Goal: Task Accomplishment & Management: Manage account settings

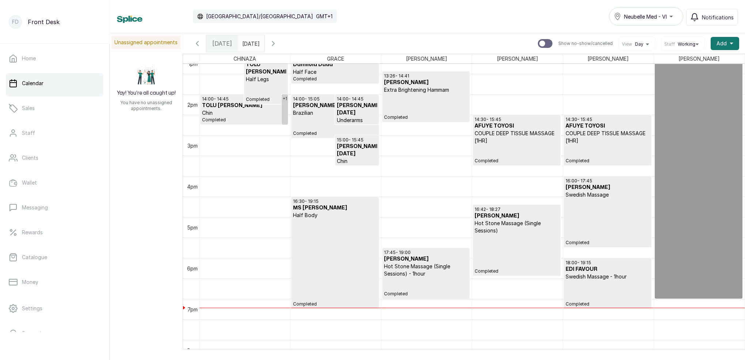
scroll to position [543, 0]
click at [341, 213] on p "Half Body" at bounding box center [335, 214] width 84 height 7
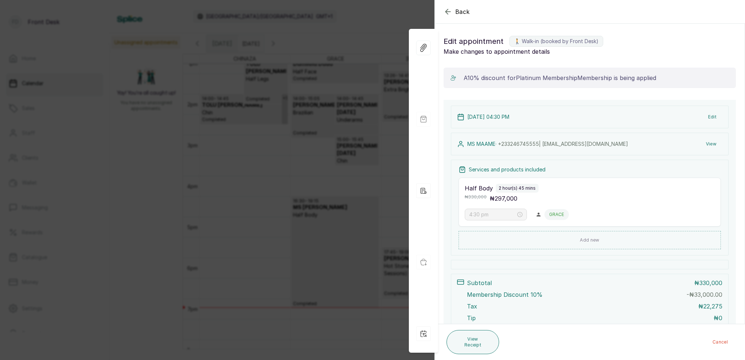
scroll to position [0, 0]
click at [712, 144] on button "View" at bounding box center [711, 143] width 22 height 13
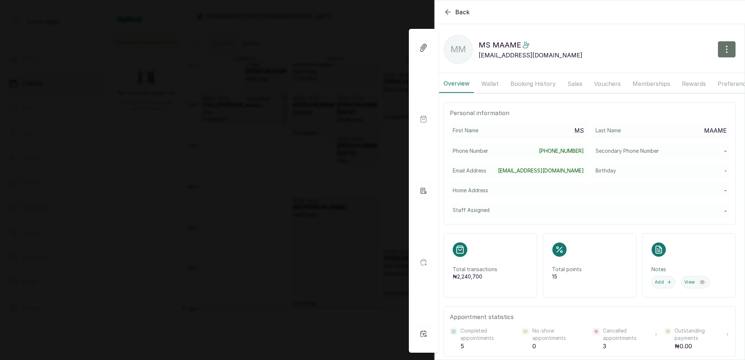
click at [644, 83] on button "Memberships" at bounding box center [651, 84] width 46 height 18
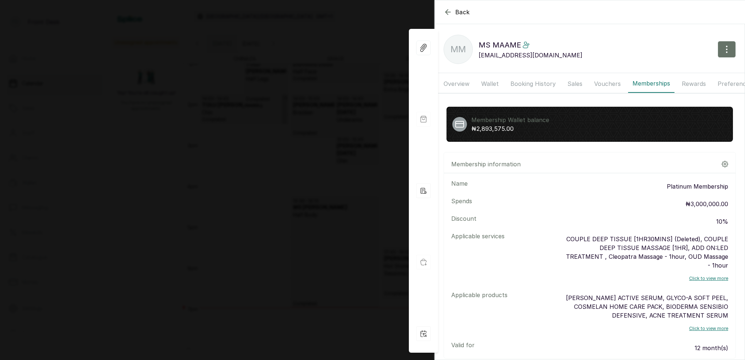
click at [495, 83] on button "Wallet" at bounding box center [490, 84] width 26 height 18
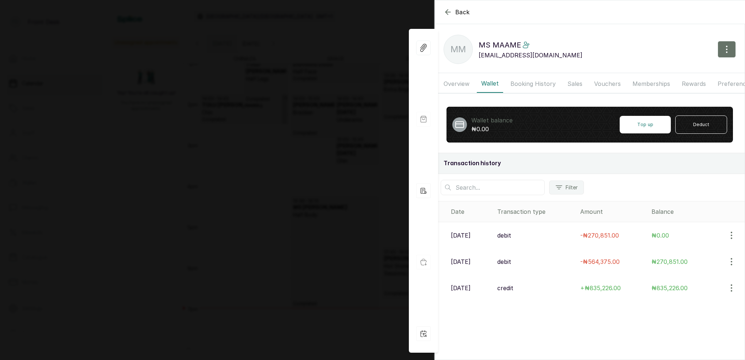
click at [535, 85] on button "Booking History" at bounding box center [533, 84] width 54 height 18
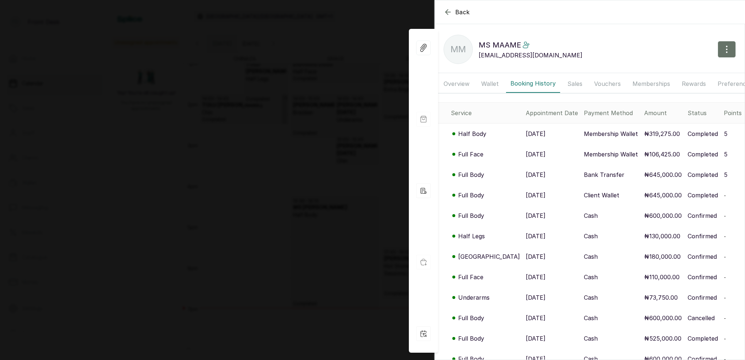
drag, startPoint x: 563, startPoint y: 82, endPoint x: 595, endPoint y: 84, distance: 32.2
click at [566, 82] on button "Sales" at bounding box center [575, 84] width 24 height 18
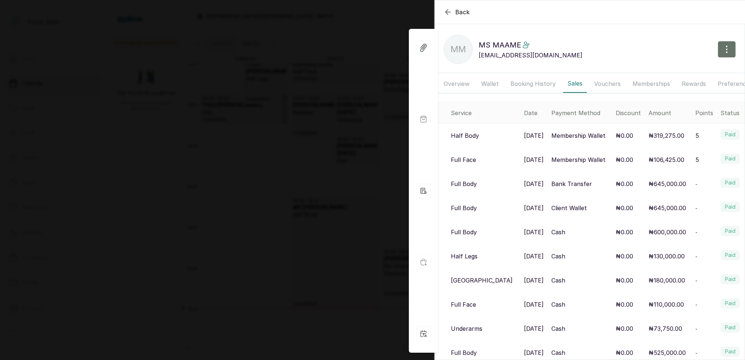
click at [611, 84] on button "Vouchers" at bounding box center [607, 84] width 35 height 18
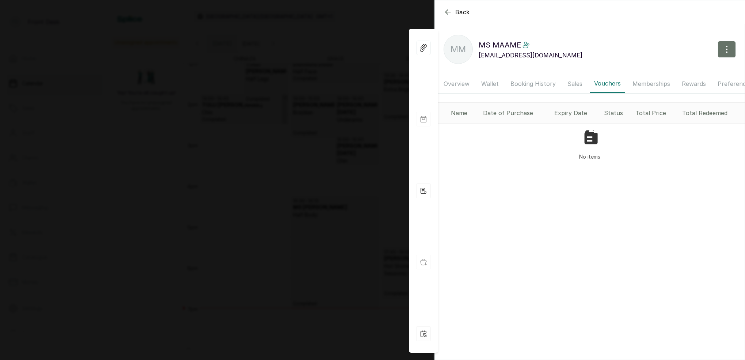
click at [637, 82] on button "Memberships" at bounding box center [651, 84] width 46 height 18
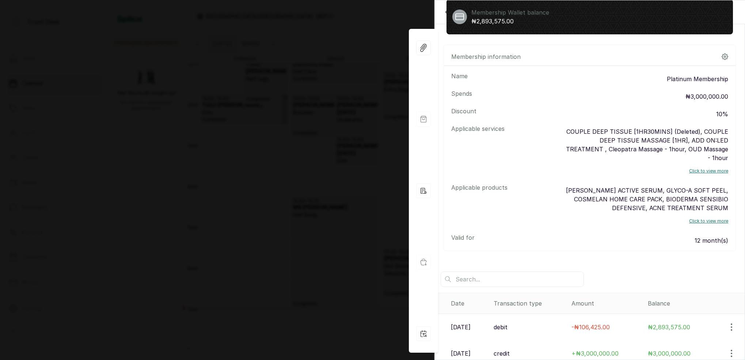
scroll to position [106, 0]
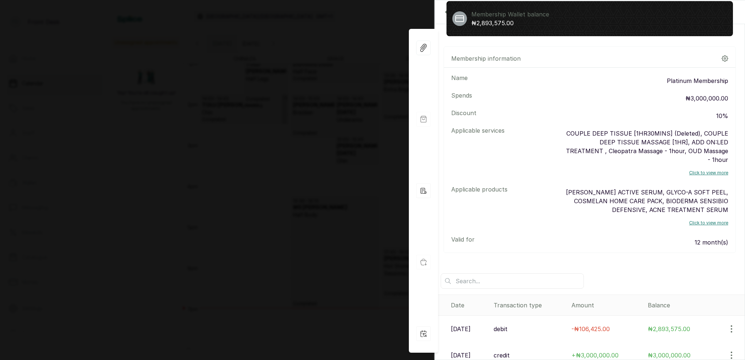
click at [335, 64] on div "Back MS [PERSON_NAME] MM MS MAAME [EMAIL_ADDRESS][DOMAIN_NAME] Overview Wallet …" at bounding box center [372, 180] width 745 height 360
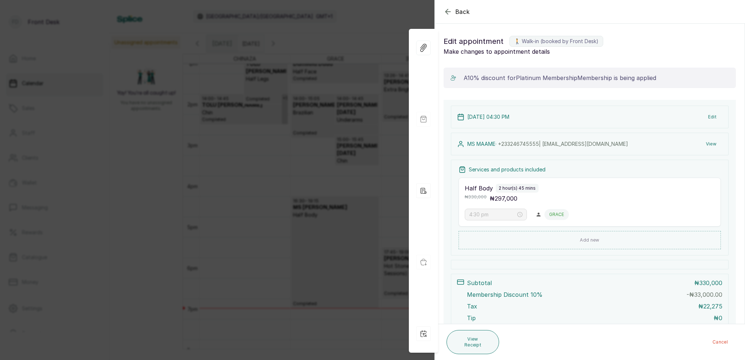
drag, startPoint x: 315, startPoint y: 148, endPoint x: 320, endPoint y: 170, distance: 21.7
click at [315, 148] on div "Back Appointment Details Edit appointment 🚶 Walk-in (booked by Front Desk) Make…" at bounding box center [372, 180] width 745 height 360
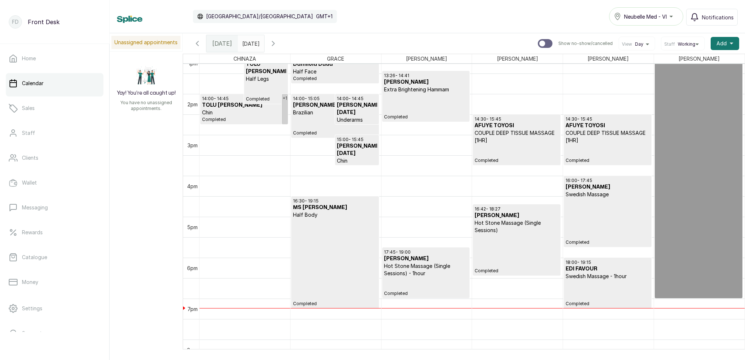
click at [333, 239] on p "Completed" at bounding box center [335, 263] width 84 height 88
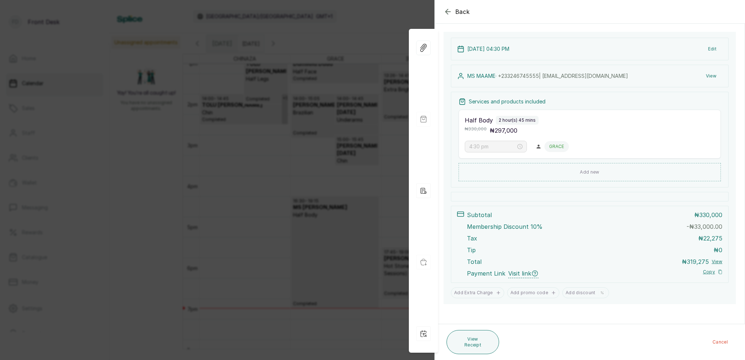
scroll to position [68, 0]
click at [378, 196] on div "Back Appointment Details Edit appointment 🚶 Walk-in (booked by Front Desk) Make…" at bounding box center [372, 180] width 745 height 360
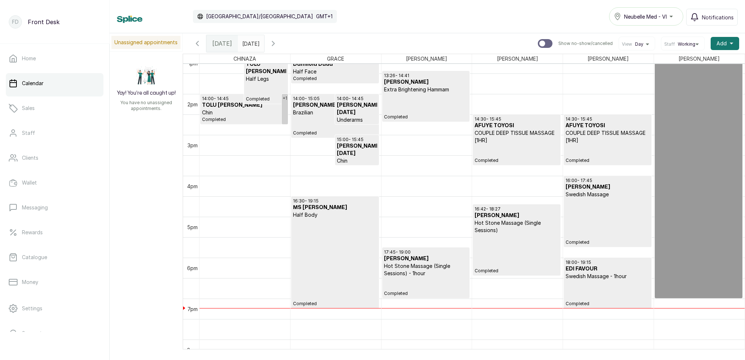
click at [343, 221] on p "Completed" at bounding box center [335, 263] width 84 height 88
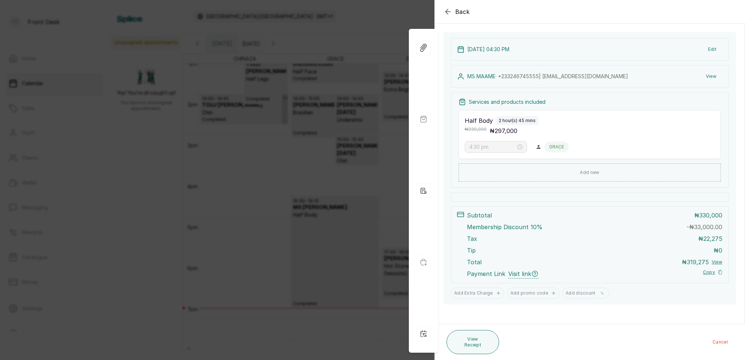
scroll to position [67, 0]
click at [708, 78] on button "View" at bounding box center [711, 76] width 22 height 13
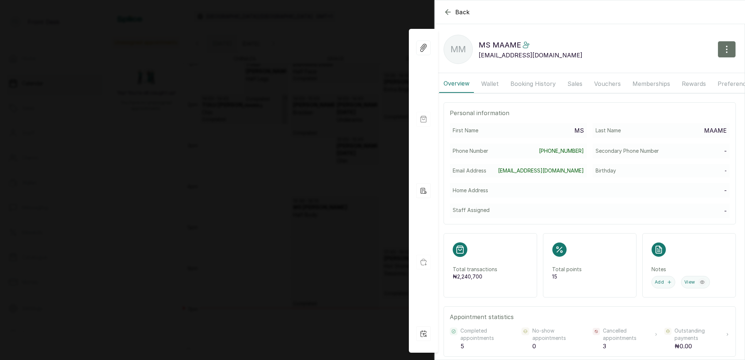
click at [543, 82] on button "Booking History" at bounding box center [533, 84] width 54 height 18
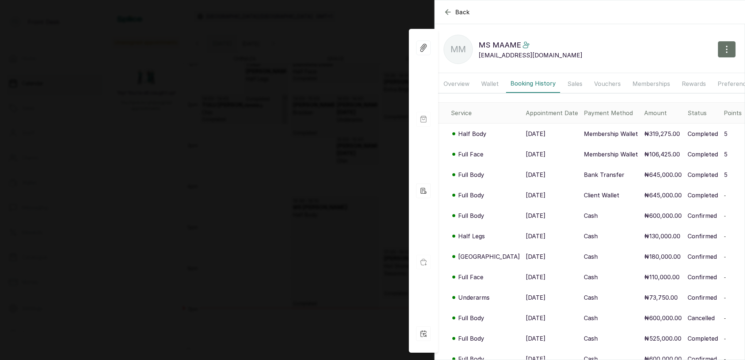
click at [650, 82] on button "Memberships" at bounding box center [651, 84] width 46 height 18
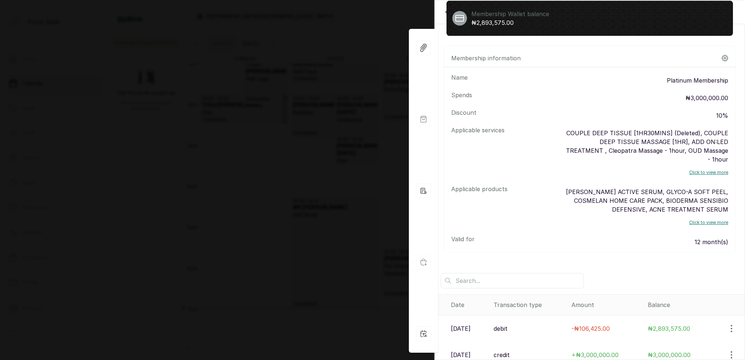
scroll to position [0, 0]
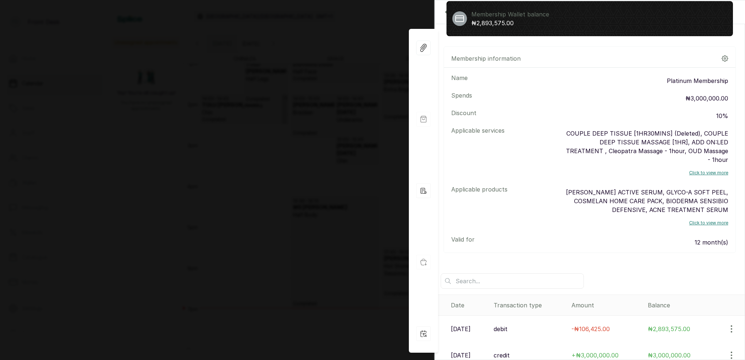
click at [354, 125] on div "Back MS [PERSON_NAME] MM MS MAAME [EMAIL_ADDRESS][DOMAIN_NAME] Overview Wallet …" at bounding box center [372, 180] width 745 height 360
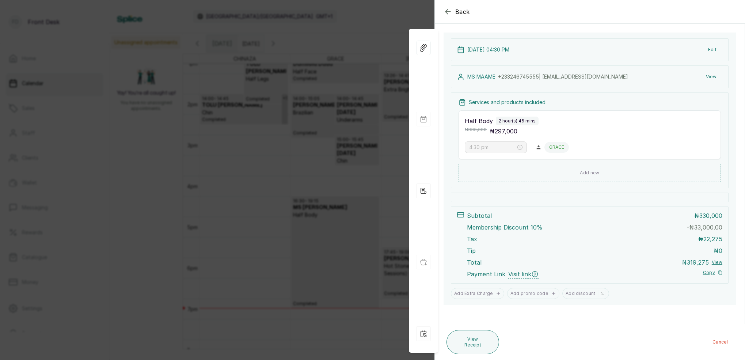
click at [387, 11] on div "Back Appointment Details Edit appointment 🚶 Walk-in (booked by Front Desk) Make…" at bounding box center [372, 180] width 745 height 360
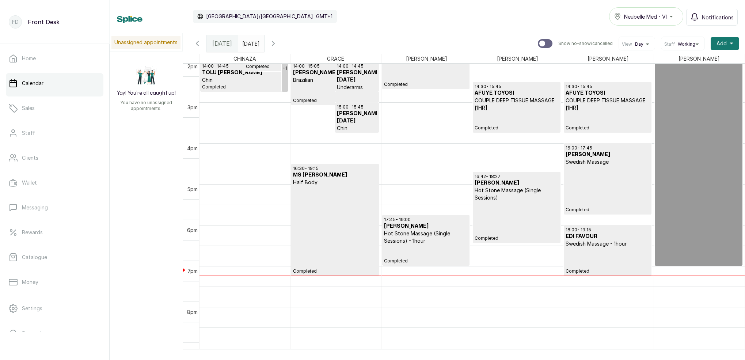
scroll to position [581, 0]
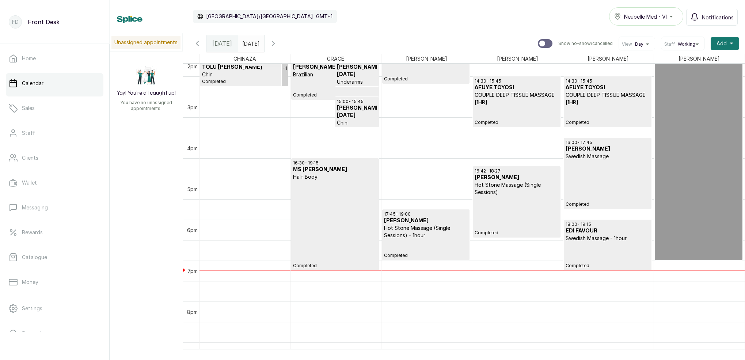
click at [357, 241] on p "Completed" at bounding box center [335, 225] width 84 height 88
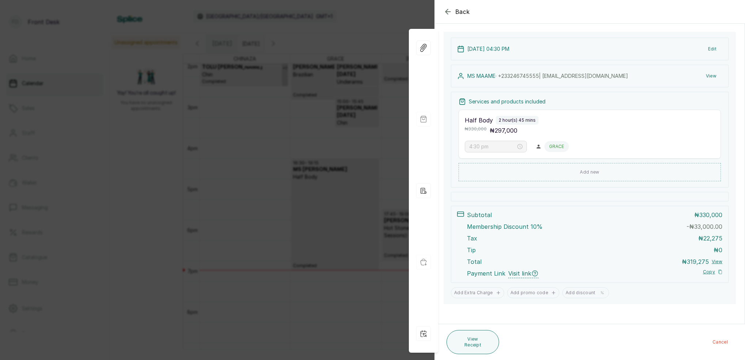
scroll to position [68, 0]
click at [715, 75] on button "View" at bounding box center [711, 75] width 22 height 13
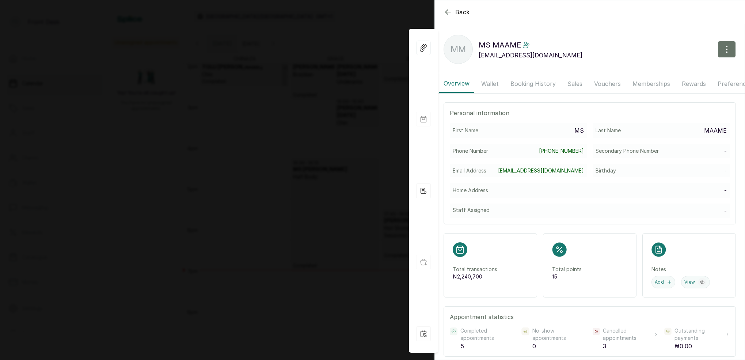
click at [530, 84] on button "Booking History" at bounding box center [533, 84] width 54 height 18
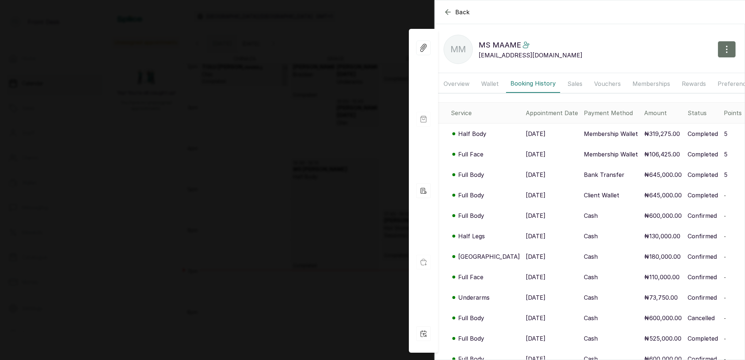
click at [643, 81] on button "Memberships" at bounding box center [651, 84] width 46 height 18
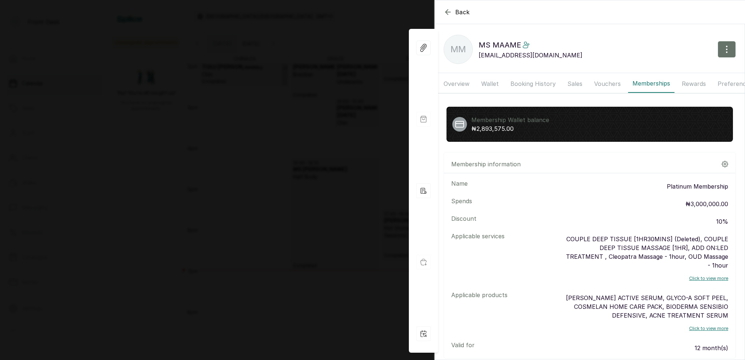
scroll to position [-1, 0]
drag, startPoint x: 298, startPoint y: 123, endPoint x: 371, endPoint y: 99, distance: 76.5
click at [299, 123] on div "Back MS [PERSON_NAME] MM MS MAAME [EMAIL_ADDRESS][DOMAIN_NAME] Overview Wallet …" at bounding box center [372, 180] width 745 height 360
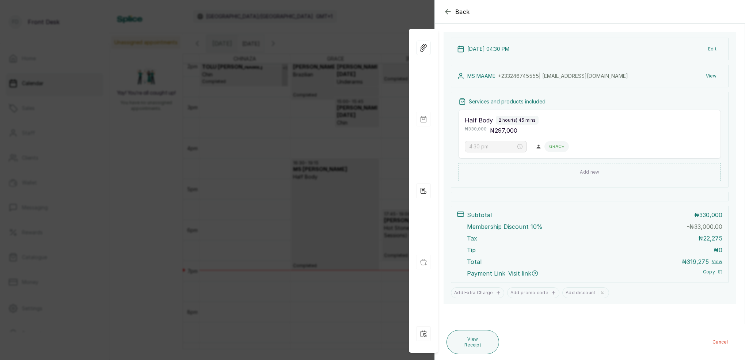
click at [283, 129] on div "Back Appointment Details Edit appointment 🚶 Walk-in (booked by Front Desk) Make…" at bounding box center [372, 180] width 745 height 360
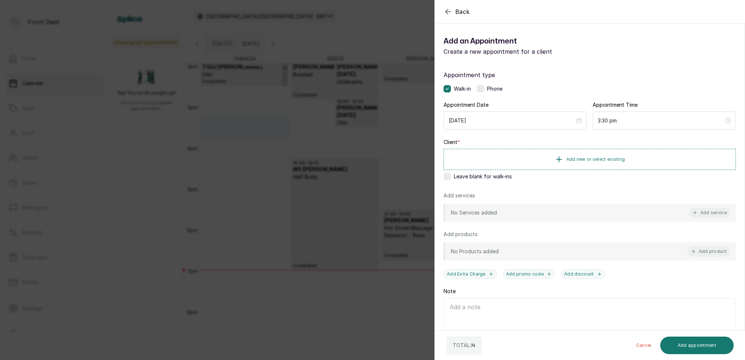
click at [282, 43] on div "Back Add Appointment Add an Appointment Create a new appointment for a client A…" at bounding box center [372, 180] width 745 height 360
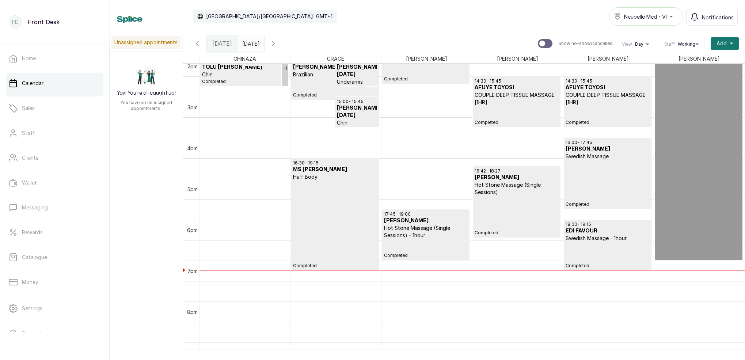
click at [278, 45] on icon "button" at bounding box center [273, 43] width 9 height 9
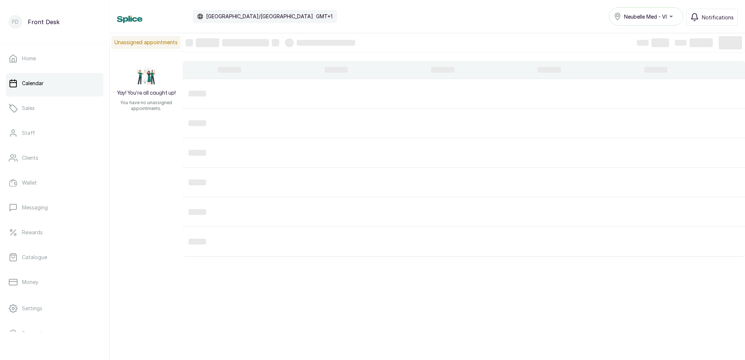
scroll to position [246, 0]
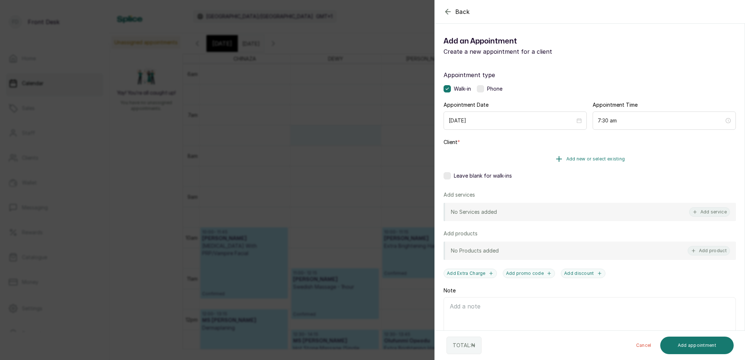
click at [598, 156] on button "Add new or select existing" at bounding box center [590, 159] width 292 height 20
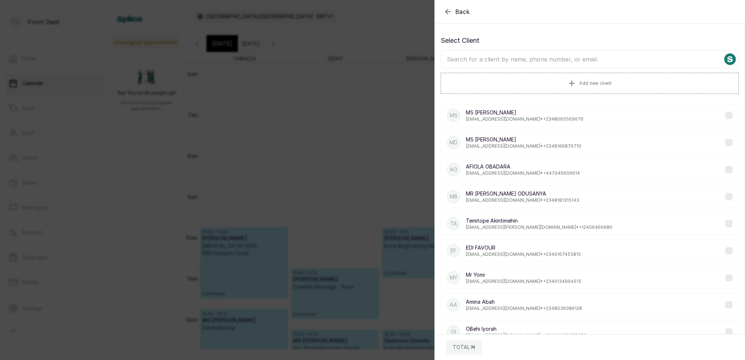
click at [585, 60] on input "text" at bounding box center [590, 59] width 298 height 18
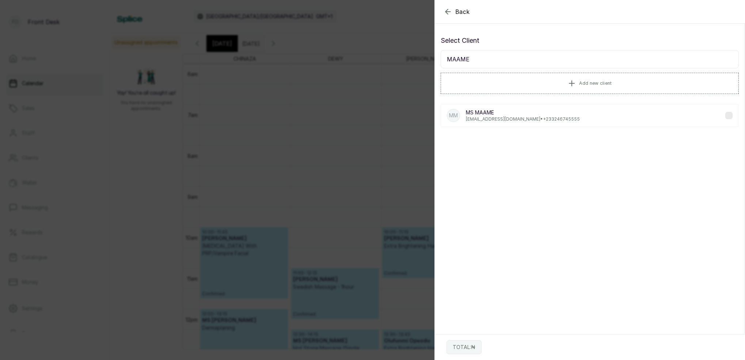
type input "MAAME"
click at [480, 111] on p "MS MAAME" at bounding box center [523, 112] width 114 height 7
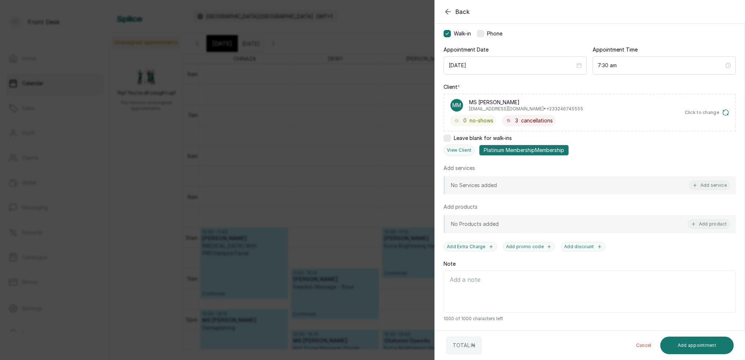
scroll to position [55, 0]
click at [465, 148] on button "View Client" at bounding box center [459, 150] width 31 height 11
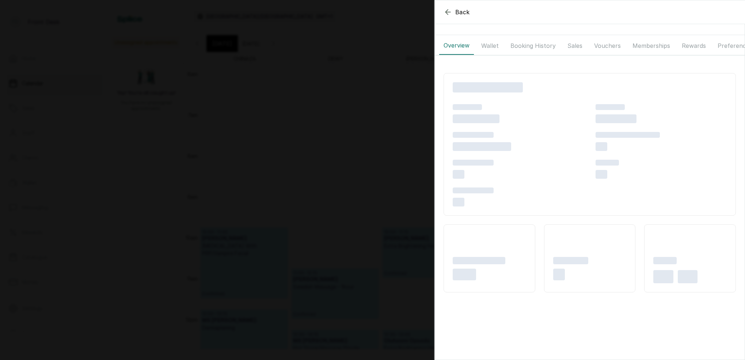
click at [534, 43] on button "Booking History" at bounding box center [533, 46] width 54 height 18
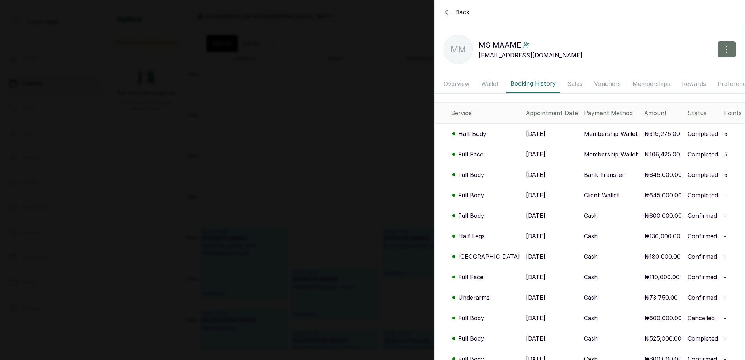
click at [481, 134] on p "Half Body" at bounding box center [472, 133] width 28 height 9
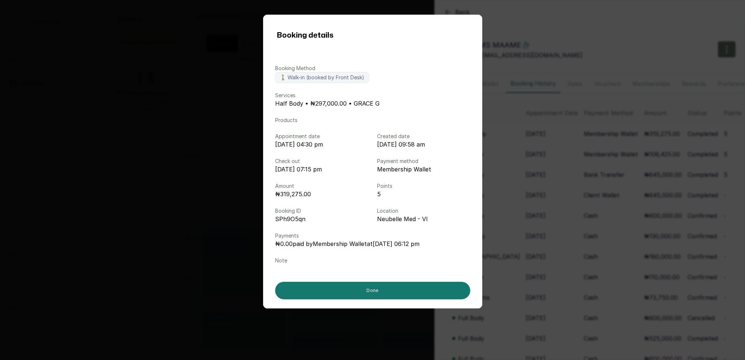
click at [546, 142] on div "Booking details Booking Method 🚶 Walk-in (booked by Front Desk) Services Half B…" at bounding box center [372, 180] width 745 height 360
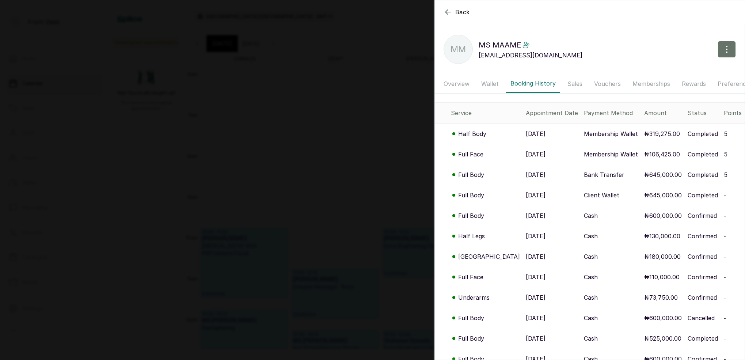
drag, startPoint x: 322, startPoint y: 135, endPoint x: 331, endPoint y: 135, distance: 9.5
click at [322, 135] on div "Back MS [PERSON_NAME] MM MS MAAME [EMAIL_ADDRESS][DOMAIN_NAME] Overview Wallet …" at bounding box center [372, 180] width 745 height 360
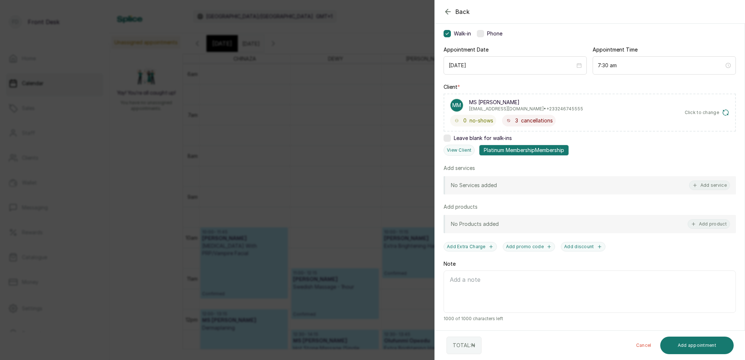
scroll to position [0, 0]
click at [367, 137] on div "Back Add Appointment Add an Appointment Create a new appointment for a client A…" at bounding box center [372, 180] width 745 height 360
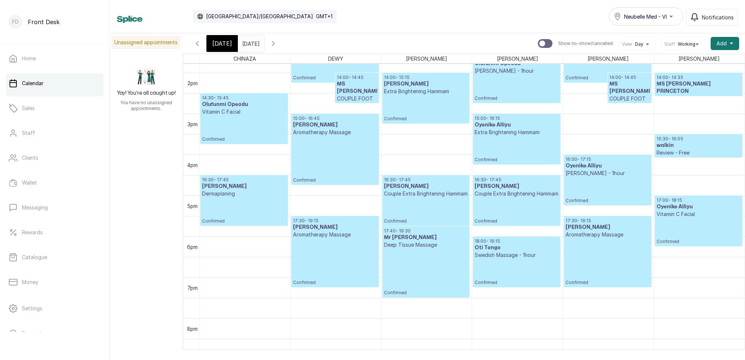
click at [198, 45] on icon "button" at bounding box center [197, 43] width 9 height 9
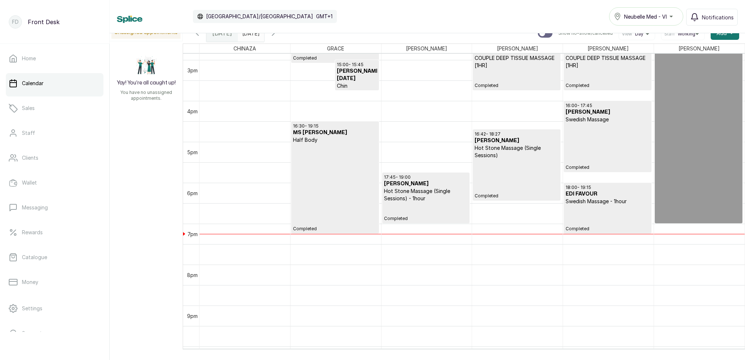
click at [364, 148] on p "Completed" at bounding box center [335, 188] width 84 height 88
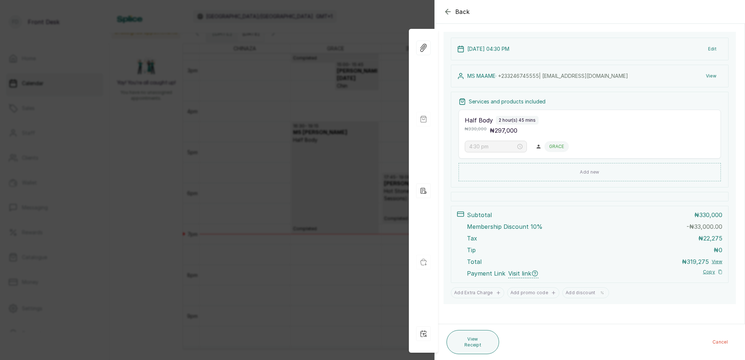
click at [711, 79] on button "View" at bounding box center [711, 75] width 22 height 13
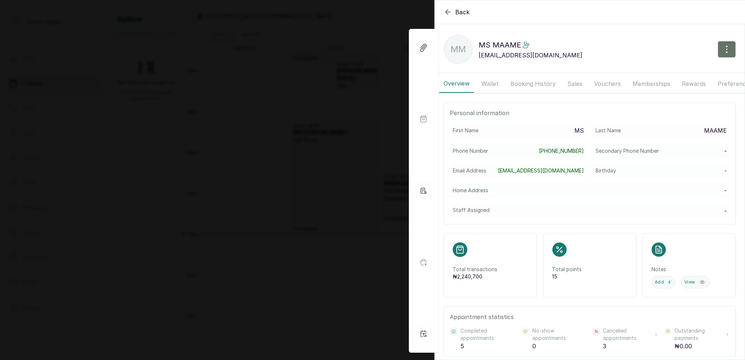
click at [506, 84] on button "Booking History" at bounding box center [533, 84] width 54 height 18
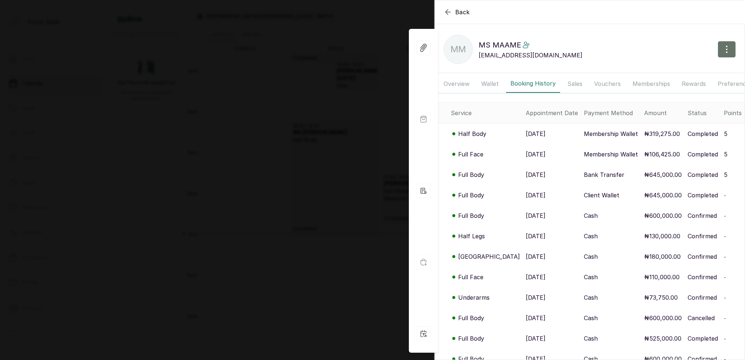
click at [657, 81] on button "Memberships" at bounding box center [651, 84] width 46 height 18
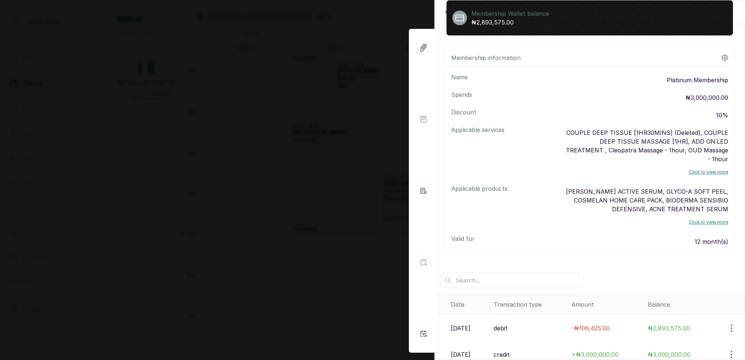
drag, startPoint x: 269, startPoint y: 94, endPoint x: 299, endPoint y: 98, distance: 30.2
click at [270, 94] on div "Back MS [PERSON_NAME] MM MS MAAME [EMAIL_ADDRESS][DOMAIN_NAME] Overview Wallet …" at bounding box center [372, 180] width 745 height 360
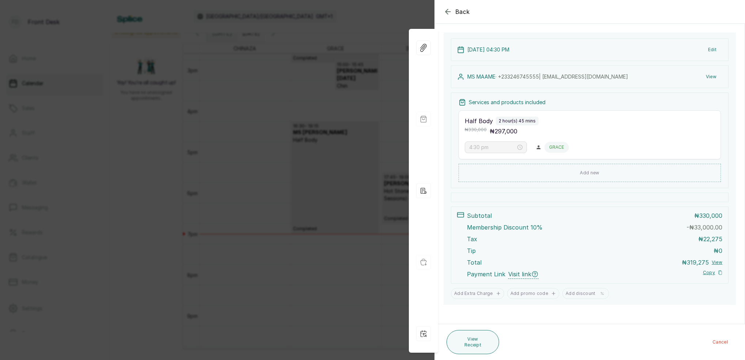
click at [325, 201] on div "Back Appointment Details Edit appointment 🚶 Walk-in (booked by Front Desk) Make…" at bounding box center [372, 180] width 745 height 360
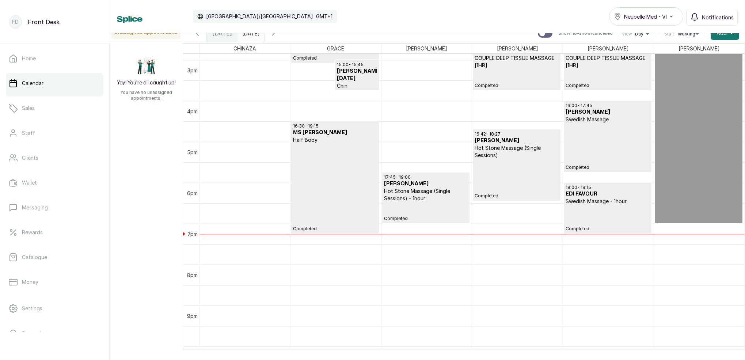
click at [343, 199] on p "Completed" at bounding box center [335, 188] width 84 height 88
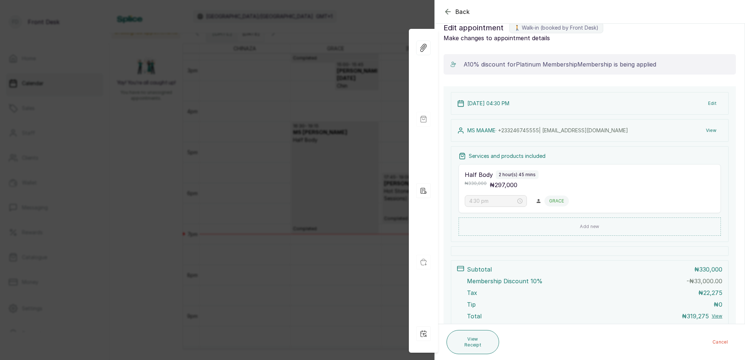
drag, startPoint x: 271, startPoint y: 170, endPoint x: 474, endPoint y: 102, distance: 213.8
click at [278, 164] on div "Back Appointment Details Edit appointment 🚶 Walk-in (booked by Front Desk) Make…" at bounding box center [372, 180] width 745 height 360
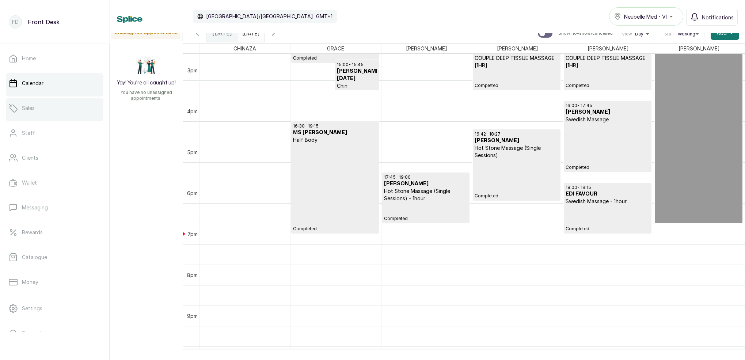
click at [38, 113] on link "Sales" at bounding box center [55, 108] width 98 height 20
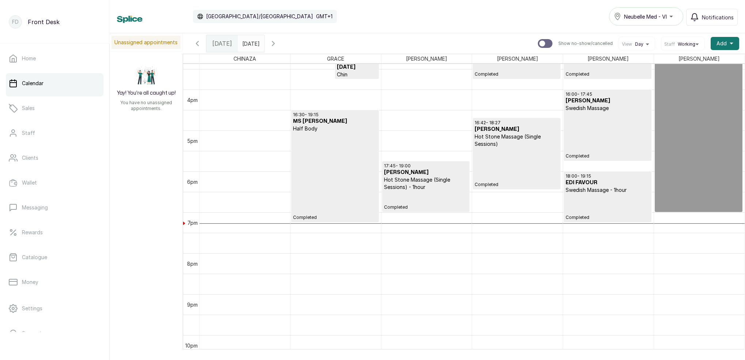
scroll to position [630, 0]
click at [34, 105] on p "Sales" at bounding box center [28, 108] width 13 height 7
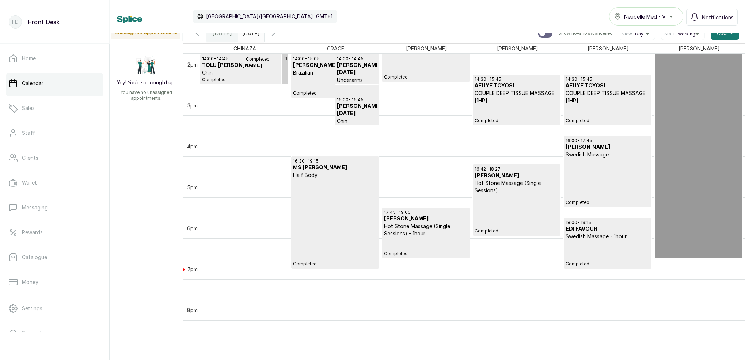
click at [333, 216] on p "Completed" at bounding box center [335, 223] width 84 height 88
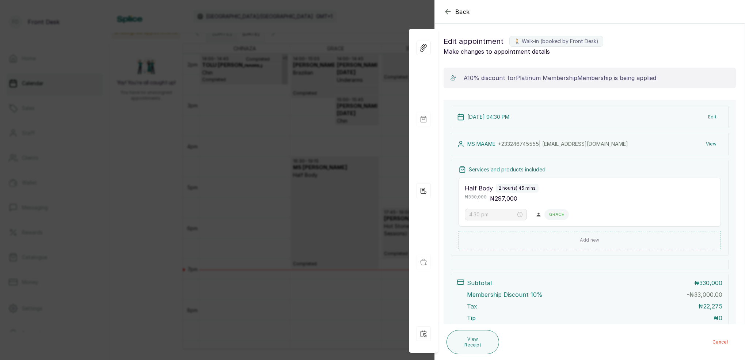
click at [710, 147] on button "View" at bounding box center [711, 143] width 22 height 13
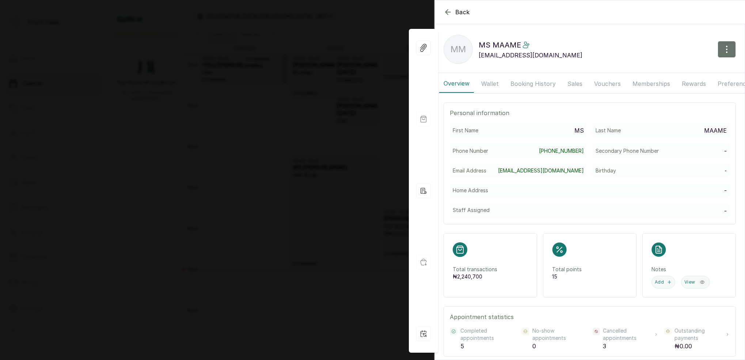
drag, startPoint x: 549, startPoint y: 85, endPoint x: 590, endPoint y: 82, distance: 41.1
click at [550, 85] on button "Booking History" at bounding box center [533, 84] width 54 height 18
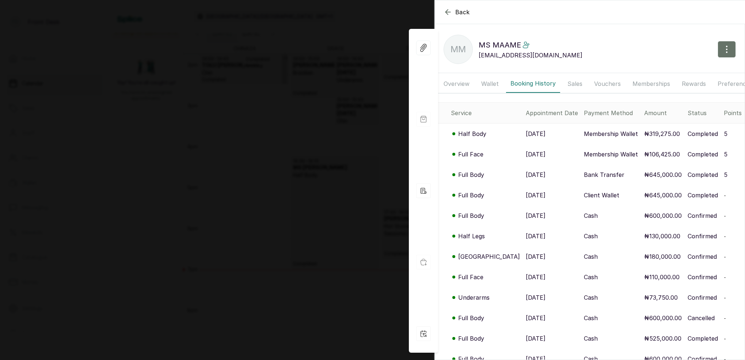
click at [639, 82] on button "Memberships" at bounding box center [651, 84] width 46 height 18
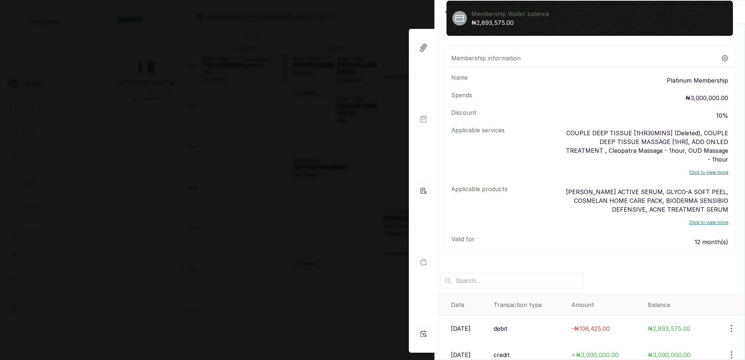
scroll to position [106, 0]
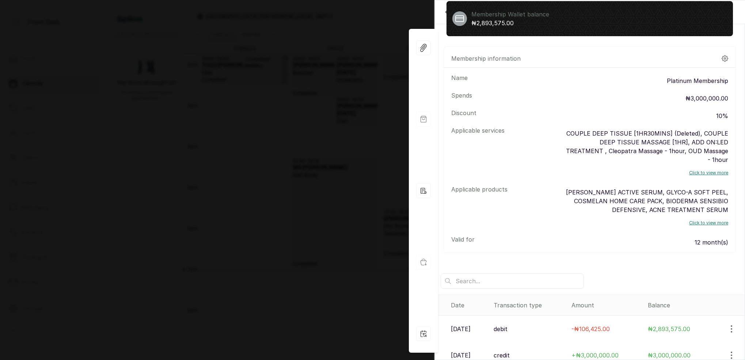
click at [366, 135] on div "Back MS [PERSON_NAME] MM MS MAAME [EMAIL_ADDRESS][DOMAIN_NAME] Overview Wallet …" at bounding box center [372, 180] width 745 height 360
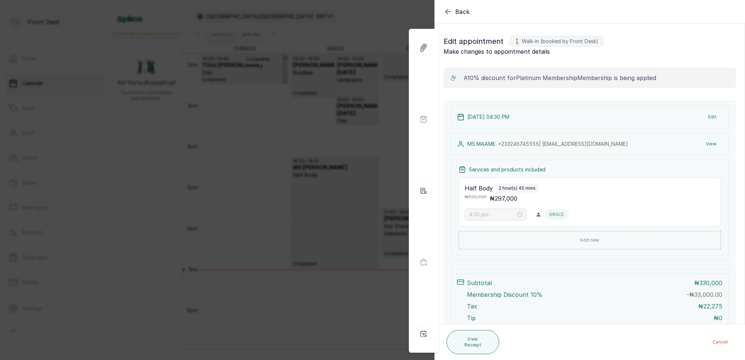
click at [368, 136] on div "Back Appointment Details Edit appointment 🚶 Walk-in (booked by Front Desk) Make…" at bounding box center [372, 180] width 745 height 360
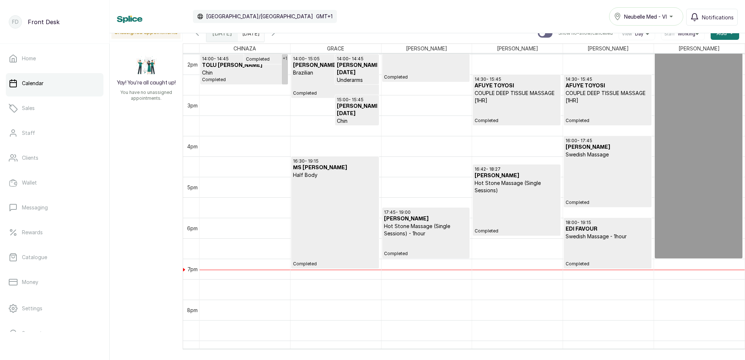
click at [333, 171] on p "Half Body" at bounding box center [335, 174] width 84 height 7
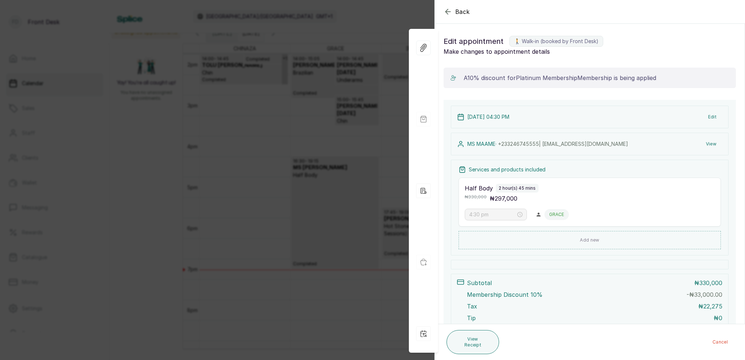
click at [330, 172] on div "Back Appointment Details Edit appointment 🚶 Walk-in (booked by Front Desk) Make…" at bounding box center [372, 180] width 745 height 360
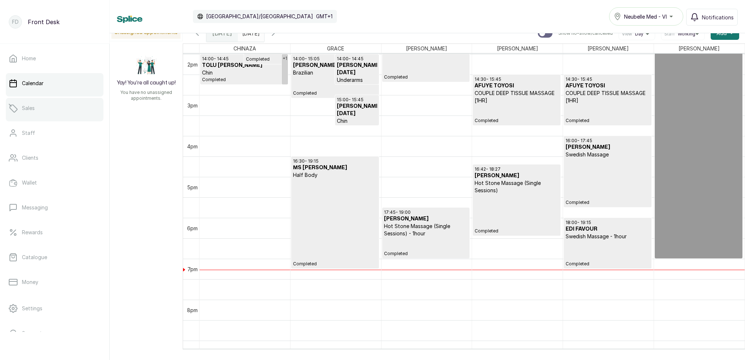
click at [43, 104] on link "Sales" at bounding box center [55, 108] width 98 height 20
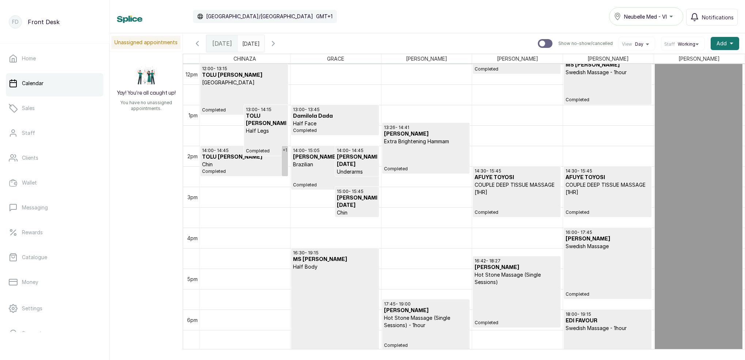
scroll to position [521, 0]
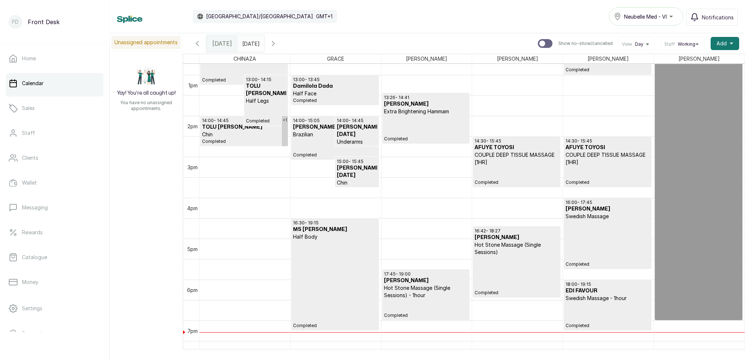
click at [367, 274] on p "Completed" at bounding box center [335, 285] width 84 height 88
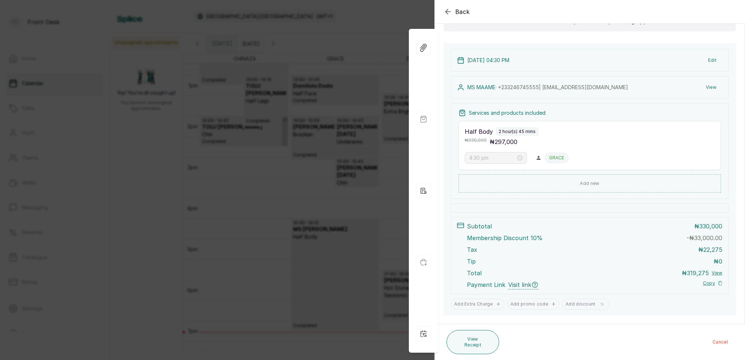
scroll to position [59, 0]
drag, startPoint x: 285, startPoint y: 151, endPoint x: 359, endPoint y: 108, distance: 85.3
click at [288, 149] on div "Back Appointment Details Edit appointment 🚶 Walk-in (booked by Front Desk) Make…" at bounding box center [372, 180] width 745 height 360
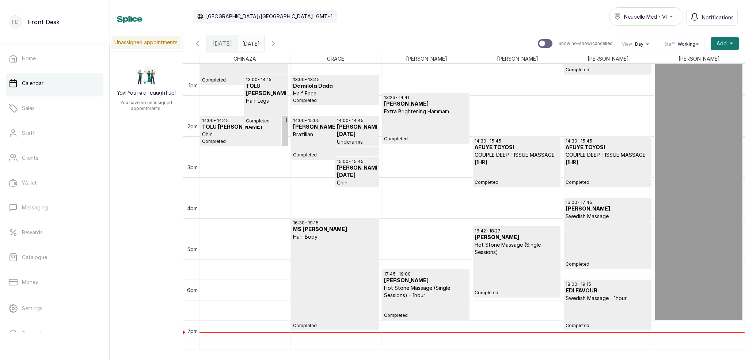
type input "dd/MM/yyyy"
drag, startPoint x: 253, startPoint y: 39, endPoint x: 255, endPoint y: 43, distance: 4.4
click at [250, 39] on input "dd/MM/yyyy" at bounding box center [244, 41] width 12 height 12
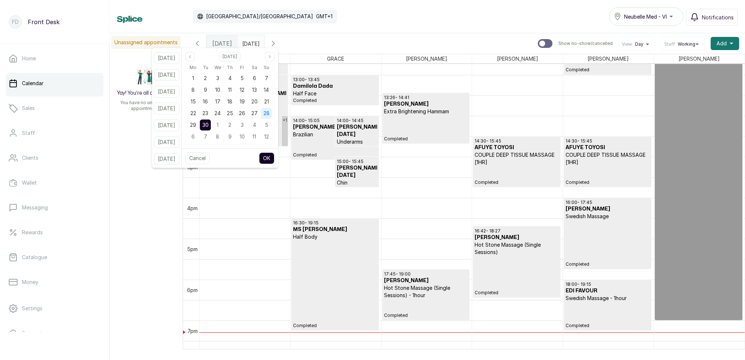
drag, startPoint x: 276, startPoint y: 103, endPoint x: 277, endPoint y: 108, distance: 5.1
click at [269, 103] on span "21" at bounding box center [266, 101] width 5 height 6
click at [274, 156] on button "OK" at bounding box center [266, 158] width 15 height 12
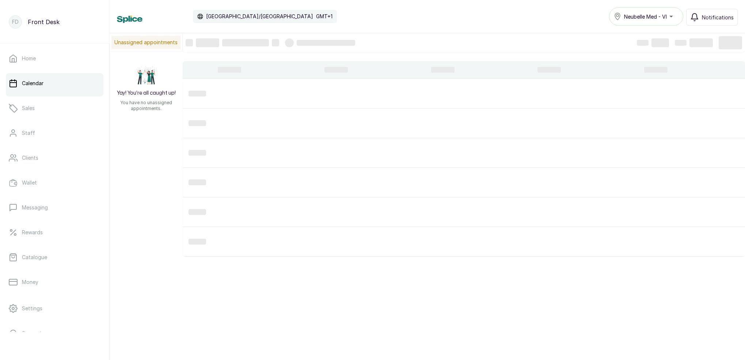
type input "[DATE]"
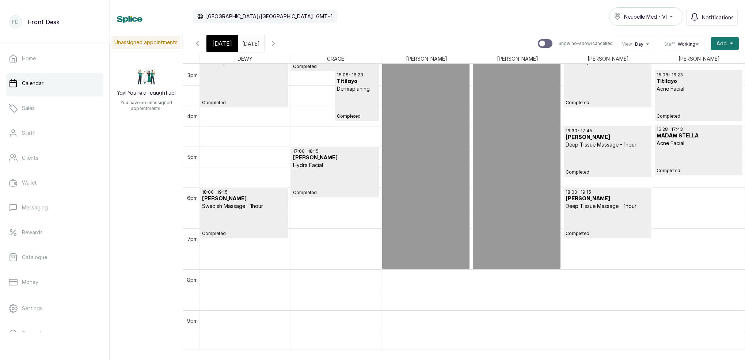
scroll to position [0, 0]
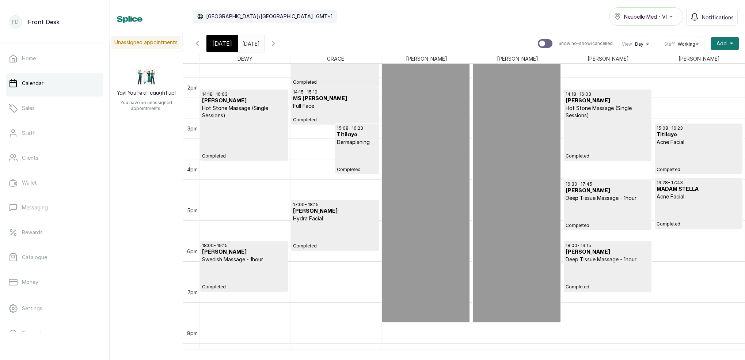
click at [313, 112] on p "Completed" at bounding box center [335, 116] width 84 height 13
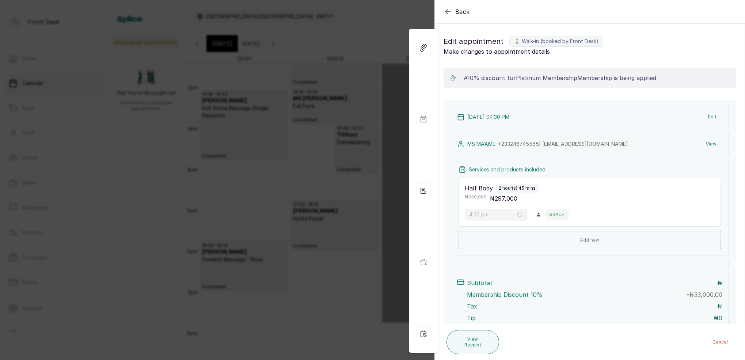
type input "2:15 pm"
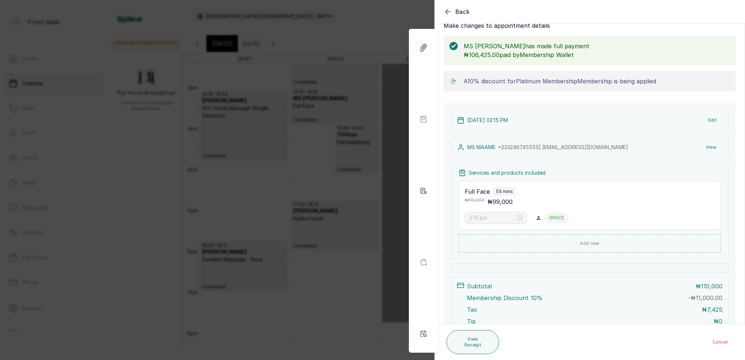
click at [707, 144] on button "View" at bounding box center [711, 147] width 22 height 13
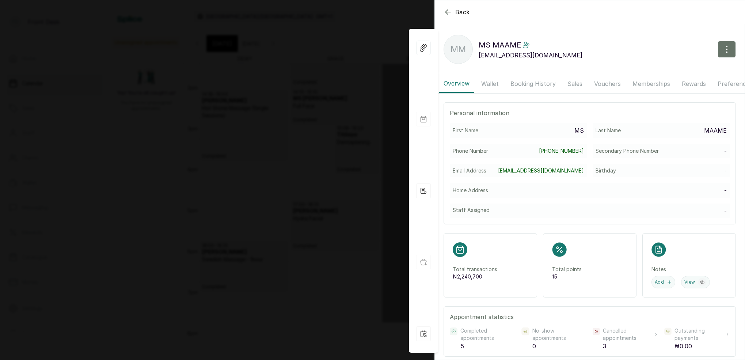
click at [544, 81] on button "Booking History" at bounding box center [533, 84] width 54 height 18
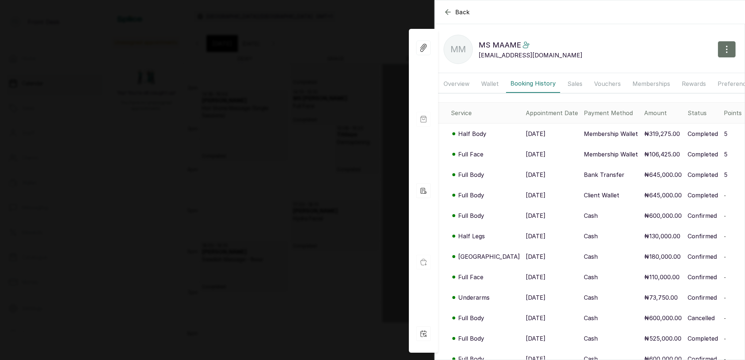
click at [474, 137] on p "Half Body" at bounding box center [472, 133] width 28 height 9
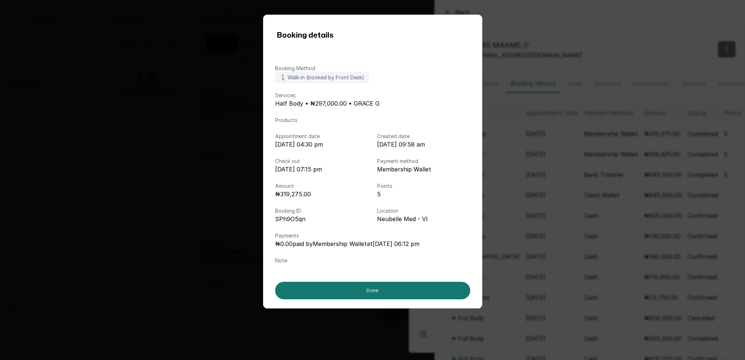
click at [515, 150] on div "Booking details Booking Method 🚶 Walk-in (booked by Front Desk) Services Half B…" at bounding box center [372, 180] width 745 height 360
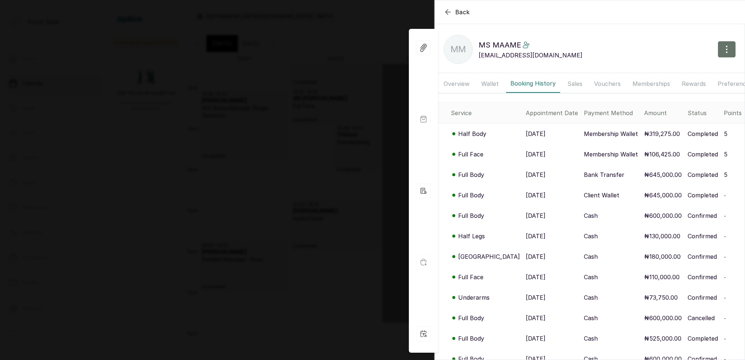
click at [466, 153] on p "Full Face" at bounding box center [470, 154] width 25 height 9
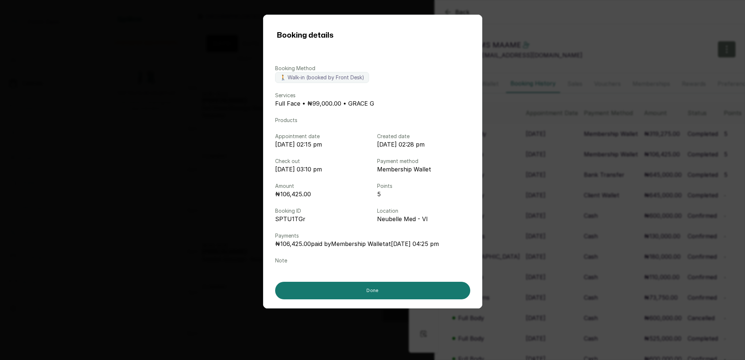
click at [521, 160] on div "Booking details Booking Method 🚶 Walk-in (booked by Front Desk) Services Full F…" at bounding box center [372, 180] width 745 height 360
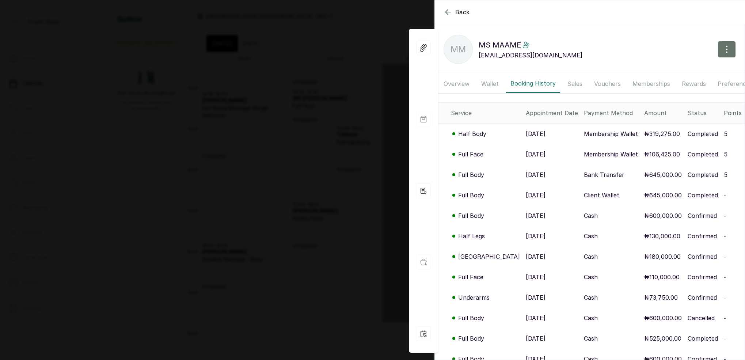
click at [352, 140] on div "Back MS MAAME MM MS MAAME cuulbuck@gmail.com Overview Wallet Booking History Sa…" at bounding box center [372, 180] width 745 height 360
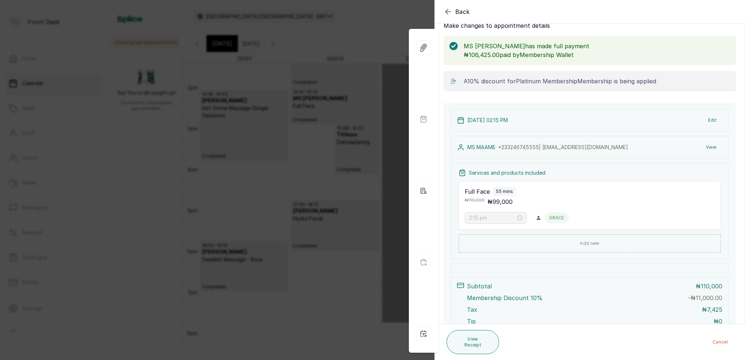
click at [363, 140] on div "Back Appointment Details Edit appointment 🚶 Walk-in (booked by Front Desk) Make…" at bounding box center [372, 180] width 745 height 360
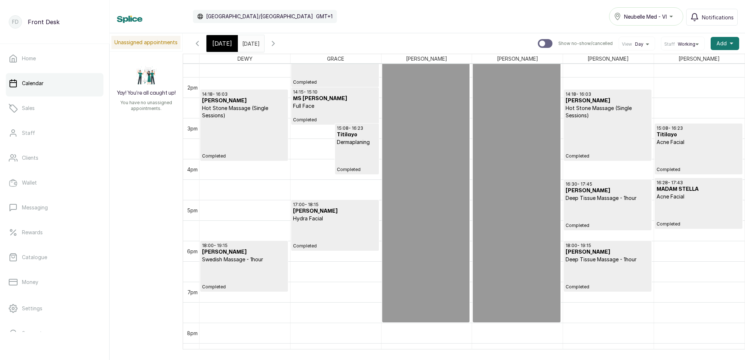
click at [250, 45] on input "21/09/2025" at bounding box center [244, 41] width 12 height 12
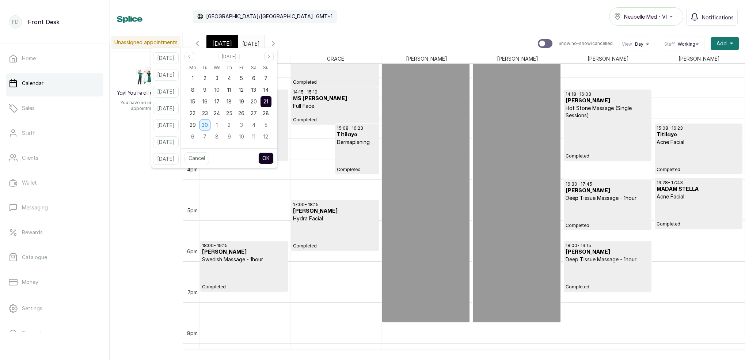
click at [208, 124] on span "30" at bounding box center [205, 125] width 6 height 6
click at [274, 157] on button "OK" at bounding box center [265, 158] width 15 height 12
type input "30/09/2025"
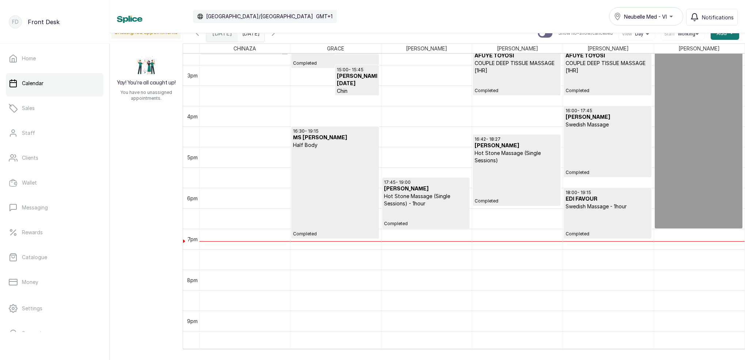
click at [306, 159] on p "Completed" at bounding box center [335, 193] width 84 height 88
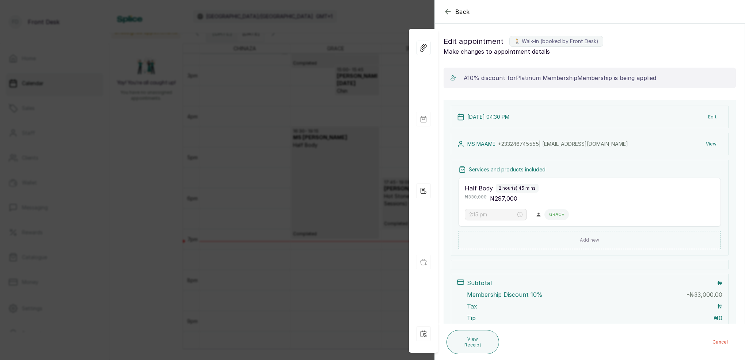
type input "4:30 pm"
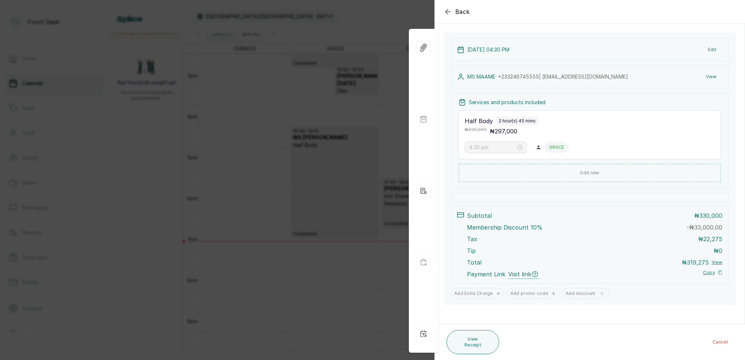
click at [713, 75] on button "View" at bounding box center [711, 76] width 22 height 13
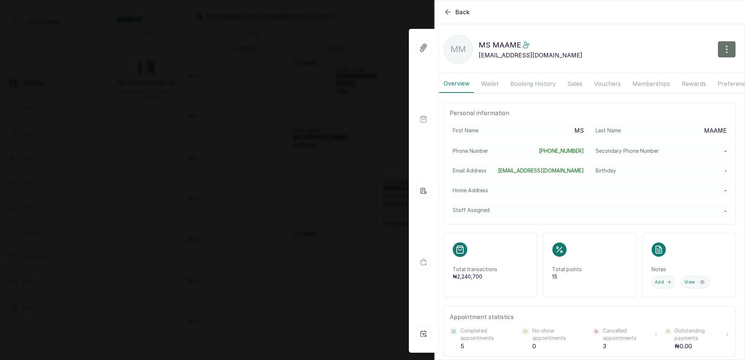
click at [531, 86] on button "Booking History" at bounding box center [533, 84] width 54 height 18
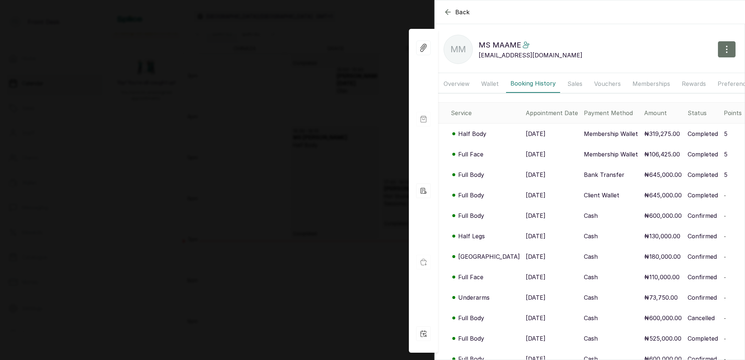
click at [636, 80] on button "Memberships" at bounding box center [651, 84] width 46 height 18
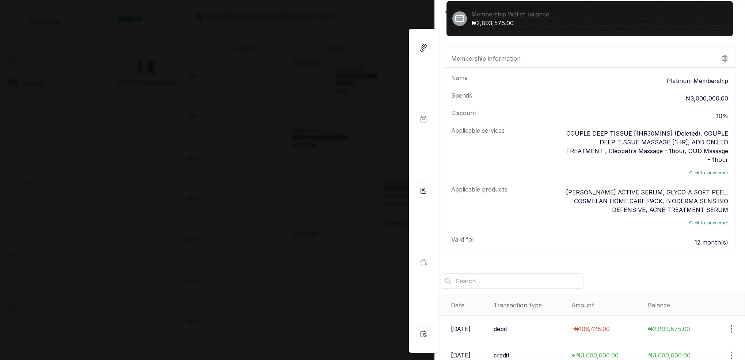
click at [341, 76] on div "Back MS [PERSON_NAME] MM MS MAAME [EMAIL_ADDRESS][DOMAIN_NAME] Overview Wallet …" at bounding box center [372, 180] width 745 height 360
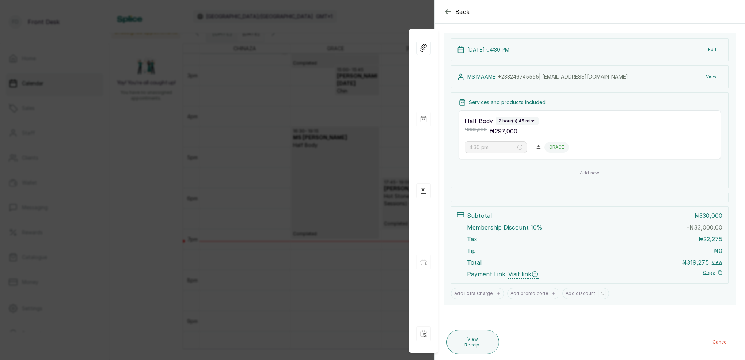
click at [364, 174] on div "Back Appointment Details Edit appointment 🚶 Walk-in (booked by Front Desk) Make…" at bounding box center [372, 180] width 745 height 360
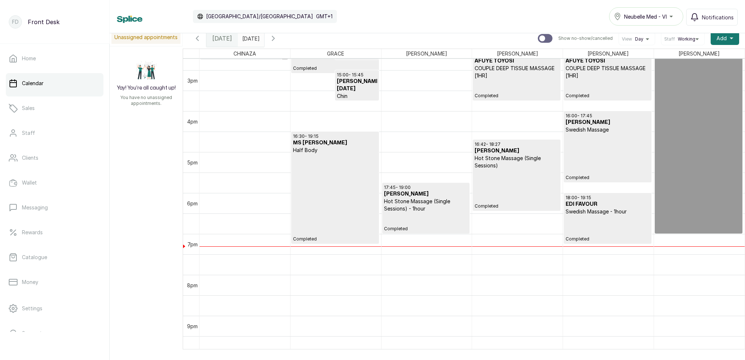
click at [341, 173] on p "Completed" at bounding box center [335, 198] width 84 height 88
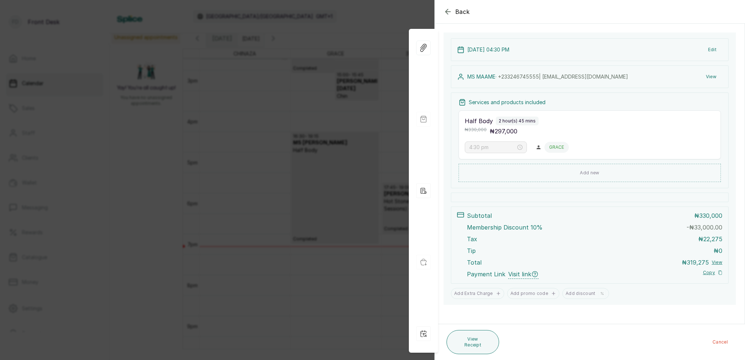
click at [298, 75] on div "Back Appointment Details Edit appointment 🚶 Walk-in (booked by Front Desk) Make…" at bounding box center [372, 180] width 745 height 360
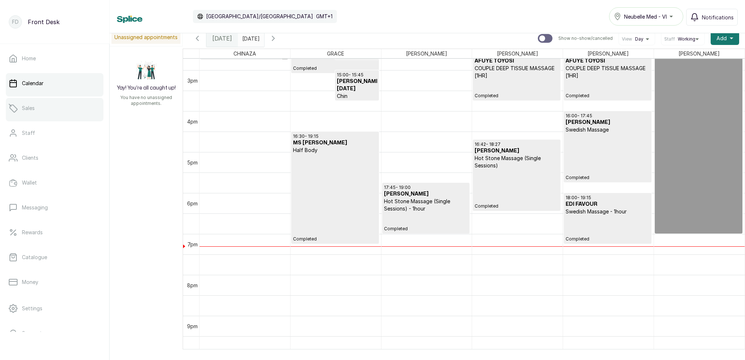
click at [45, 114] on link "Sales" at bounding box center [55, 108] width 98 height 20
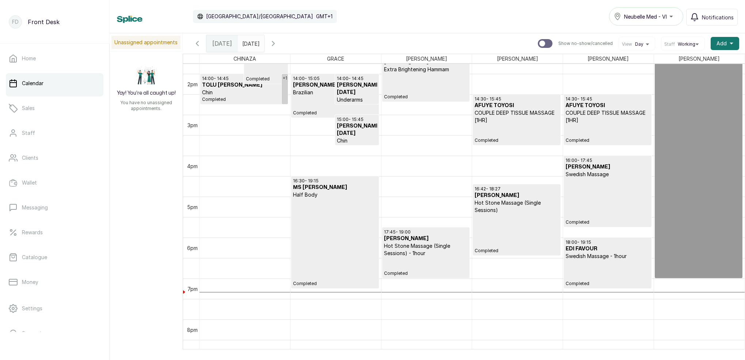
scroll to position [565, 0]
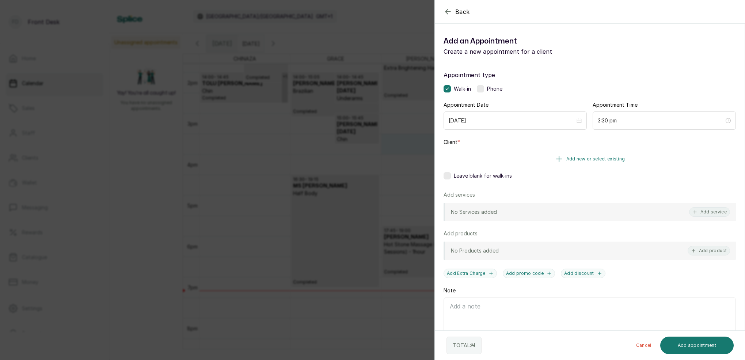
click at [609, 159] on span "Add new or select existing" at bounding box center [596, 159] width 59 height 6
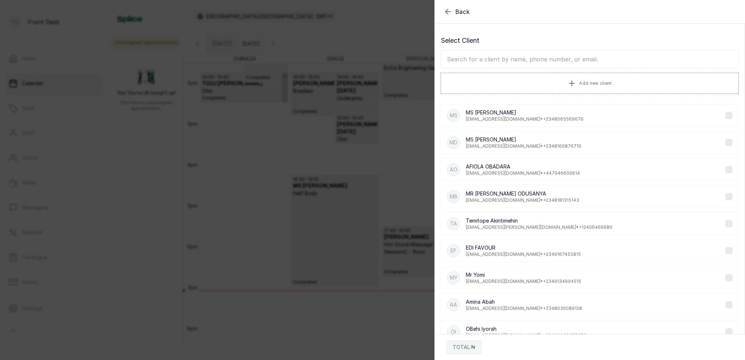
click at [506, 61] on input "text" at bounding box center [590, 59] width 298 height 18
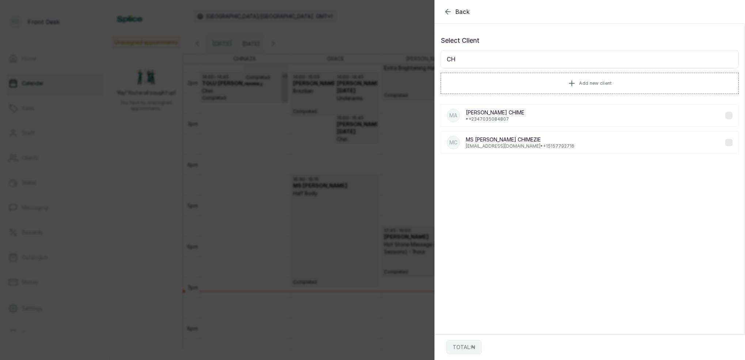
type input "C"
type input "ADA"
click at [257, 118] on div "Back Add Appointment Select Client ADA Add new client MA [PERSON_NAME] CHIME • …" at bounding box center [372, 180] width 745 height 360
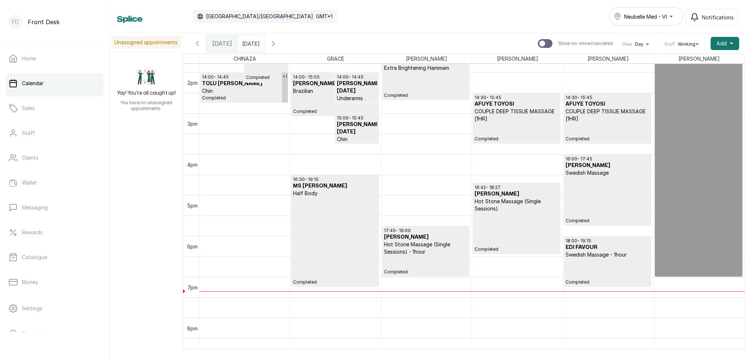
type input "dd/MM/yyyy"
click at [250, 44] on input "dd/MM/yyyy" at bounding box center [244, 41] width 12 height 12
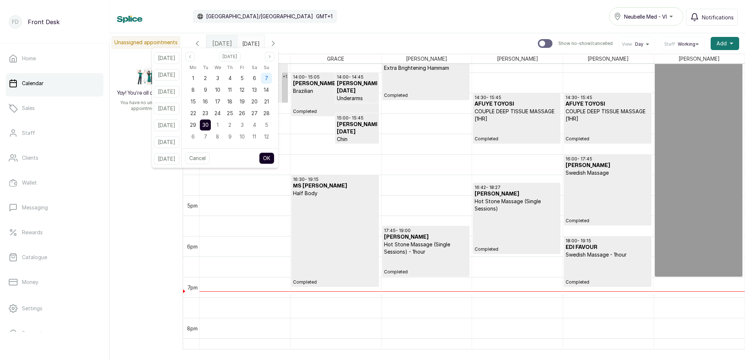
click at [272, 77] on div "7" at bounding box center [266, 78] width 11 height 11
drag, startPoint x: 274, startPoint y: 114, endPoint x: 281, endPoint y: 133, distance: 20.4
click at [270, 114] on span "28" at bounding box center [267, 113] width 6 height 6
click at [274, 162] on button "OK" at bounding box center [266, 158] width 15 height 12
type input "[DATE]"
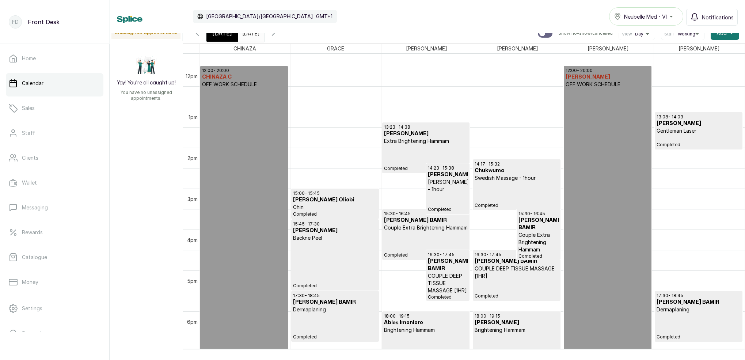
scroll to position [481, 0]
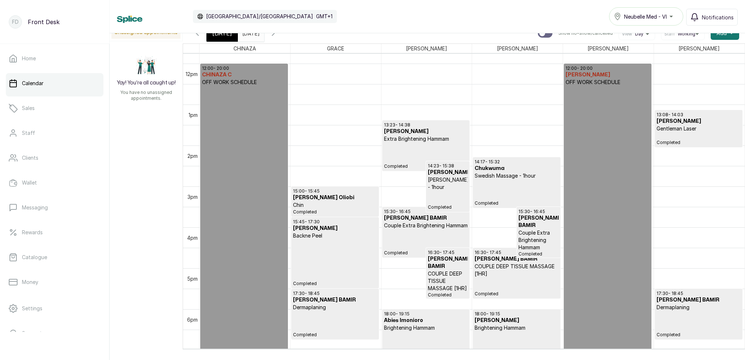
click at [201, 36] on icon "button" at bounding box center [197, 33] width 9 height 9
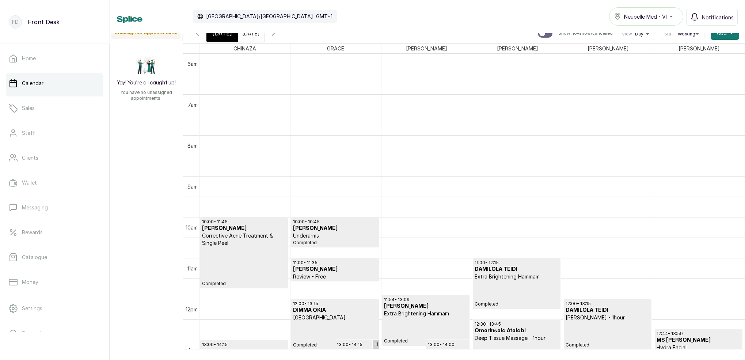
scroll to position [0, 0]
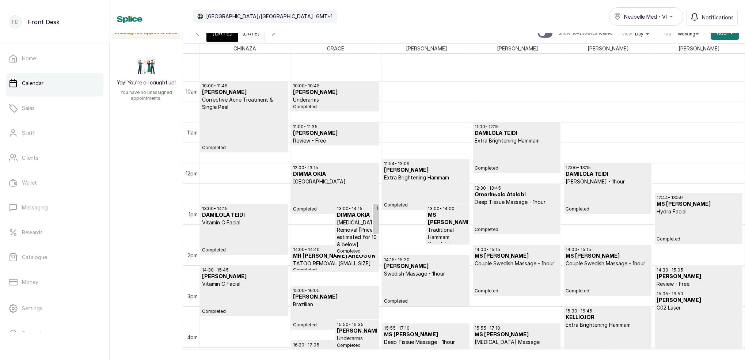
click at [199, 35] on icon "button" at bounding box center [197, 33] width 9 height 9
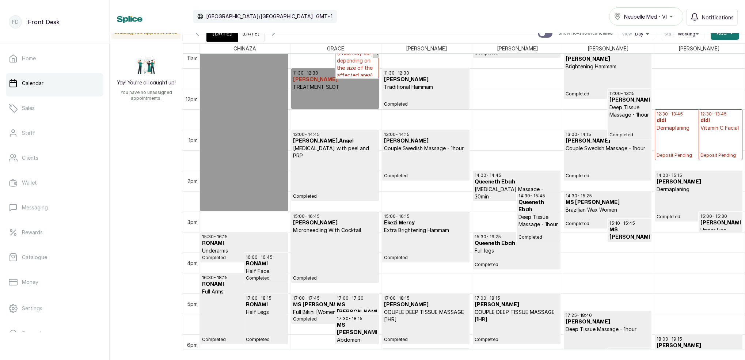
click at [200, 36] on icon "button" at bounding box center [197, 33] width 9 height 9
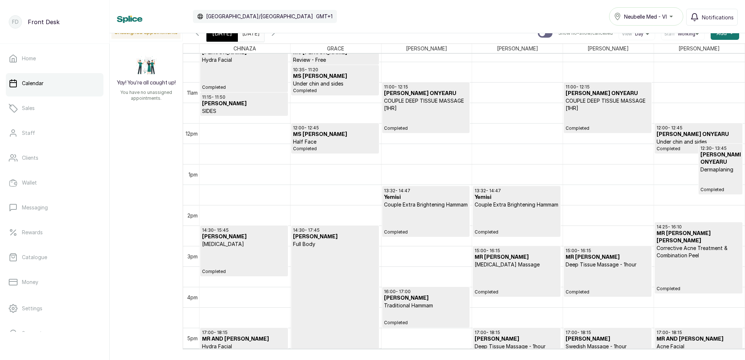
click at [348, 76] on h3 "MS ADAEZE" at bounding box center [335, 76] width 84 height 7
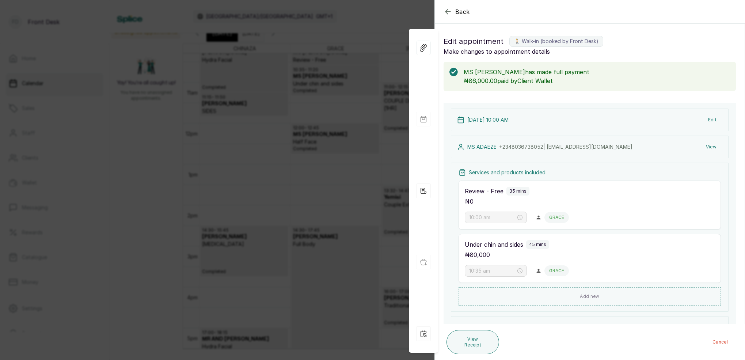
click at [715, 145] on button "View" at bounding box center [711, 146] width 22 height 13
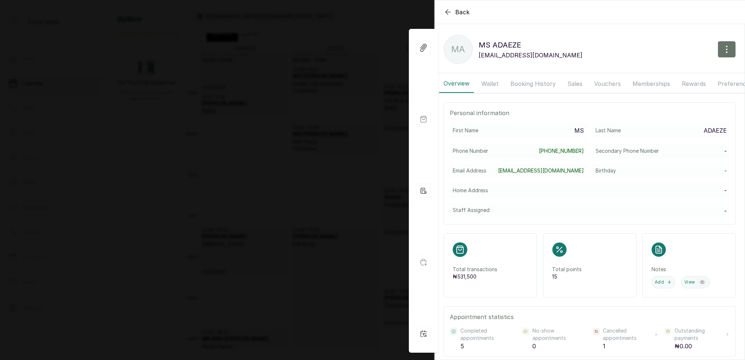
click at [495, 84] on button "Wallet" at bounding box center [490, 84] width 26 height 18
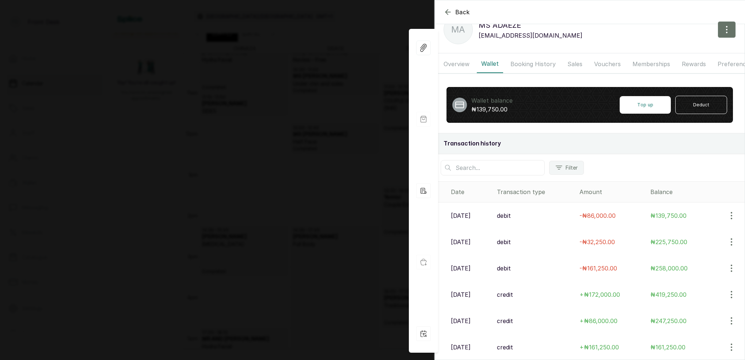
click at [668, 216] on span "₦139,750.00" at bounding box center [669, 215] width 36 height 7
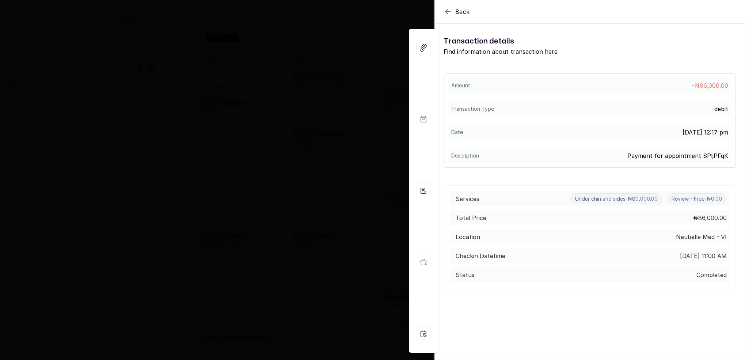
click at [448, 9] on icon "button" at bounding box center [448, 11] width 9 height 9
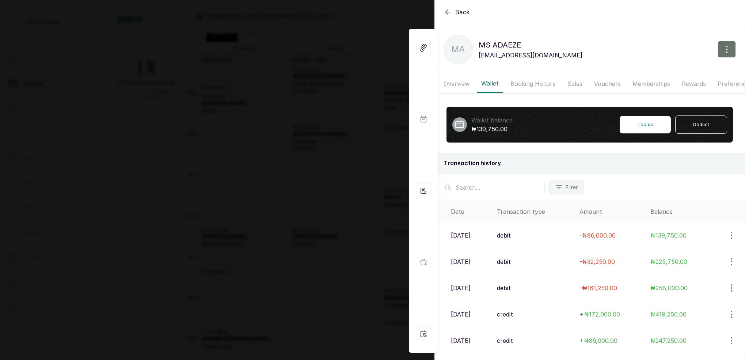
click at [456, 88] on button "Overview" at bounding box center [456, 84] width 35 height 18
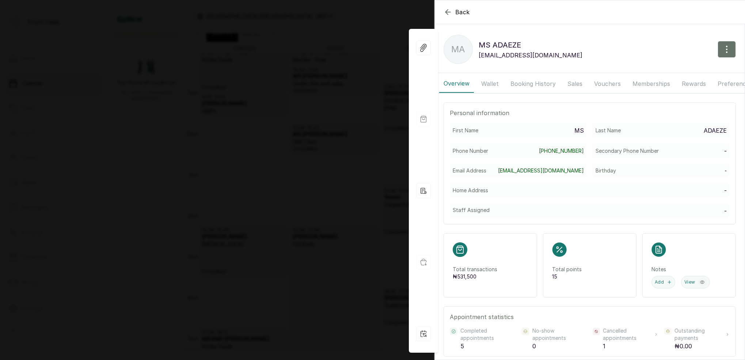
click at [493, 84] on button "Wallet" at bounding box center [490, 84] width 26 height 18
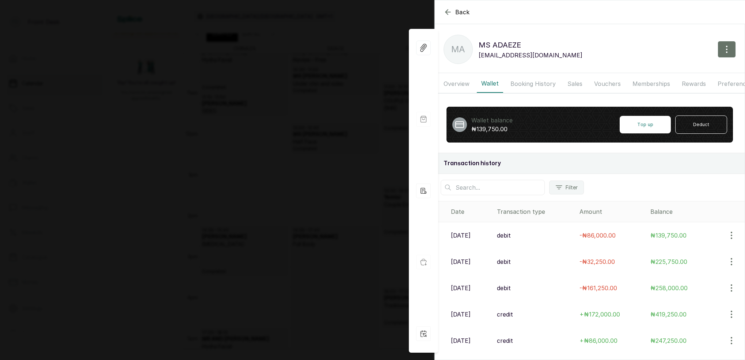
click at [471, 261] on p "28 Aug, 2025" at bounding box center [461, 261] width 20 height 9
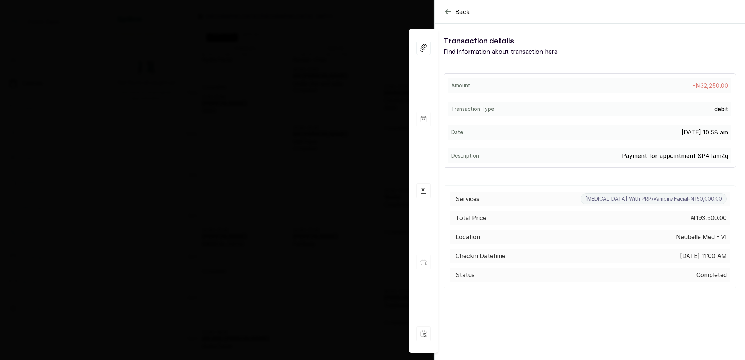
click at [447, 13] on icon "button" at bounding box center [448, 11] width 5 height 5
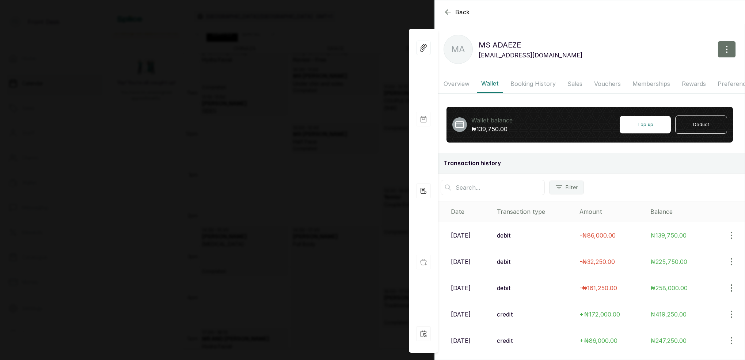
click at [524, 82] on button "Booking History" at bounding box center [533, 84] width 54 height 18
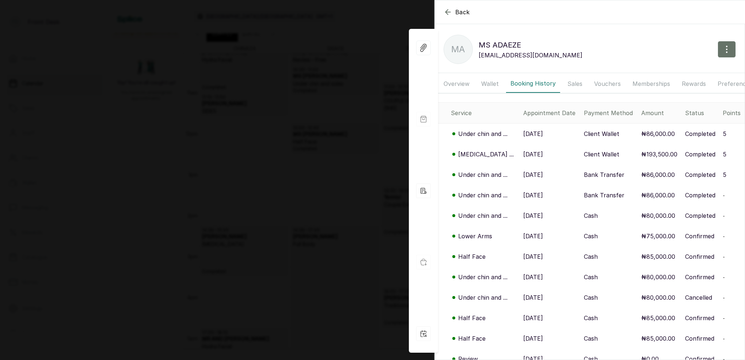
click at [498, 136] on p "Under chin and ..." at bounding box center [482, 133] width 49 height 9
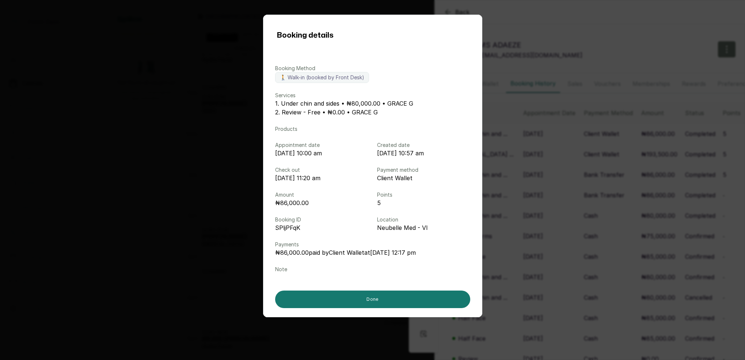
click at [535, 135] on div "Booking details Booking Method 🚶 Walk-in (booked by Front Desk) Services 1. Und…" at bounding box center [372, 180] width 745 height 360
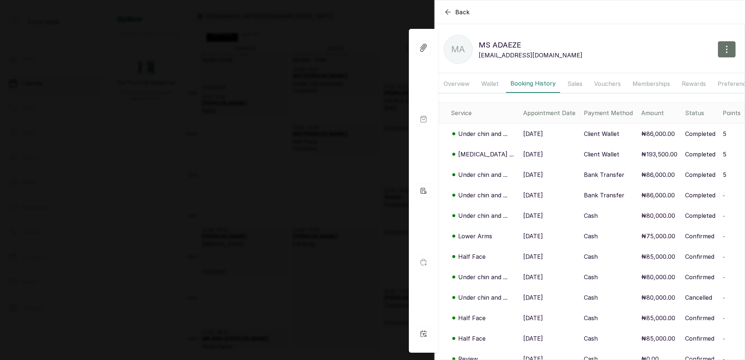
click at [490, 154] on p "Micro-Needling ..." at bounding box center [486, 154] width 56 height 9
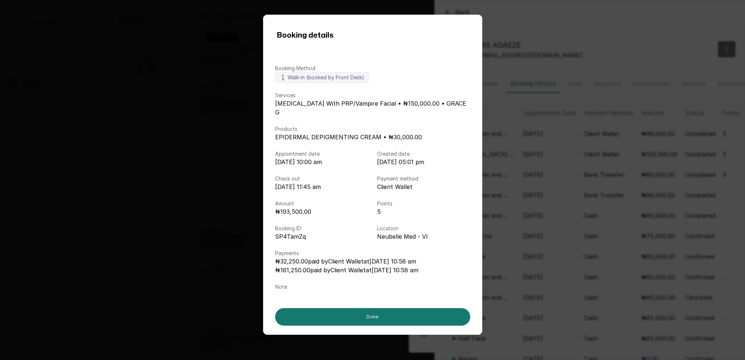
click at [518, 152] on div "Booking details Booking Method 🚶 Walk-in (booked by Front Desk) Services Micro-…" at bounding box center [372, 180] width 745 height 360
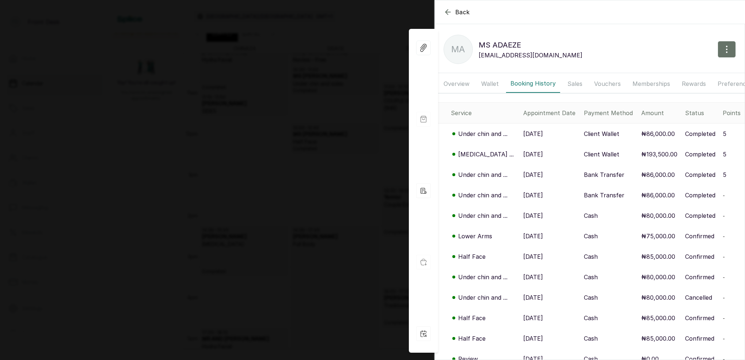
click at [485, 132] on p "Under chin and ..." at bounding box center [482, 133] width 49 height 9
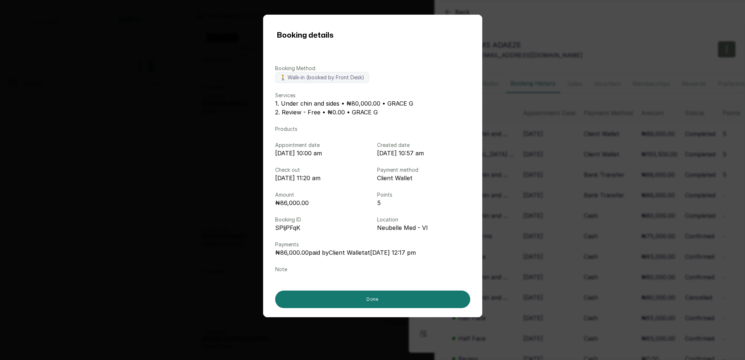
drag, startPoint x: 513, startPoint y: 137, endPoint x: 510, endPoint y: 141, distance: 5.0
click at [513, 137] on div "Booking details Booking Method 🚶 Walk-in (booked by Front Desk) Services 1. Und…" at bounding box center [372, 180] width 745 height 360
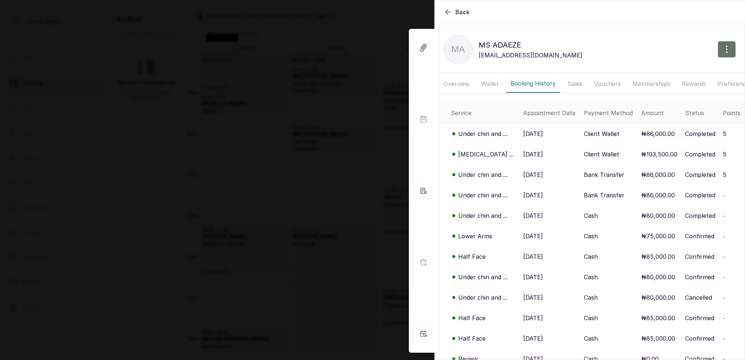
click at [492, 157] on p "Micro-Needling ..." at bounding box center [486, 154] width 56 height 9
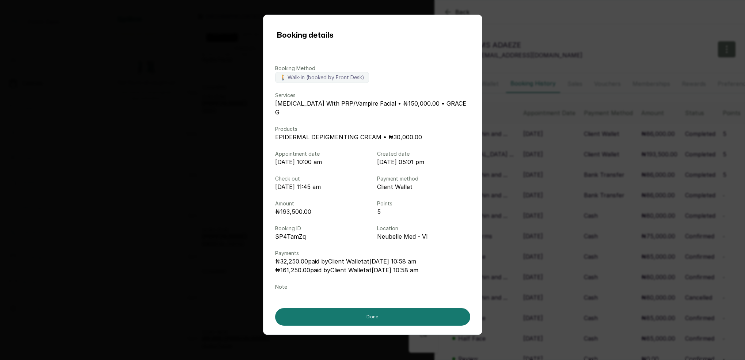
click at [525, 159] on div "Booking details Booking Method 🚶 Walk-in (booked by Front Desk) Services Micro-…" at bounding box center [372, 180] width 745 height 360
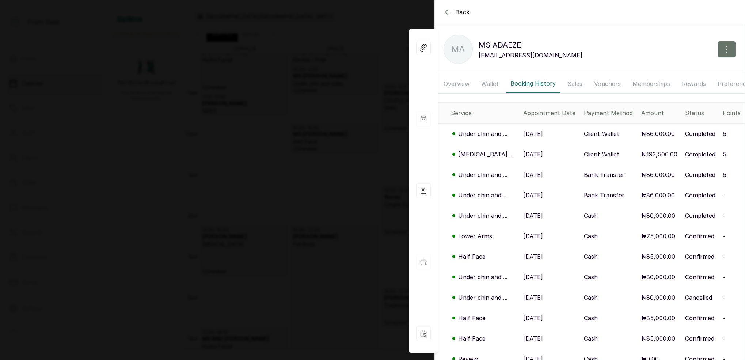
click at [451, 15] on icon "button" at bounding box center [448, 12] width 9 height 9
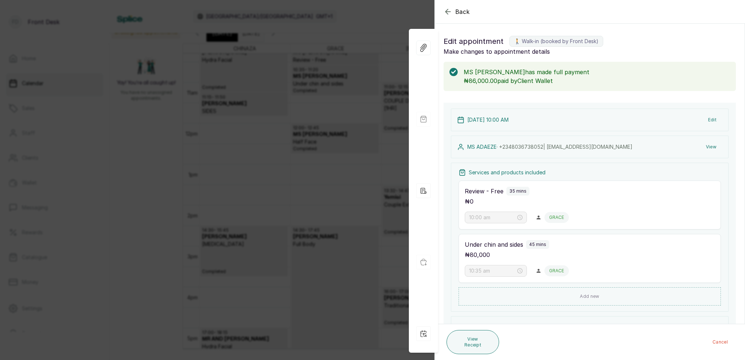
click at [446, 8] on icon "button" at bounding box center [448, 11] width 9 height 9
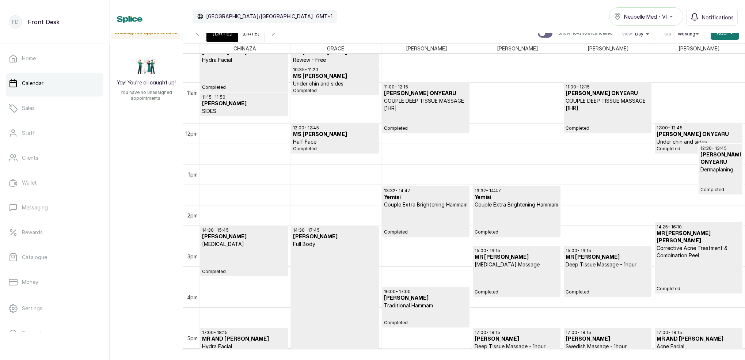
click at [332, 84] on p "Under chin and sides" at bounding box center [335, 83] width 84 height 7
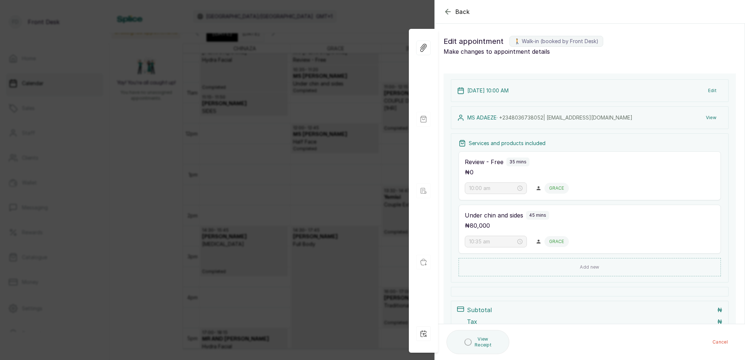
click at [707, 119] on button "View" at bounding box center [711, 117] width 22 height 13
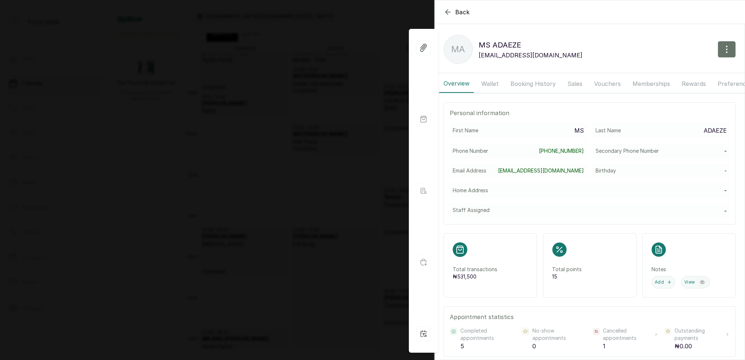
click at [501, 83] on button "Wallet" at bounding box center [490, 84] width 26 height 18
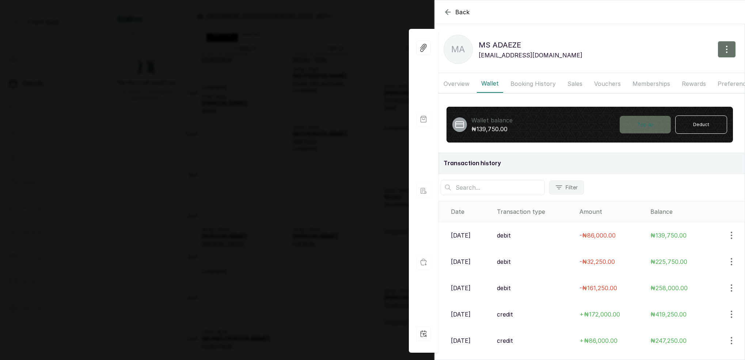
click at [638, 124] on button "Top up" at bounding box center [645, 125] width 51 height 18
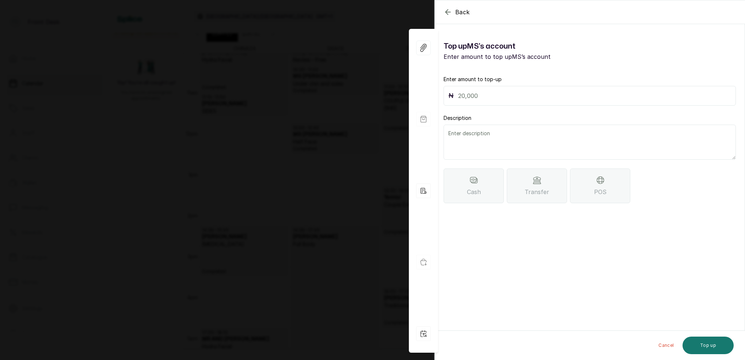
click at [487, 94] on input "text" at bounding box center [594, 96] width 273 height 10
type input "32,250"
click at [495, 133] on textarea at bounding box center [590, 142] width 292 height 35
click at [512, 146] on textarea at bounding box center [590, 142] width 292 height 35
drag, startPoint x: 449, startPoint y: 132, endPoint x: 466, endPoint y: 135, distance: 17.0
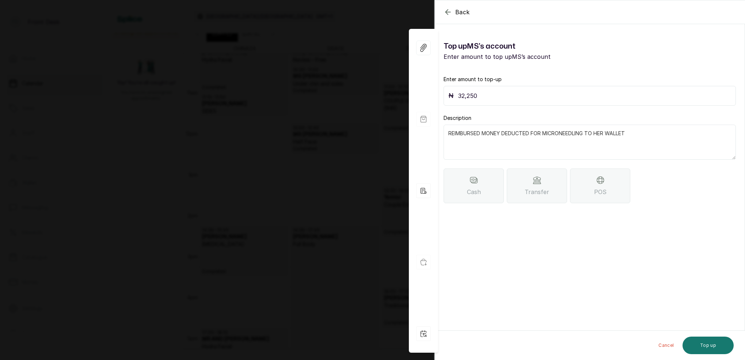
click at [449, 132] on textarea "REIMBURSED MONEY DEDUCTED FOR MICRONEEDLING TO HER WALLET" at bounding box center [590, 142] width 292 height 35
click at [645, 137] on textarea "SHE REIMBURSED MONEY DEDUCTED FOR MICRONEEDLING TO HER WALLET" at bounding box center [590, 142] width 292 height 35
type textarea "SHE REIMBURSED MONEY DEDUCTED FOR MICRONEEDLING"
click at [542, 180] on div "Transfer" at bounding box center [537, 185] width 60 height 35
click at [705, 346] on button "Top up" at bounding box center [708, 346] width 51 height 18
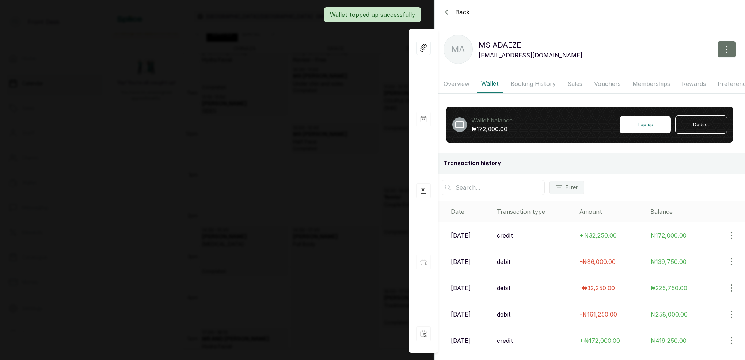
click at [370, 144] on div "Back MS ADAEZE MA MS ADAEZE adaezeogo@yahoo.com Overview Wallet Booking History…" at bounding box center [372, 180] width 745 height 360
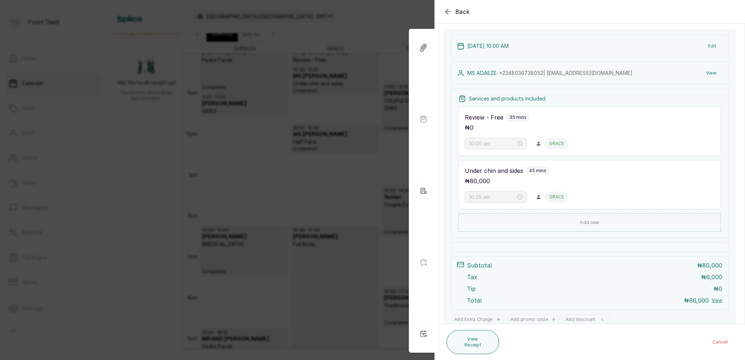
scroll to position [95, 0]
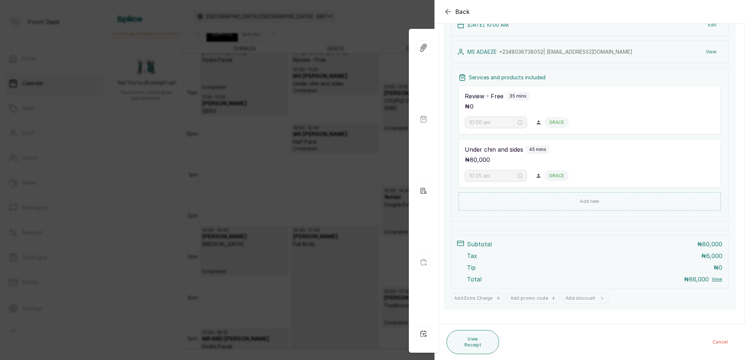
click at [378, 135] on div "Back Appointment Details Edit appointment 🚶 Walk-in (booked by Front Desk) Make…" at bounding box center [372, 180] width 745 height 360
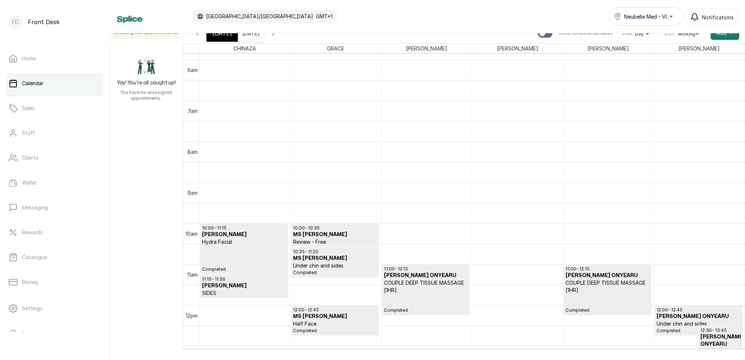
scroll to position [236, 0]
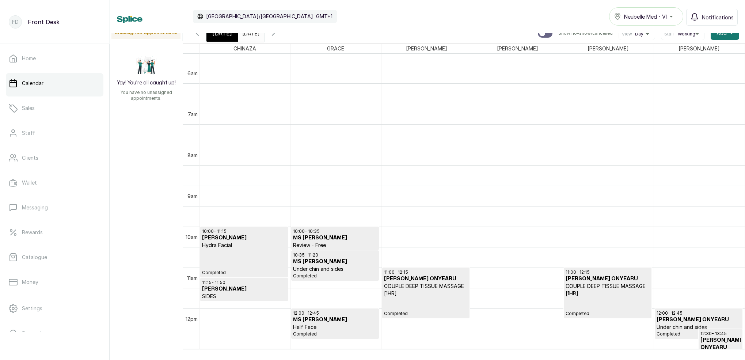
click at [227, 37] on span "[DATE]" at bounding box center [222, 33] width 20 height 9
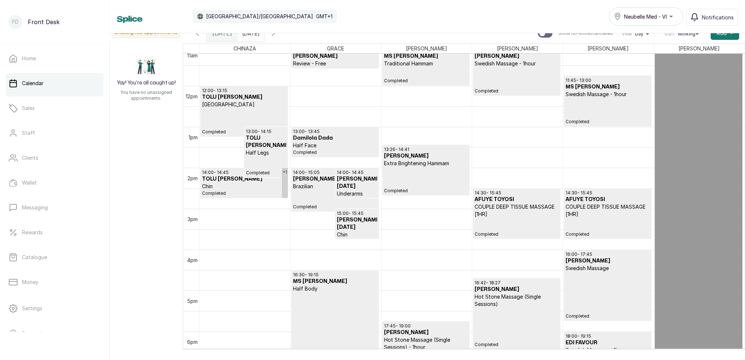
scroll to position [460, 0]
click at [274, 35] on icon "button" at bounding box center [273, 33] width 2 height 4
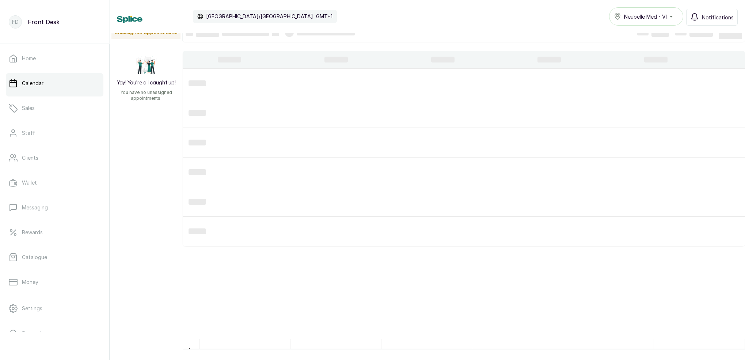
scroll to position [1, 0]
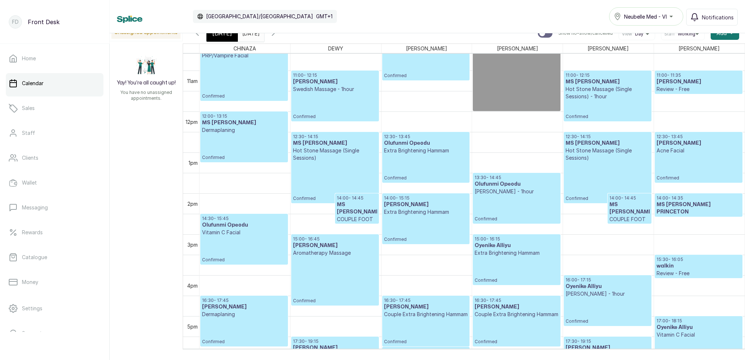
click at [278, 35] on icon "button" at bounding box center [273, 33] width 9 height 9
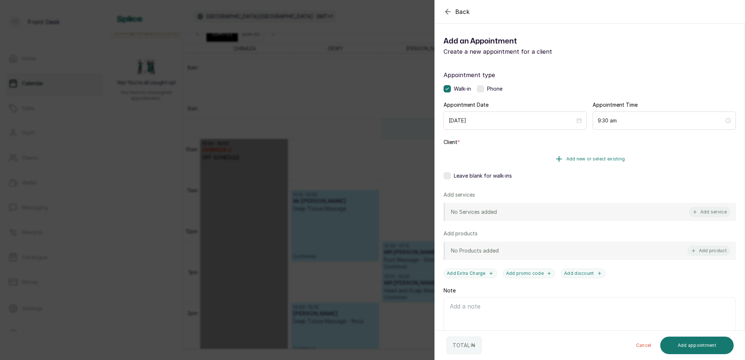
click at [621, 158] on span "Add new or select existing" at bounding box center [596, 159] width 59 height 6
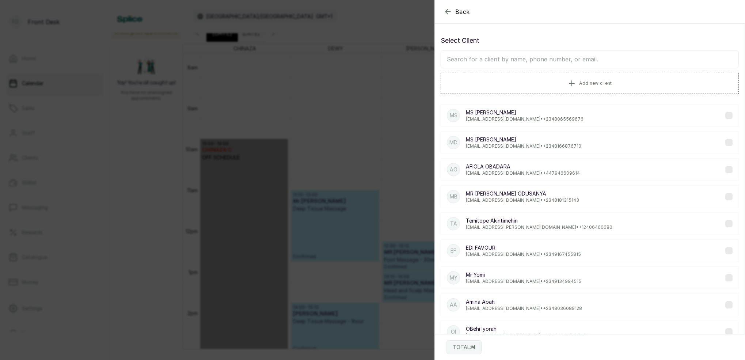
click at [572, 61] on input "text" at bounding box center [590, 59] width 298 height 18
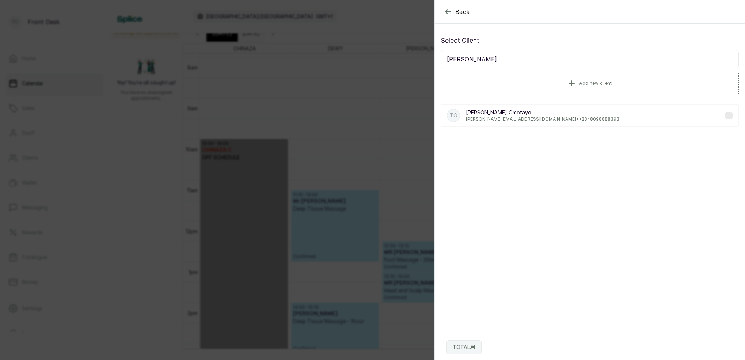
type input "TANIA"
click at [493, 111] on p "Tania Omotayo" at bounding box center [543, 112] width 154 height 7
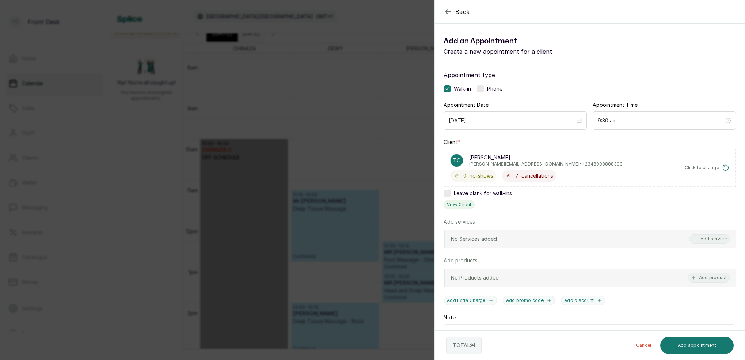
click at [462, 202] on button "View Client" at bounding box center [459, 205] width 31 height 10
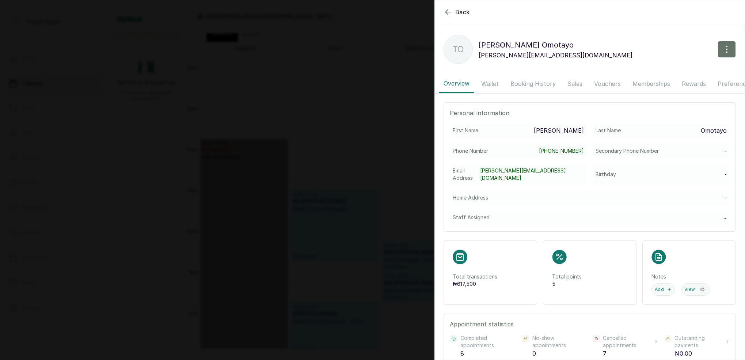
click at [526, 46] on p "Tania Omotayo" at bounding box center [556, 45] width 154 height 12
click at [523, 85] on button "Booking History" at bounding box center [533, 84] width 54 height 18
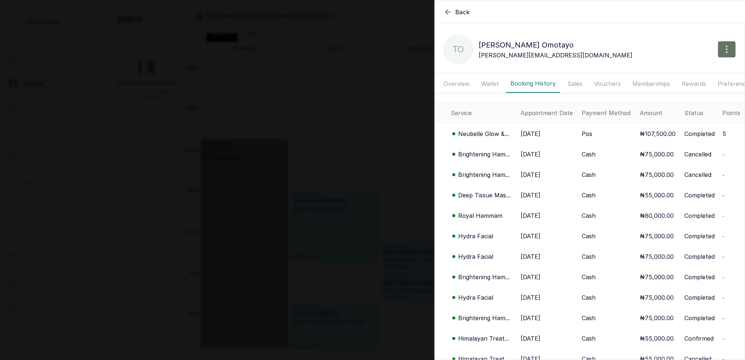
click at [486, 133] on p "Neubelle Glow &..." at bounding box center [483, 133] width 51 height 9
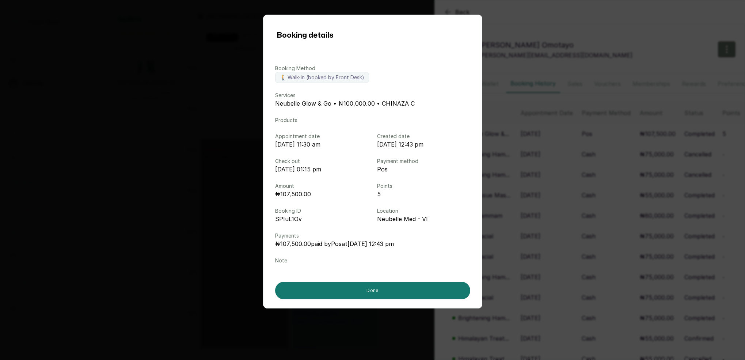
click at [610, 172] on div "Booking details Booking Method 🚶 Walk-in (booked by Front Desk) Services Neubel…" at bounding box center [372, 180] width 745 height 360
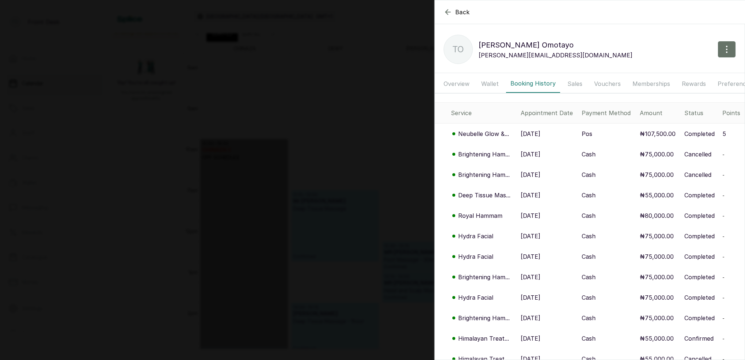
click at [404, 125] on div "Back Tania Omotayo TO Tania Omotayo tania@taniaomotayo.com Overview Wallet Book…" at bounding box center [372, 180] width 745 height 360
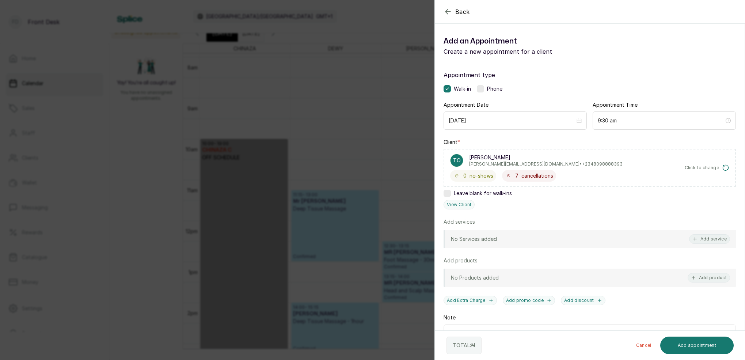
drag, startPoint x: 404, startPoint y: 125, endPoint x: 423, endPoint y: 118, distance: 20.9
click at [404, 125] on div "Back Add Appointment Add an Appointment Create a new appointment for a client A…" at bounding box center [372, 180] width 745 height 360
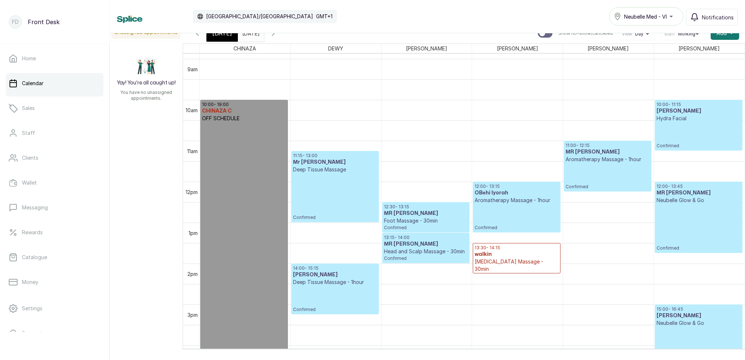
scroll to position [366, 0]
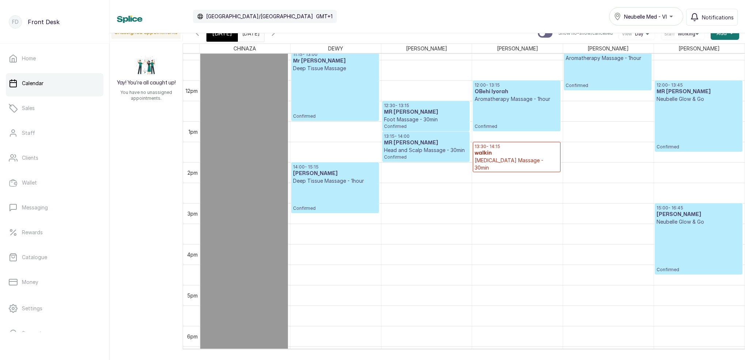
click at [278, 36] on icon "button" at bounding box center [273, 33] width 9 height 9
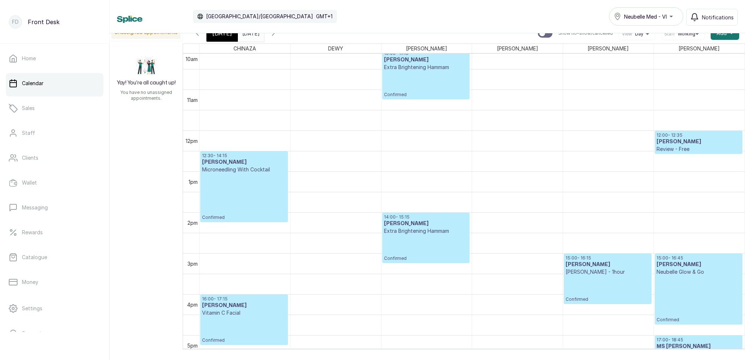
scroll to position [417, 0]
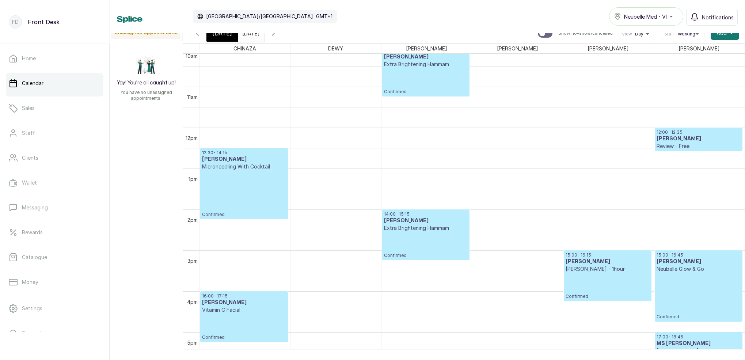
click at [227, 38] on div "[DATE]" at bounding box center [222, 33] width 31 height 17
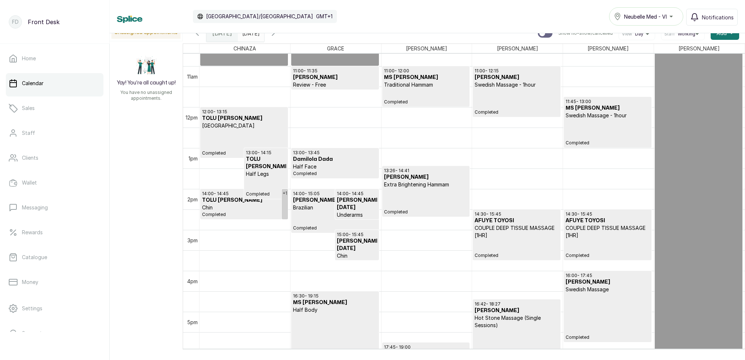
scroll to position [449, 0]
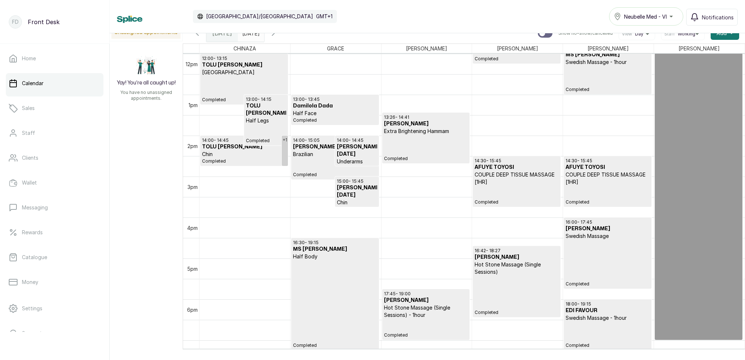
click at [346, 251] on h3 "MS [PERSON_NAME]" at bounding box center [335, 249] width 84 height 7
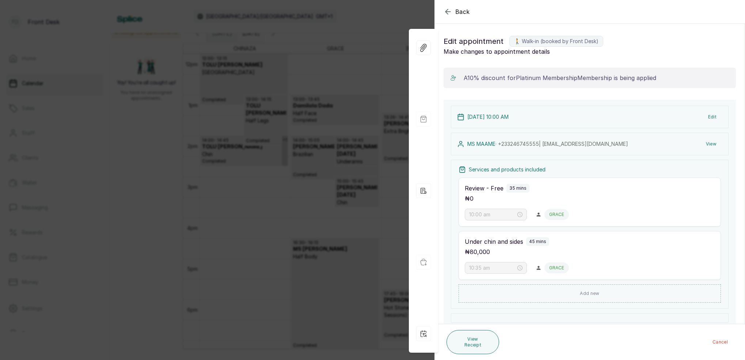
type input "4:30 pm"
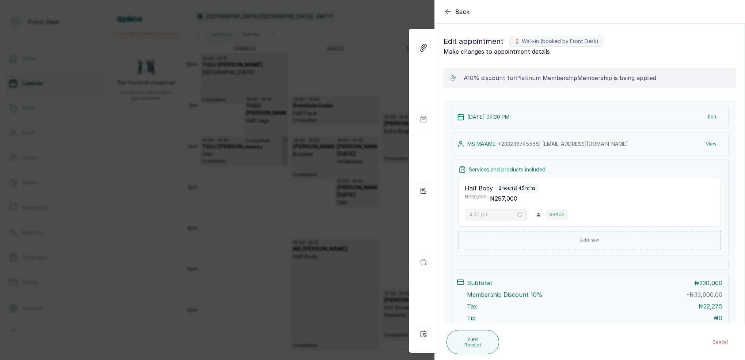
drag, startPoint x: 394, startPoint y: 140, endPoint x: 460, endPoint y: 141, distance: 65.8
click at [394, 140] on div "Back Appointment Details Edit appointment 🚶 Walk-in (booked by Front Desk) Make…" at bounding box center [372, 180] width 745 height 360
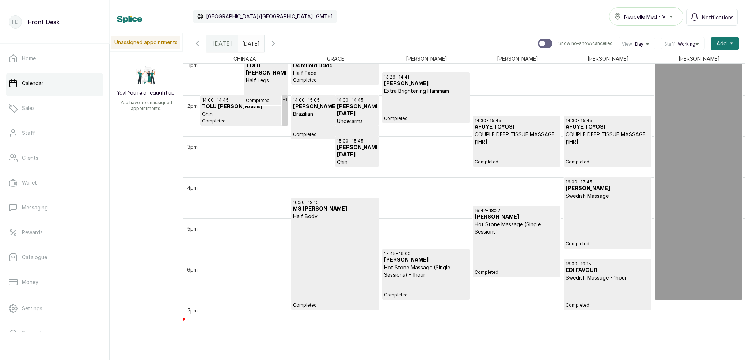
click at [343, 227] on p "Completed" at bounding box center [335, 264] width 84 height 88
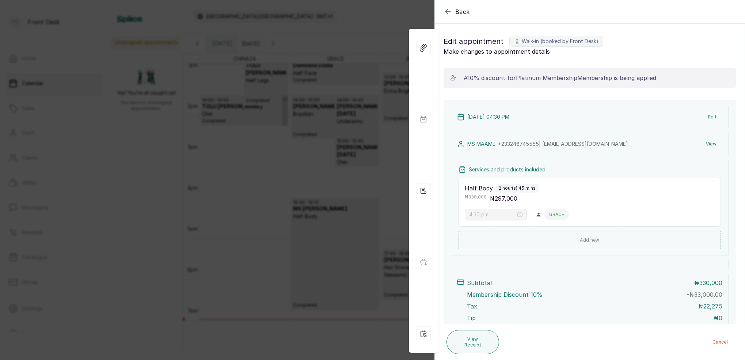
click at [714, 145] on button "View" at bounding box center [711, 143] width 22 height 13
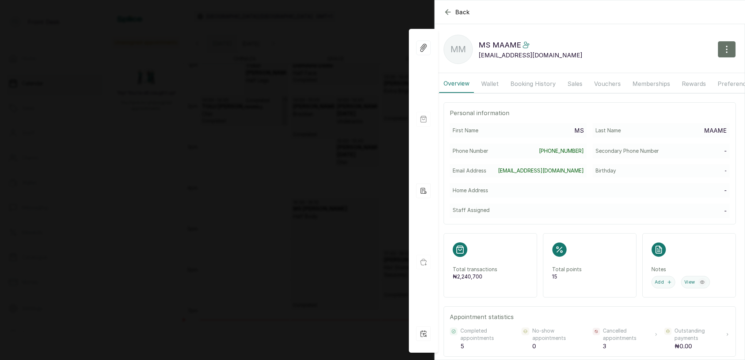
click at [655, 83] on button "Memberships" at bounding box center [651, 84] width 46 height 18
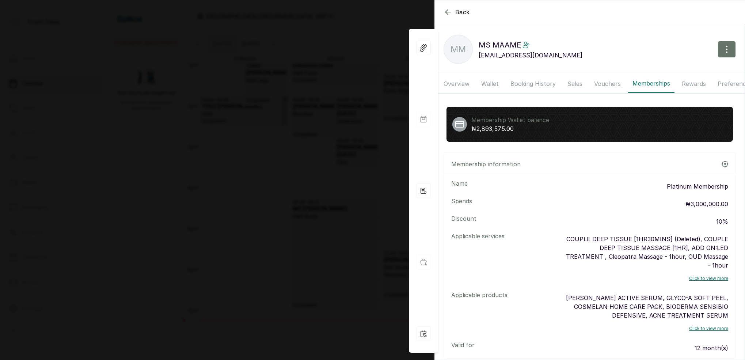
click at [312, 74] on div "Back MS MAAME MM MS MAAME cuulbuck@gmail.com Overview Wallet Booking History Sa…" at bounding box center [372, 180] width 745 height 360
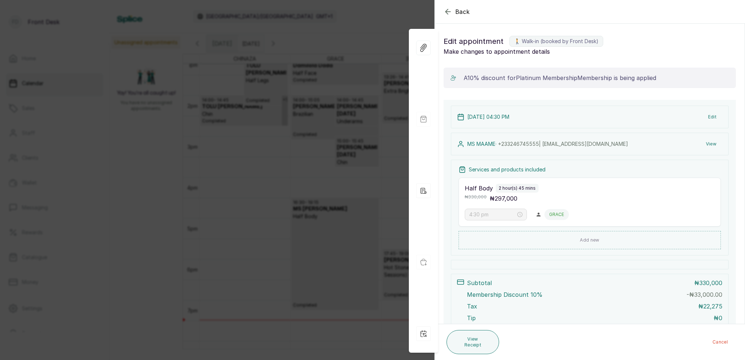
click at [367, 85] on div "Back Appointment Details Edit appointment 🚶 Walk-in (booked by Front Desk) Make…" at bounding box center [372, 180] width 745 height 360
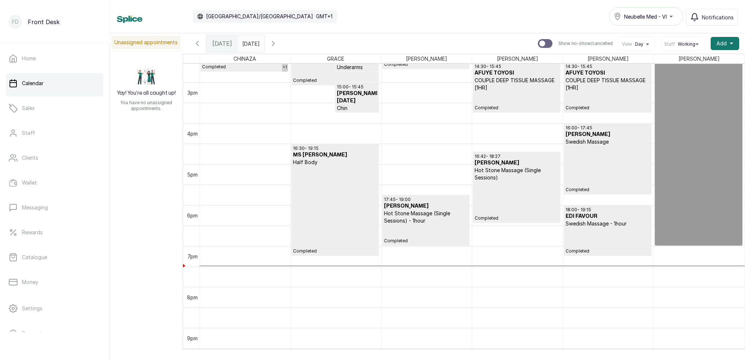
scroll to position [598, 0]
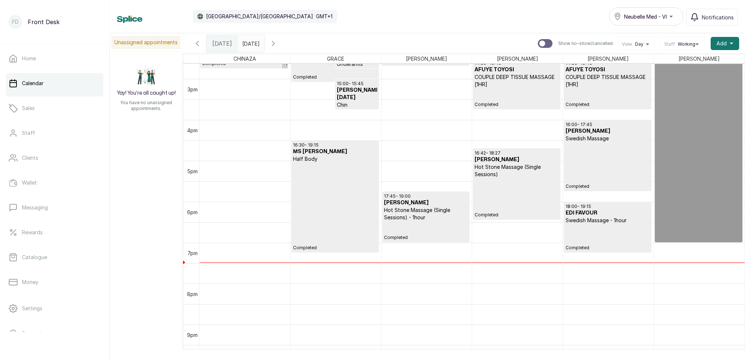
click at [250, 43] on input "28/09/2025" at bounding box center [244, 41] width 12 height 12
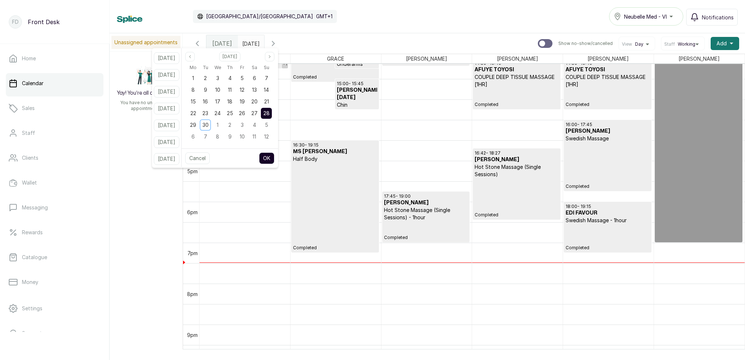
drag, startPoint x: 323, startPoint y: 32, endPoint x: 312, endPoint y: 39, distance: 13.4
click at [323, 33] on div "Calendar [GEOGRAPHIC_DATA]/[GEOGRAPHIC_DATA] GMT+1 Neubelle Med - VI Notificati…" at bounding box center [428, 16] width 636 height 33
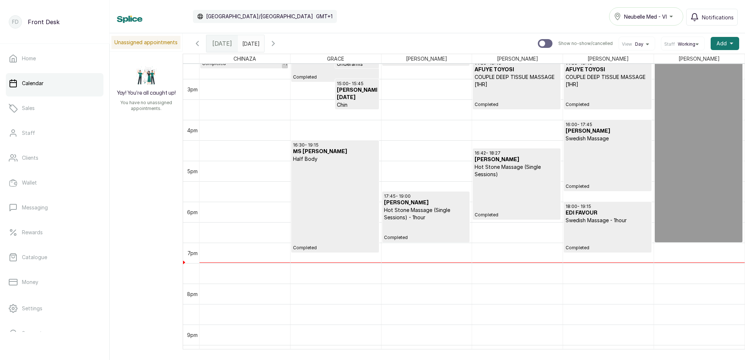
click at [250, 45] on input "28/09/2025" at bounding box center [244, 41] width 12 height 12
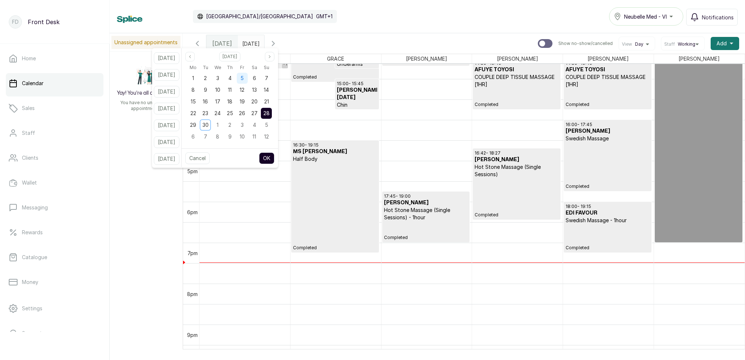
click at [244, 77] on span "5" at bounding box center [242, 78] width 3 height 6
click at [235, 78] on div "4" at bounding box center [229, 78] width 11 height 11
click at [272, 58] on icon "page next" at bounding box center [270, 56] width 4 height 4
click at [248, 79] on div "3" at bounding box center [242, 78] width 11 height 11
click at [274, 158] on button "OK" at bounding box center [266, 158] width 15 height 12
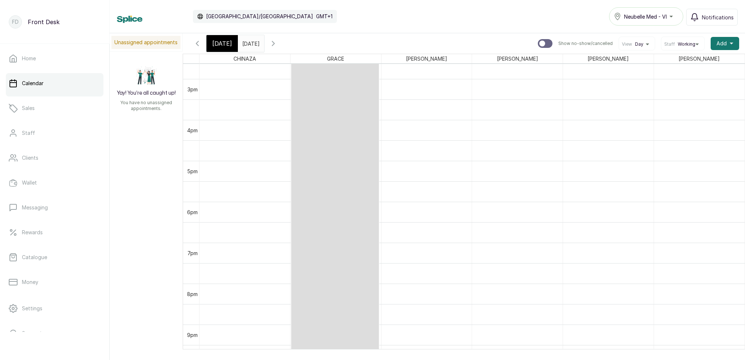
type input "03/10/2025"
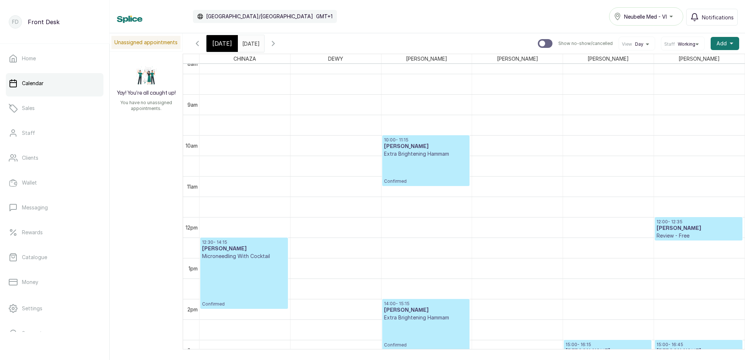
scroll to position [338, 0]
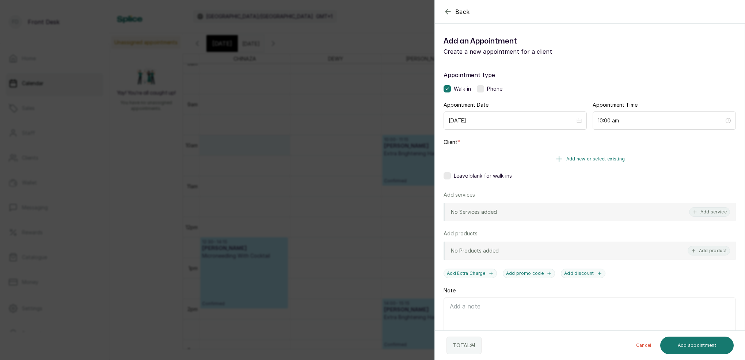
click at [605, 157] on span "Add new or select existing" at bounding box center [596, 159] width 59 height 6
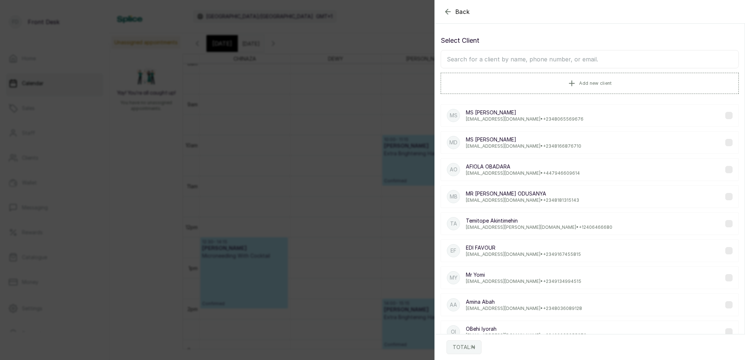
drag, startPoint x: 563, startPoint y: 57, endPoint x: 558, endPoint y: 62, distance: 6.2
click at [563, 57] on input "text" at bounding box center [590, 59] width 298 height 18
type input "N"
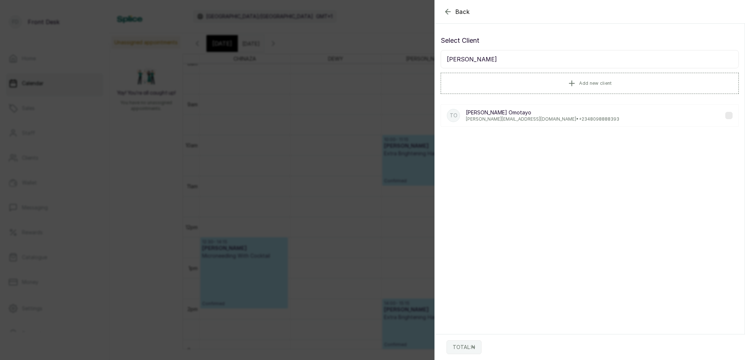
type input "TANIA"
click at [534, 110] on p "Tania Omotayo" at bounding box center [543, 112] width 154 height 7
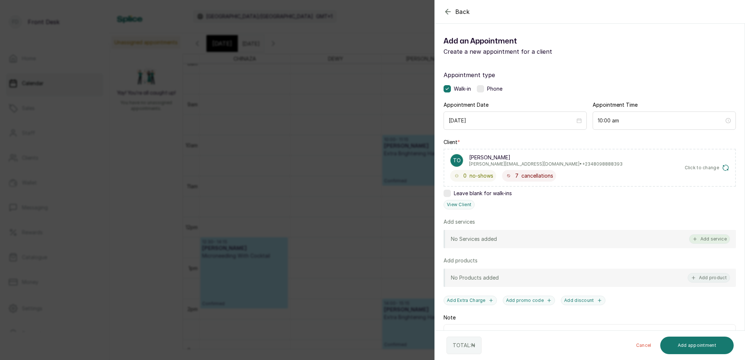
click at [711, 239] on button "Add service" at bounding box center [709, 239] width 41 height 10
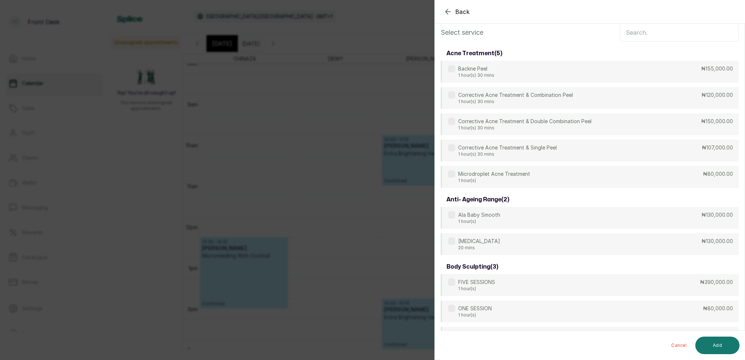
scroll to position [11, 0]
click at [652, 36] on input "text" at bounding box center [679, 33] width 119 height 18
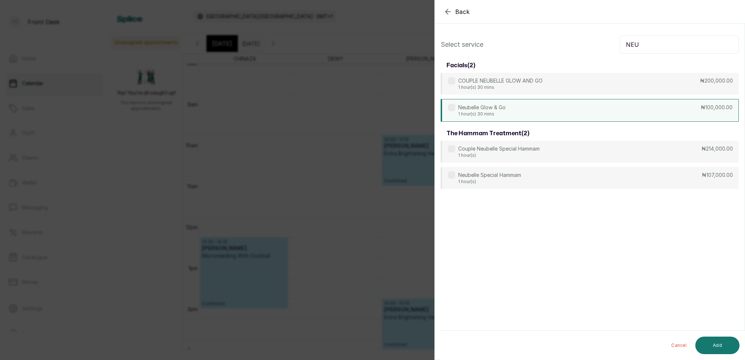
type input "NEU"
click at [488, 114] on p "1 hour(s) 30 mins" at bounding box center [482, 114] width 48 height 6
click at [717, 342] on button "Add" at bounding box center [718, 346] width 44 height 18
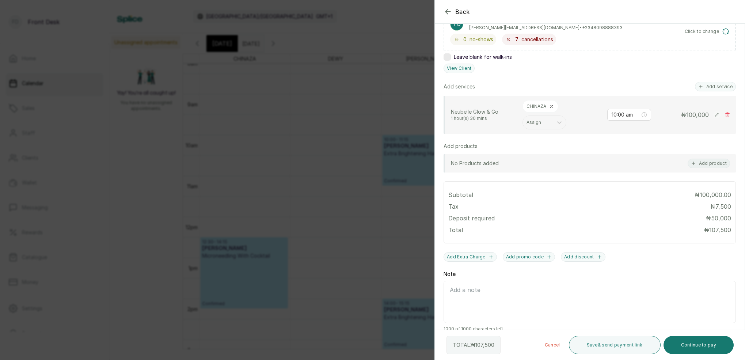
scroll to position [139, 0]
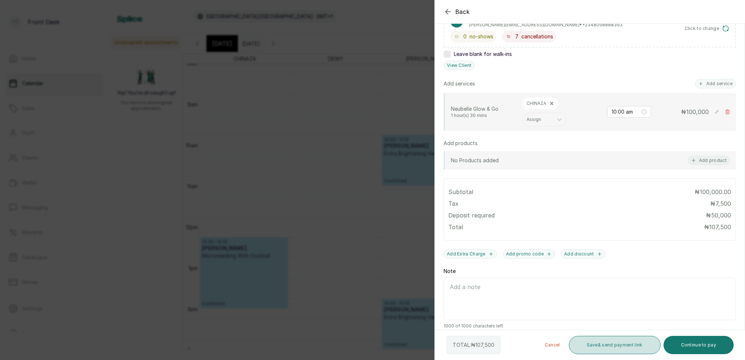
click at [617, 346] on button "Save & send payment link" at bounding box center [615, 345] width 92 height 18
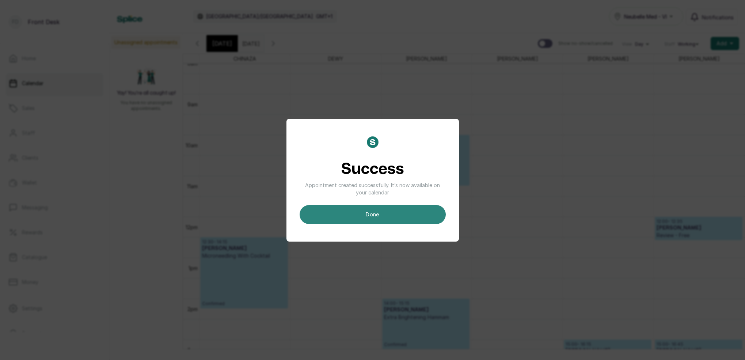
click at [340, 210] on button "done" at bounding box center [373, 214] width 146 height 19
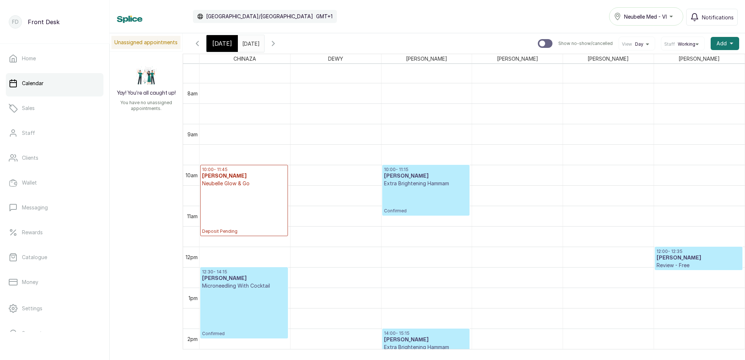
scroll to position [309, 0]
click at [220, 45] on span "[DATE]" at bounding box center [222, 43] width 20 height 9
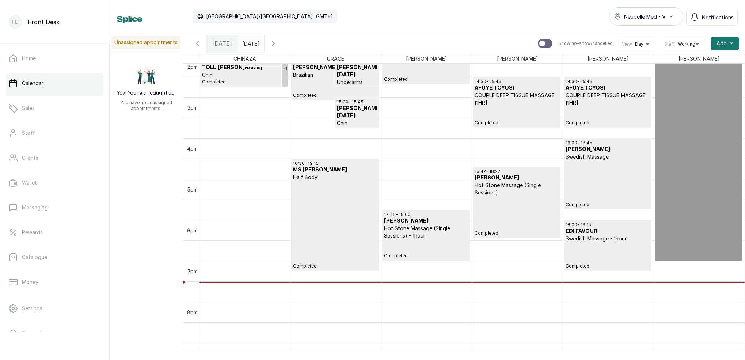
scroll to position [636, 0]
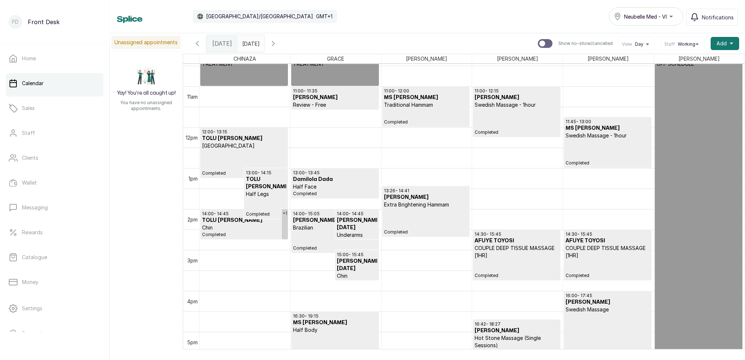
click at [534, 111] on div "11:00 - 12:15 Toluwani Odukoya Swedish Massage - 1hour Completed 14:30 - 15:45 …" at bounding box center [517, 127] width 91 height 982
click at [534, 92] on div "11:00 - 12:15 Toluwani Odukoya Swedish Massage - 1hour Completed 14:30 - 15:45 …" at bounding box center [517, 127] width 91 height 982
click at [527, 113] on p "Completed" at bounding box center [517, 122] width 84 height 27
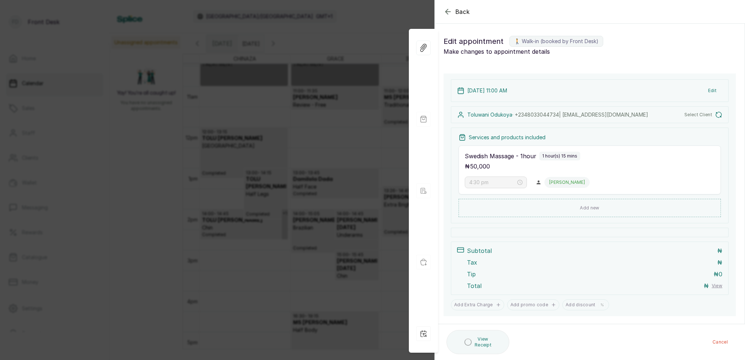
type input "11:00 am"
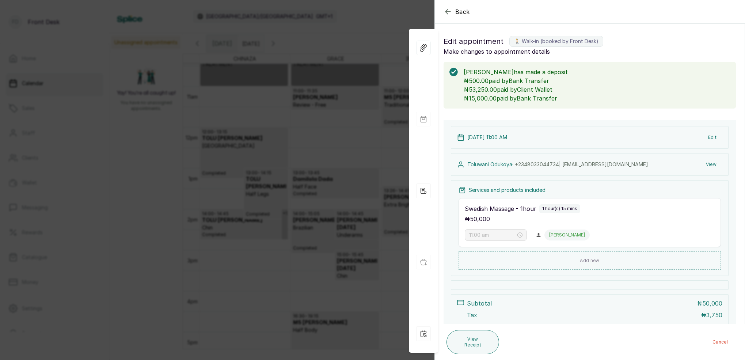
drag, startPoint x: 370, startPoint y: 82, endPoint x: 497, endPoint y: 6, distance: 148.0
click at [373, 79] on div "Back Appointment Details Edit appointment 🚶 Walk-in (booked by Front Desk) Make…" at bounding box center [372, 180] width 745 height 360
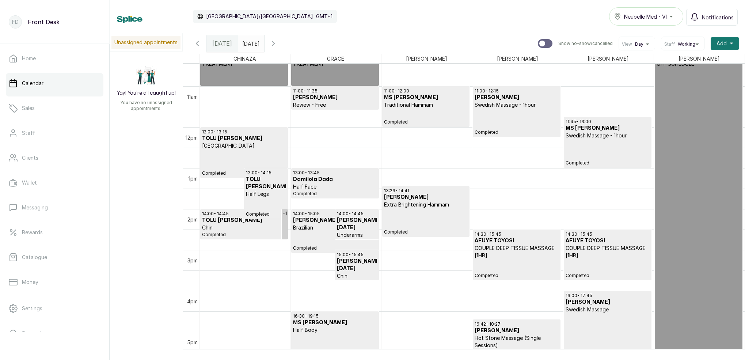
click at [278, 44] on icon "button" at bounding box center [273, 43] width 9 height 9
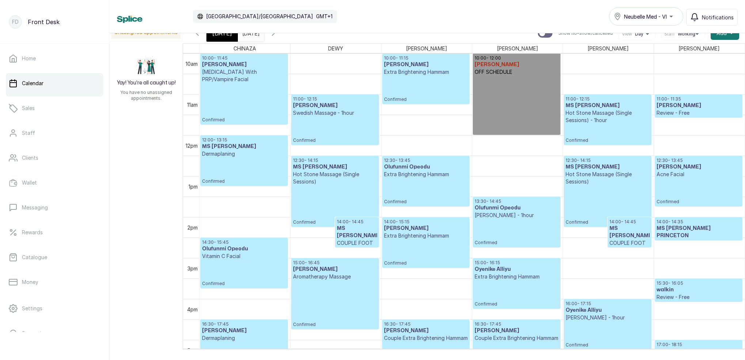
scroll to position [413, 0]
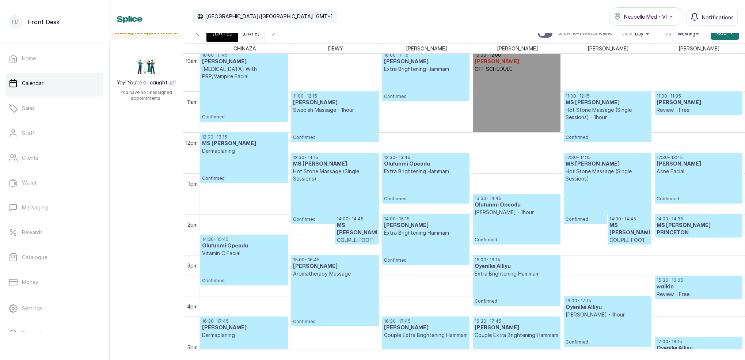
click at [606, 126] on p "Confirmed" at bounding box center [608, 130] width 84 height 19
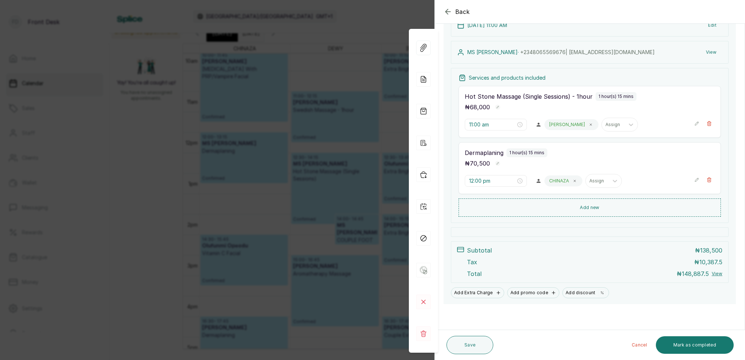
scroll to position [95, 0]
click at [298, 100] on div "Back Appointment Details Edit appointment 🚶 Walk-in (booked by Front Desk) Make…" at bounding box center [372, 180] width 745 height 360
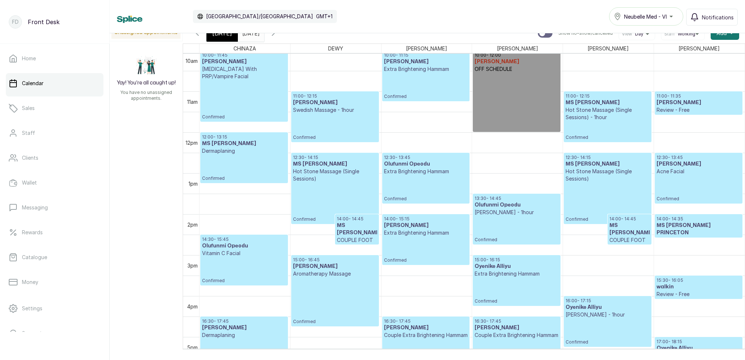
click at [264, 35] on span at bounding box center [257, 31] width 14 height 12
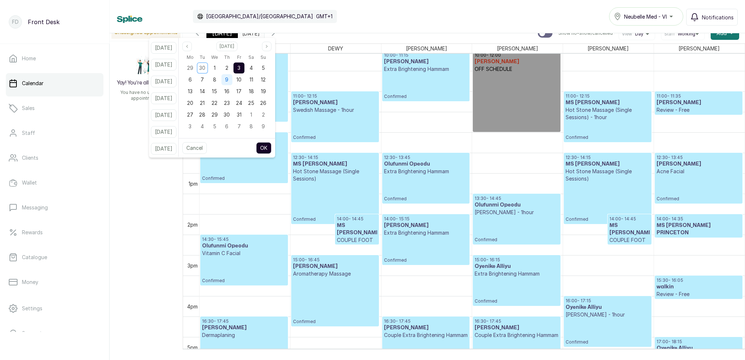
drag, startPoint x: 235, startPoint y: 80, endPoint x: 237, endPoint y: 84, distance: 4.1
click at [228, 81] on span "9" at bounding box center [226, 79] width 3 height 6
click at [272, 147] on button "OK" at bounding box center [263, 148] width 15 height 12
type input "09/10/2025"
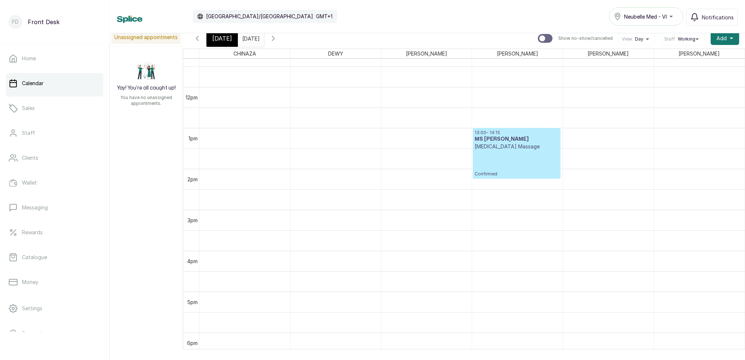
scroll to position [463, 0]
click at [525, 141] on h3 "MS DEBORAH IFEOLUWA" at bounding box center [517, 139] width 84 height 7
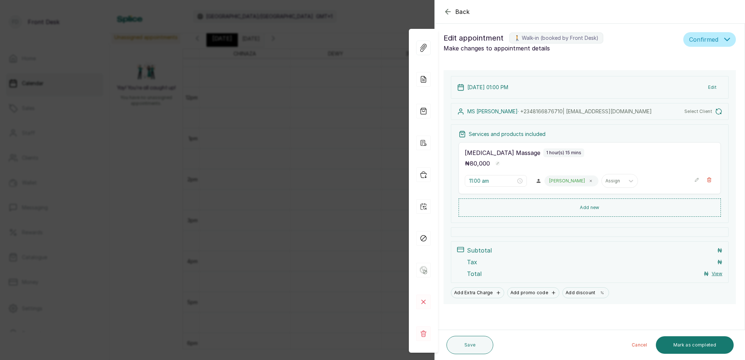
type input "1:00 pm"
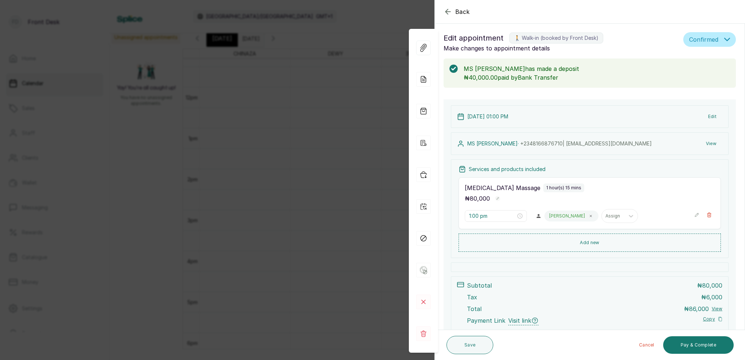
drag, startPoint x: 353, startPoint y: 102, endPoint x: 712, endPoint y: 168, distance: 364.1
click at [353, 102] on div "Back Appointment Details Edit appointment 🚶 Walk-in (booked by Front Desk) Make…" at bounding box center [372, 180] width 745 height 360
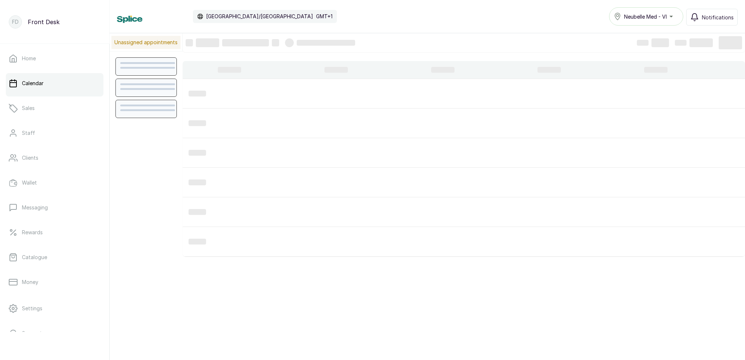
scroll to position [246, 0]
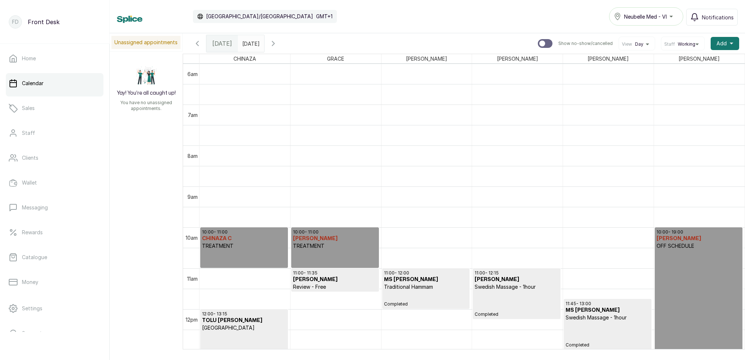
type input "dd/MM/yyyy"
click at [250, 43] on input "dd/MM/yyyy" at bounding box center [244, 41] width 12 height 12
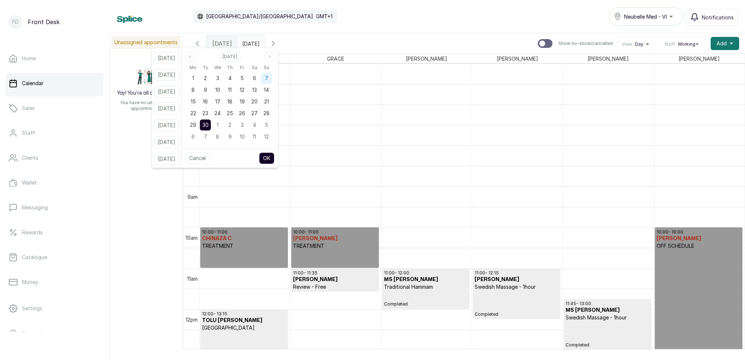
click at [272, 82] on div "7" at bounding box center [266, 78] width 11 height 11
click at [274, 160] on button "OK" at bounding box center [266, 158] width 15 height 12
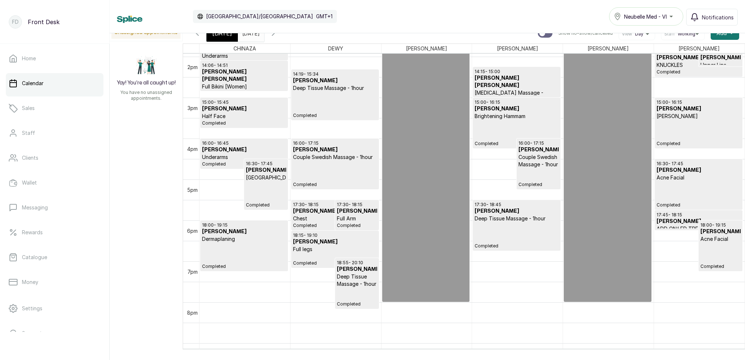
scroll to position [587, 0]
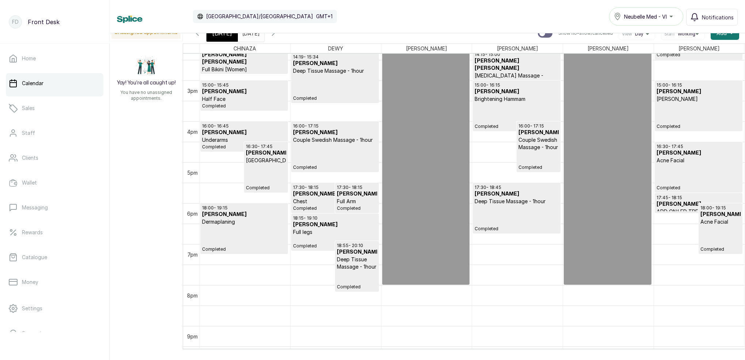
click at [264, 36] on span at bounding box center [257, 31] width 14 height 12
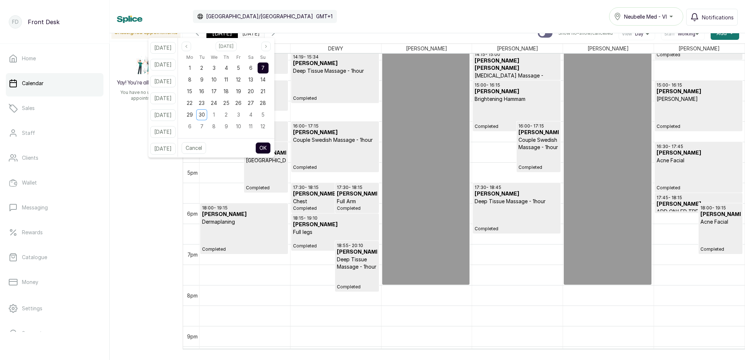
drag, startPoint x: 277, startPoint y: 44, endPoint x: 276, endPoint y: 54, distance: 10.3
click at [271, 44] on button "Next month" at bounding box center [266, 47] width 10 height 10
click at [265, 68] on span "5" at bounding box center [262, 68] width 3 height 6
click at [271, 148] on button "OK" at bounding box center [262, 148] width 15 height 12
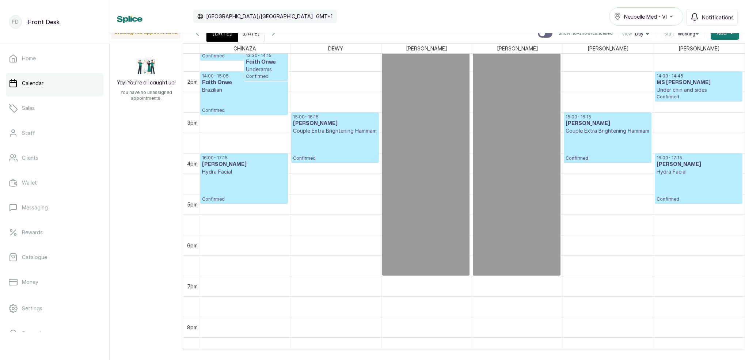
scroll to position [0, 0]
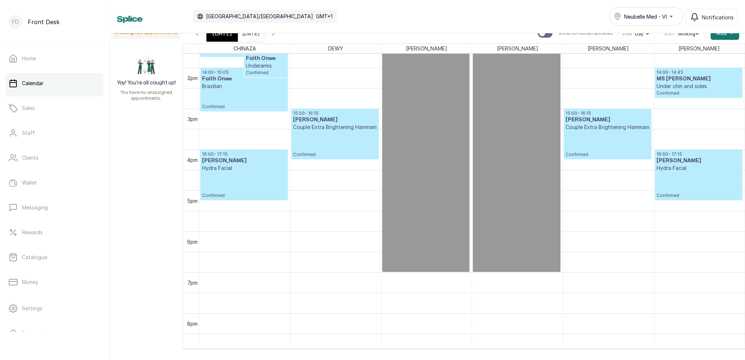
click at [219, 40] on div "[DATE]" at bounding box center [222, 33] width 31 height 17
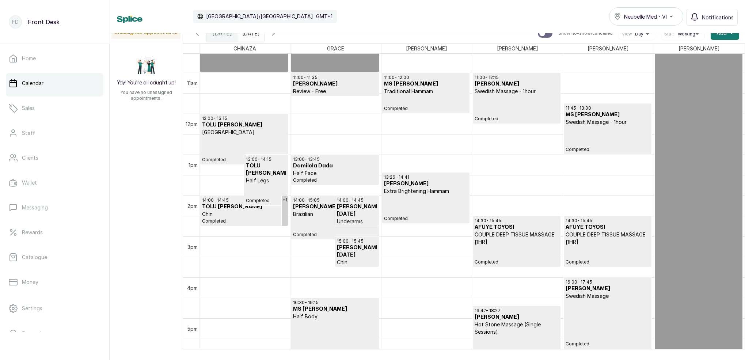
scroll to position [440, 0]
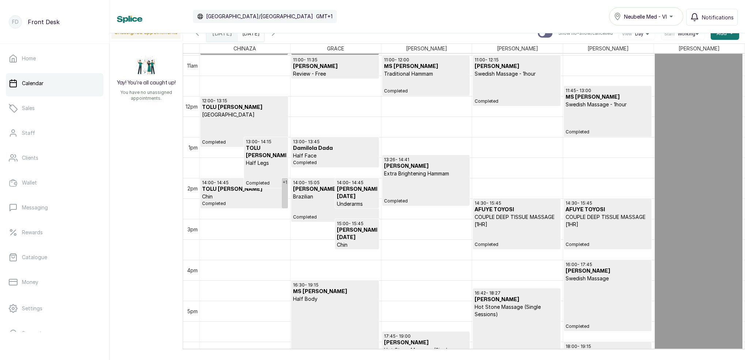
click at [278, 36] on icon "button" at bounding box center [273, 33] width 9 height 9
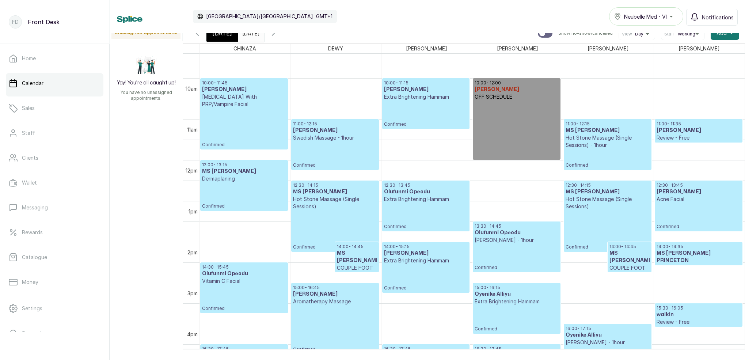
scroll to position [386, 0]
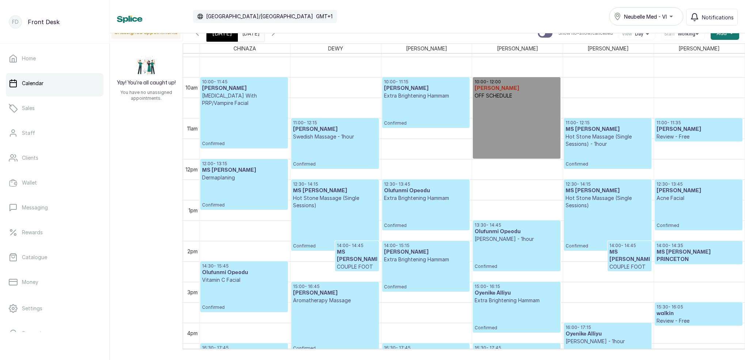
click at [278, 34] on icon "button" at bounding box center [273, 33] width 9 height 9
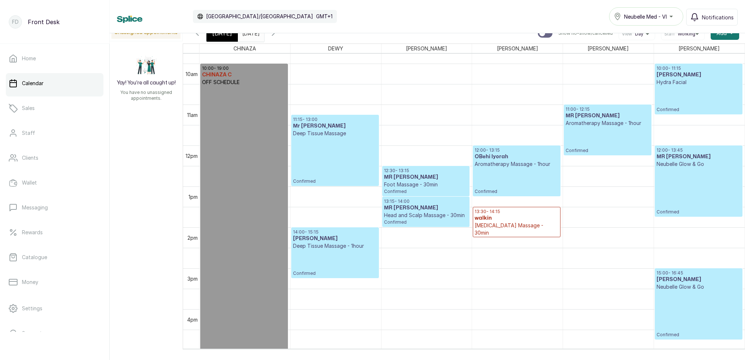
scroll to position [424, 0]
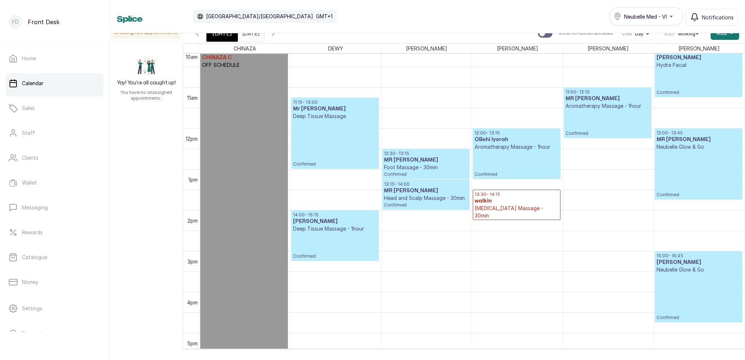
click at [264, 35] on span at bounding box center [257, 31] width 14 height 12
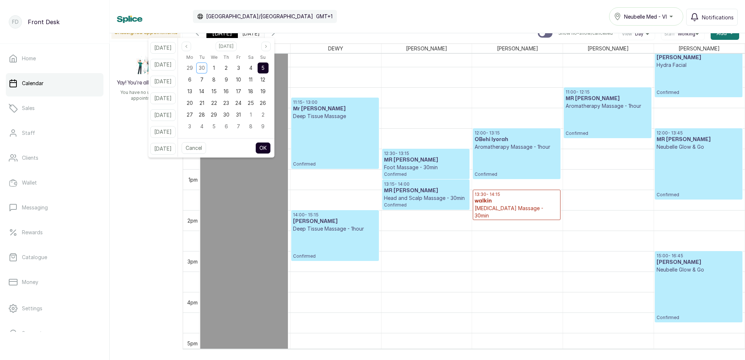
click at [265, 70] on span "5" at bounding box center [262, 68] width 3 height 6
click at [256, 68] on div "4" at bounding box center [250, 68] width 11 height 11
drag, startPoint x: 269, startPoint y: 67, endPoint x: 272, endPoint y: 86, distance: 19.3
click at [269, 68] on div "5" at bounding box center [263, 68] width 11 height 11
click at [271, 144] on button "OK" at bounding box center [262, 148] width 15 height 12
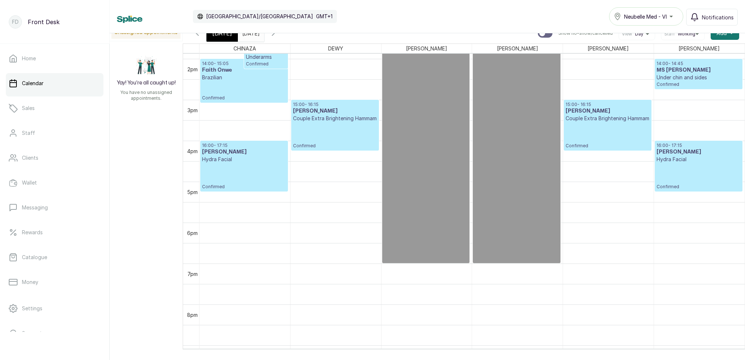
click at [607, 122] on p "Couple Extra Brightening Hammam" at bounding box center [608, 118] width 84 height 7
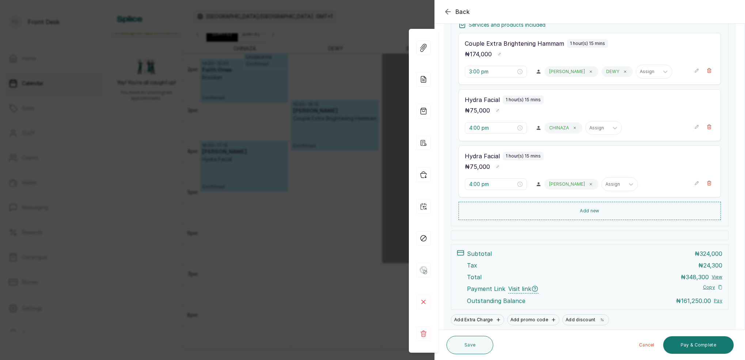
click at [322, 27] on div "Back Appointment Details Edit appointment 🚶 Walk-in (booked by Front Desk) Make…" at bounding box center [372, 180] width 745 height 360
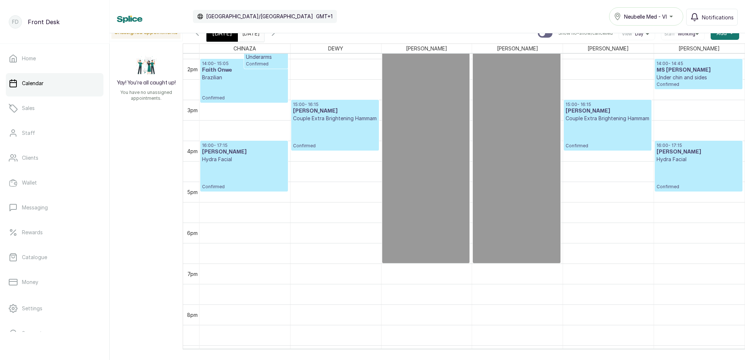
scroll to position [5, 0]
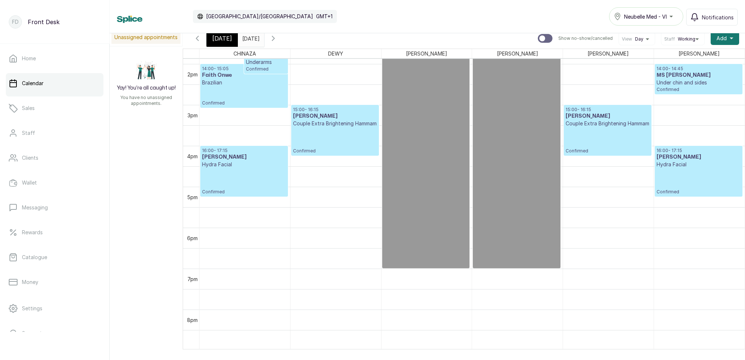
click at [250, 40] on input "[DATE]" at bounding box center [244, 36] width 12 height 12
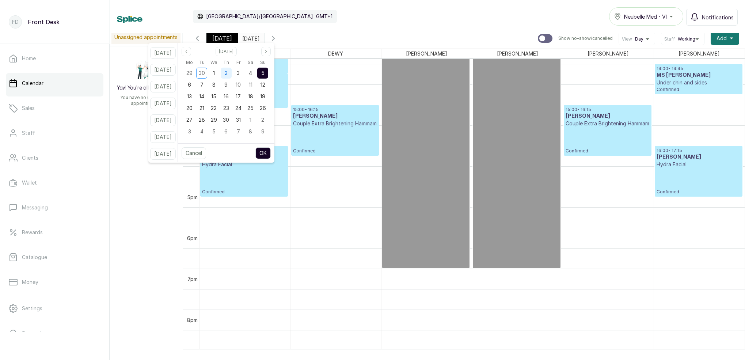
click at [232, 77] on div "2" at bounding box center [226, 73] width 11 height 11
click at [270, 151] on button "OK" at bounding box center [262, 153] width 15 height 12
type input "[DATE]"
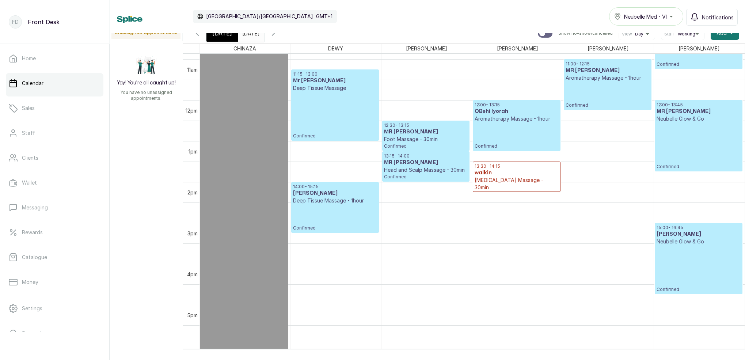
scroll to position [447, 0]
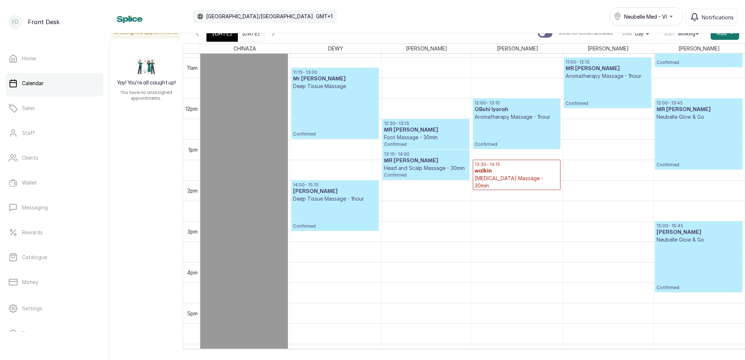
drag, startPoint x: 293, startPoint y: 35, endPoint x: 305, endPoint y: 38, distance: 11.9
click at [278, 35] on icon "button" at bounding box center [273, 33] width 9 height 9
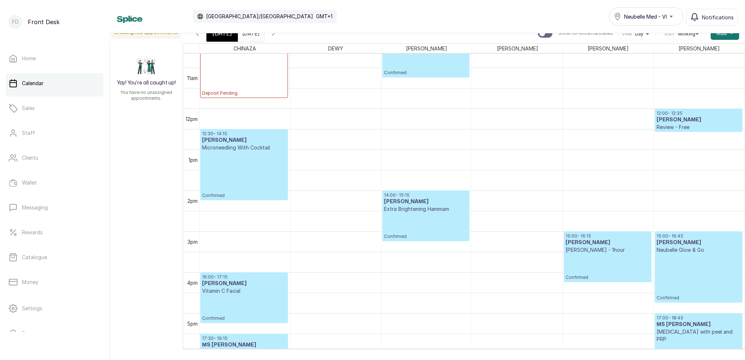
scroll to position [495, 0]
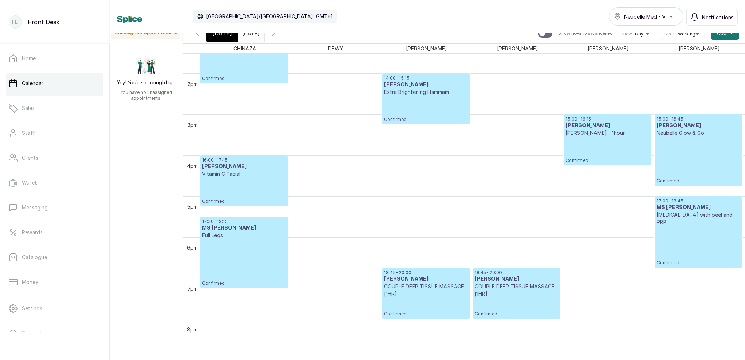
click at [703, 14] on button "Notifications" at bounding box center [712, 17] width 52 height 17
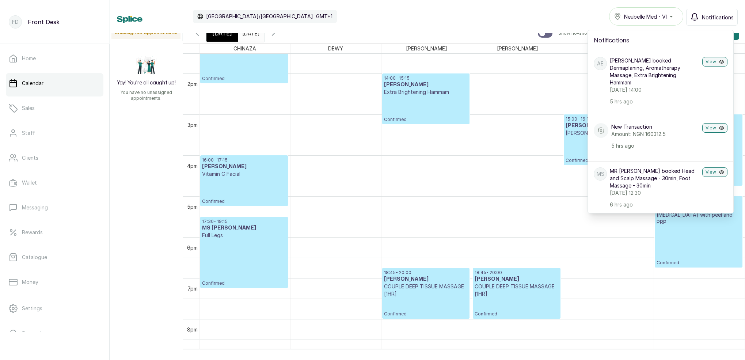
scroll to position [0, 0]
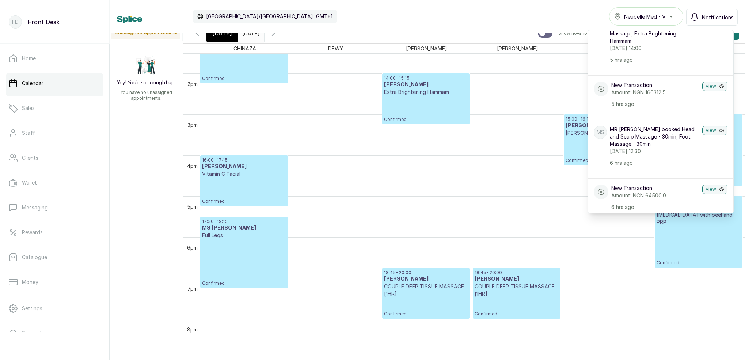
click at [198, 34] on icon "button" at bounding box center [197, 33] width 9 height 9
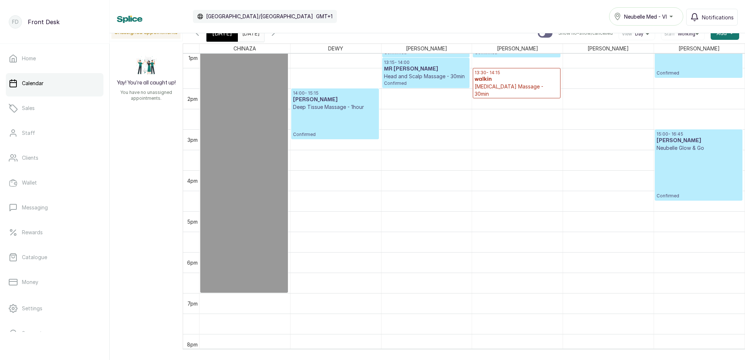
click at [197, 31] on div "Calendar [GEOGRAPHIC_DATA]/[GEOGRAPHIC_DATA] GMT+1 Neubelle Med - VI Notificati…" at bounding box center [428, 16] width 636 height 33
click at [199, 35] on icon "button" at bounding box center [197, 33] width 9 height 9
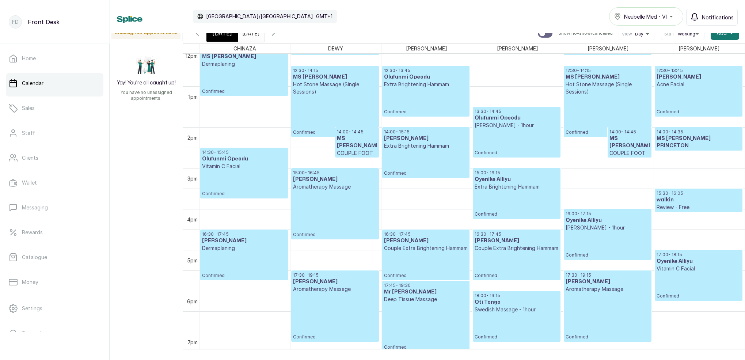
click at [724, 20] on span "Notifications" at bounding box center [718, 18] width 32 height 8
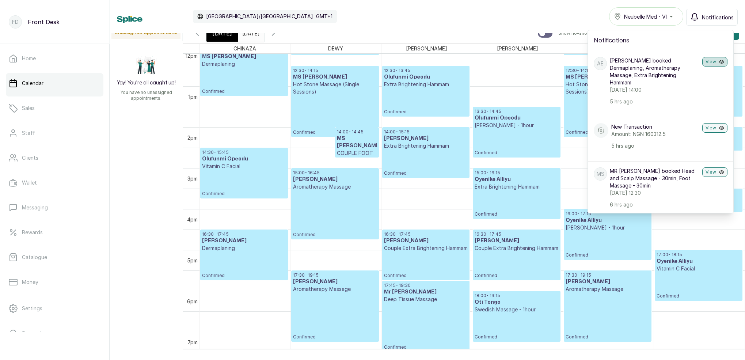
click at [712, 61] on button "View" at bounding box center [715, 62] width 25 height 10
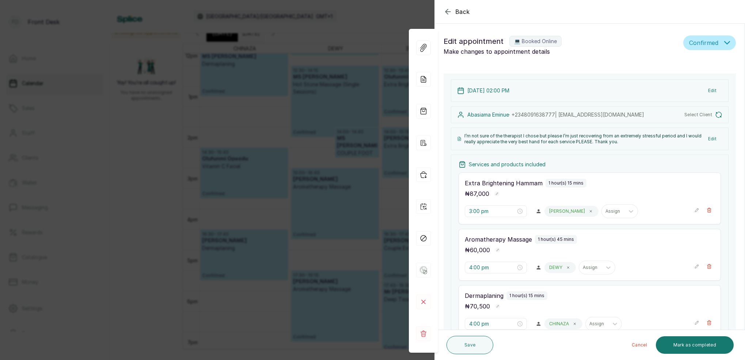
type input "2:00 pm"
type input "3:00 pm"
type input "4:30 pm"
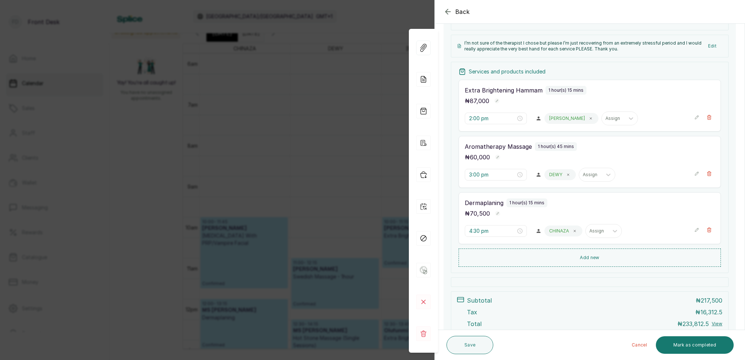
scroll to position [155, 0]
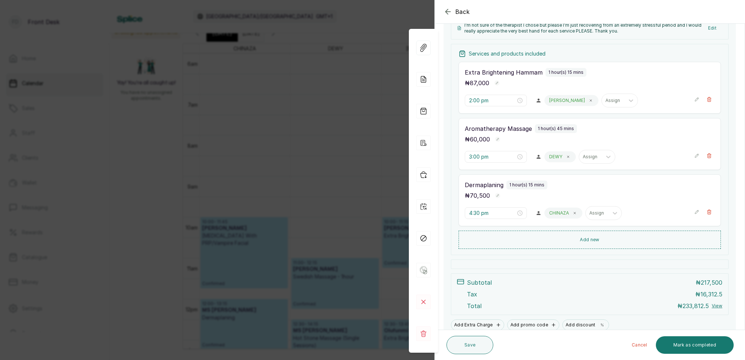
click at [403, 13] on div "Back Appointment Details Edit appointment 💻 Booked Online Make changes to appoi…" at bounding box center [372, 180] width 745 height 360
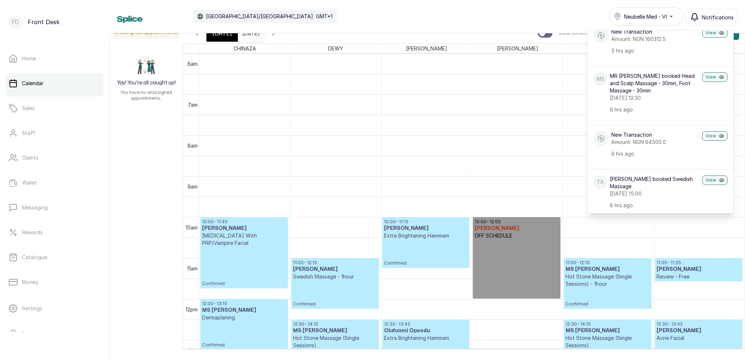
scroll to position [96, 0]
click at [711, 74] on button "View" at bounding box center [715, 76] width 25 height 10
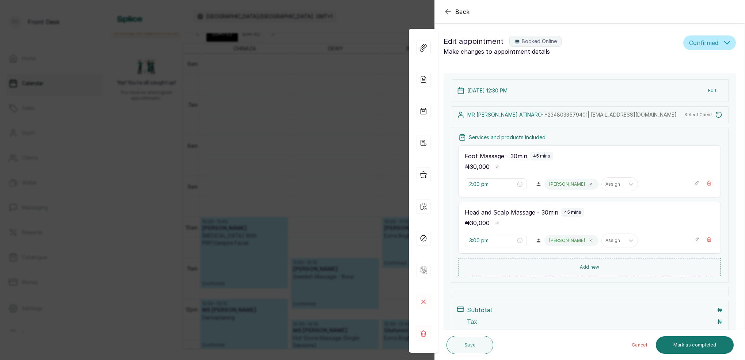
type input "12:30 pm"
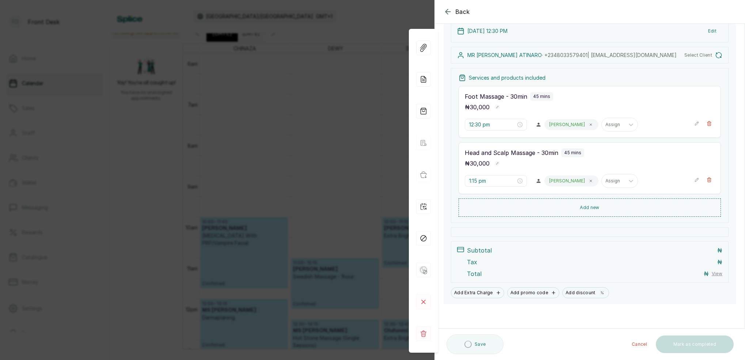
scroll to position [60, 0]
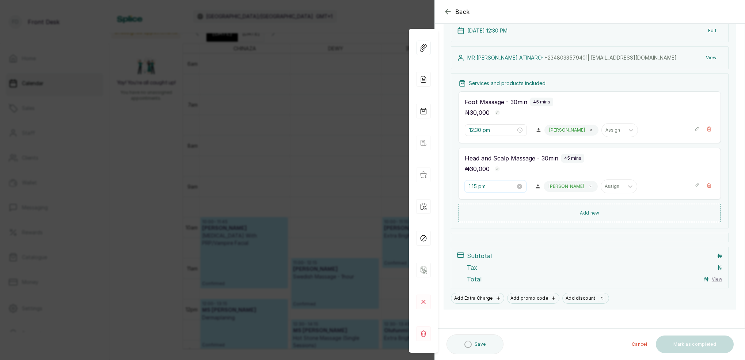
click at [478, 188] on input "1:15 pm" at bounding box center [492, 186] width 47 height 8
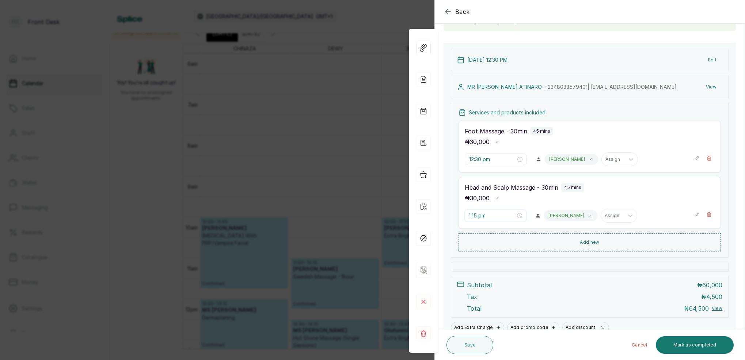
scroll to position [10, 0]
type input "1:00 pm"
drag, startPoint x: 497, startPoint y: 232, endPoint x: 511, endPoint y: 234, distance: 14.3
click at [498, 232] on div "00" at bounding box center [496, 231] width 18 height 10
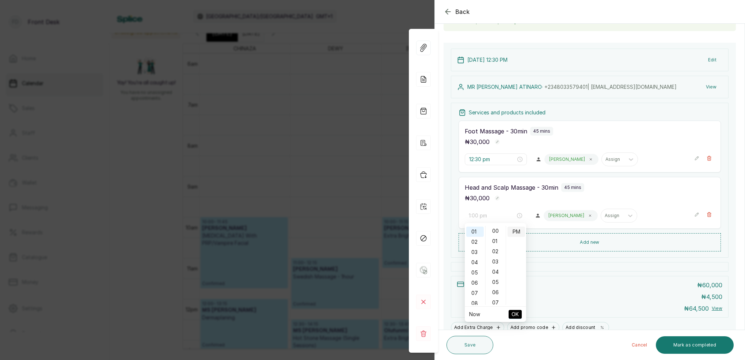
scroll to position [0, 0]
drag, startPoint x: 514, startPoint y: 232, endPoint x: 483, endPoint y: 213, distance: 36.7
click at [514, 232] on div "PM" at bounding box center [517, 232] width 18 height 10
click at [519, 315] on button "OK" at bounding box center [515, 314] width 13 height 9
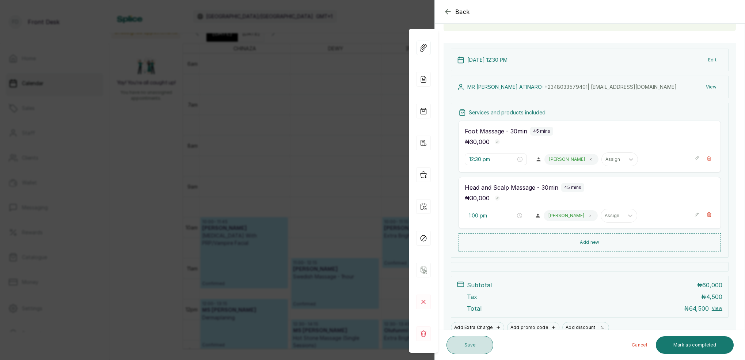
click at [471, 340] on button "Save" at bounding box center [470, 345] width 47 height 18
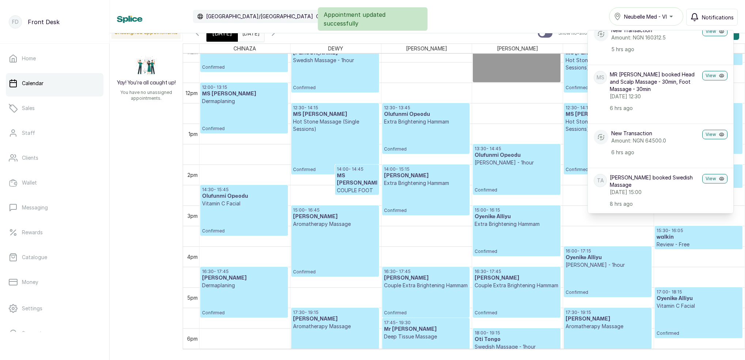
scroll to position [463, 0]
drag, startPoint x: 292, startPoint y: 36, endPoint x: 301, endPoint y: 38, distance: 8.9
click at [278, 36] on icon "button" at bounding box center [273, 33] width 9 height 9
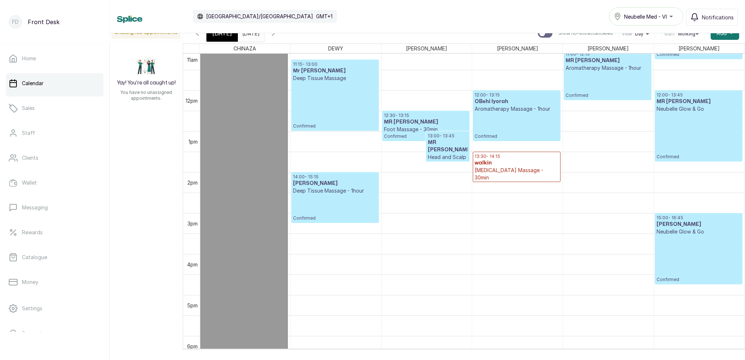
scroll to position [450, 0]
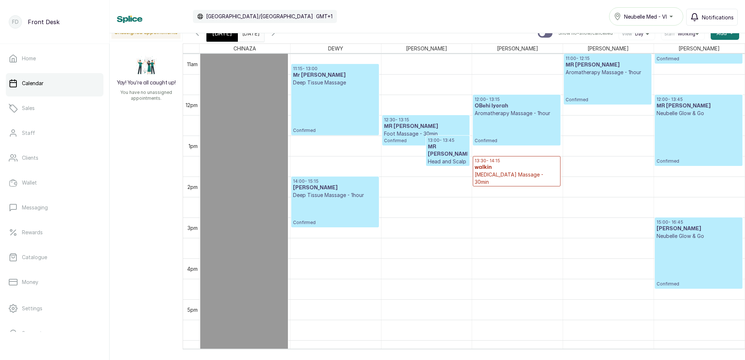
click at [717, 20] on span "Notifications" at bounding box center [718, 18] width 32 height 8
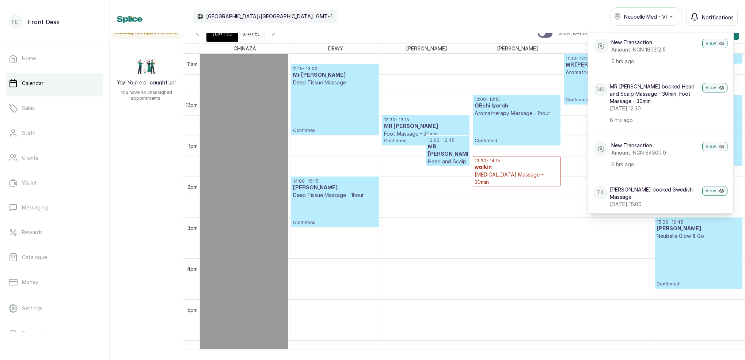
click at [447, 131] on p "Foot Massage - 30min" at bounding box center [426, 133] width 84 height 7
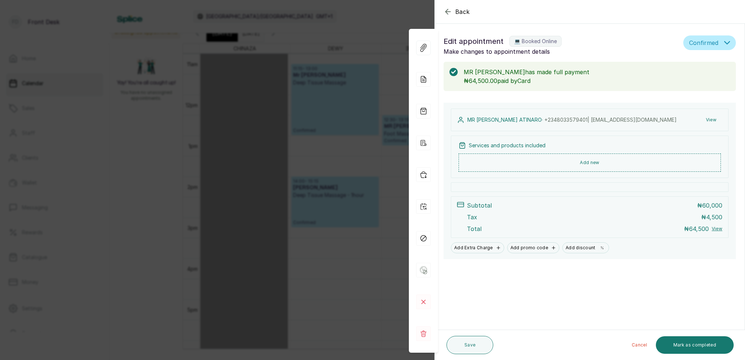
click at [447, 131] on div "MR [PERSON_NAME] · [PHONE_NUMBER] | [EMAIL_ADDRESS][DOMAIN_NAME] View Services …" at bounding box center [590, 181] width 292 height 156
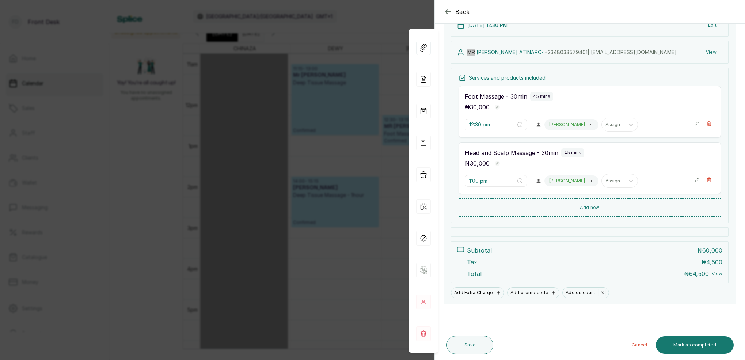
scroll to position [95, 0]
click at [366, 87] on div "Back Appointment Details Edit appointment 💻 Booked Online Make changes to appoi…" at bounding box center [372, 180] width 745 height 360
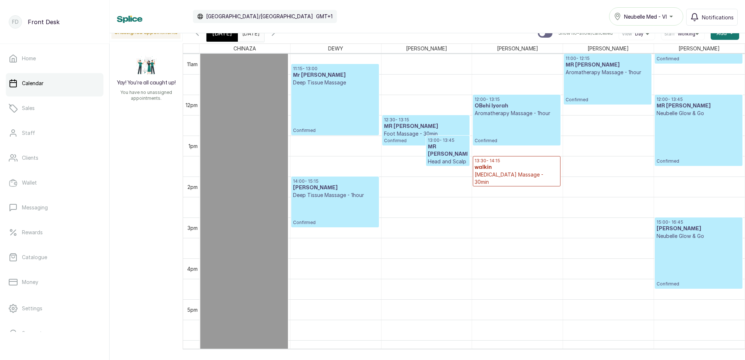
click at [366, 87] on p "Confirmed" at bounding box center [335, 109] width 84 height 47
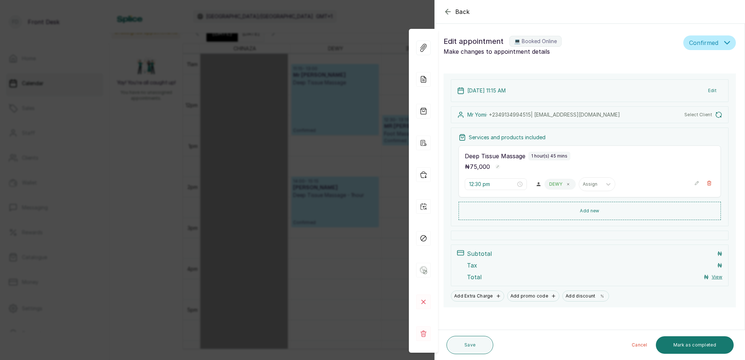
type input "11:15 am"
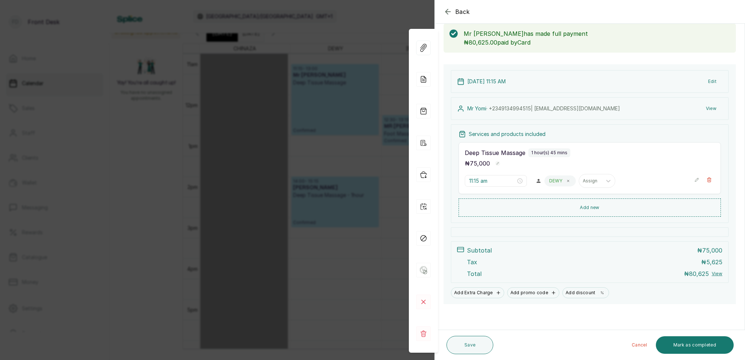
scroll to position [38, 0]
click at [326, 138] on div "Back Appointment Details Edit appointment 💻 Booked Online Make changes to appoi…" at bounding box center [372, 180] width 745 height 360
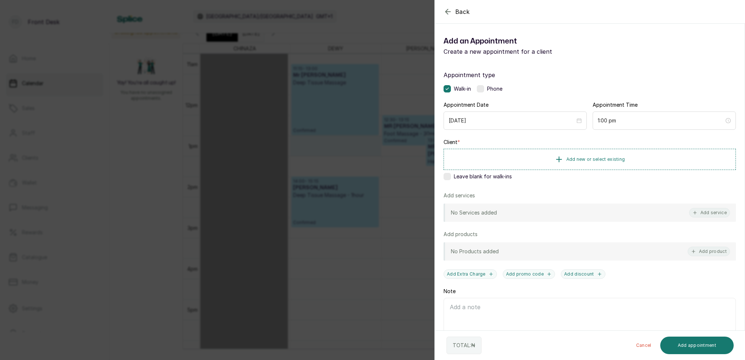
click at [390, 106] on div "Back Add Appointment Add an Appointment Create a new appointment for a client A…" at bounding box center [372, 180] width 745 height 360
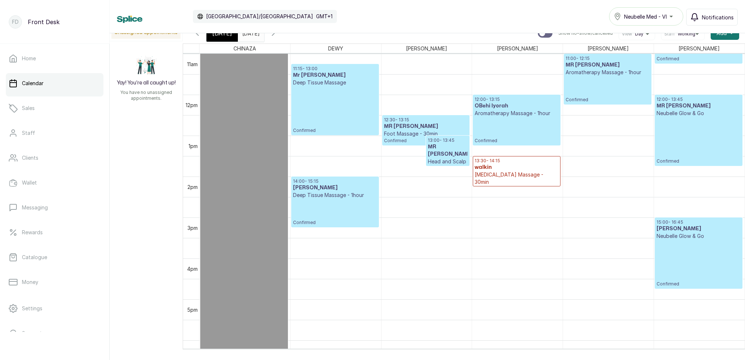
drag, startPoint x: 708, startPoint y: 16, endPoint x: 703, endPoint y: 24, distance: 8.8
click at [707, 16] on span "Notifications" at bounding box center [718, 18] width 32 height 8
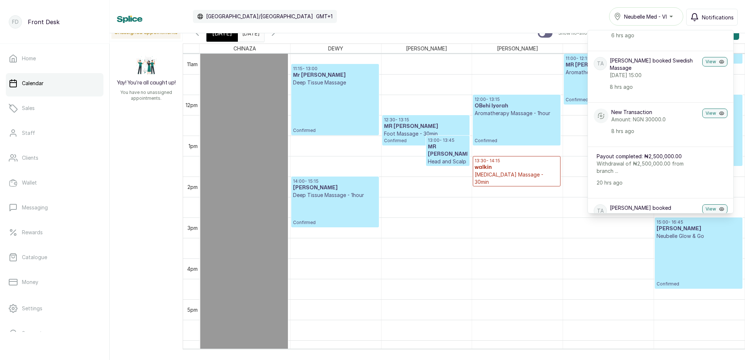
scroll to position [217, 0]
click at [714, 109] on button "View" at bounding box center [715, 110] width 25 height 10
